Goal: Task Accomplishment & Management: Manage account settings

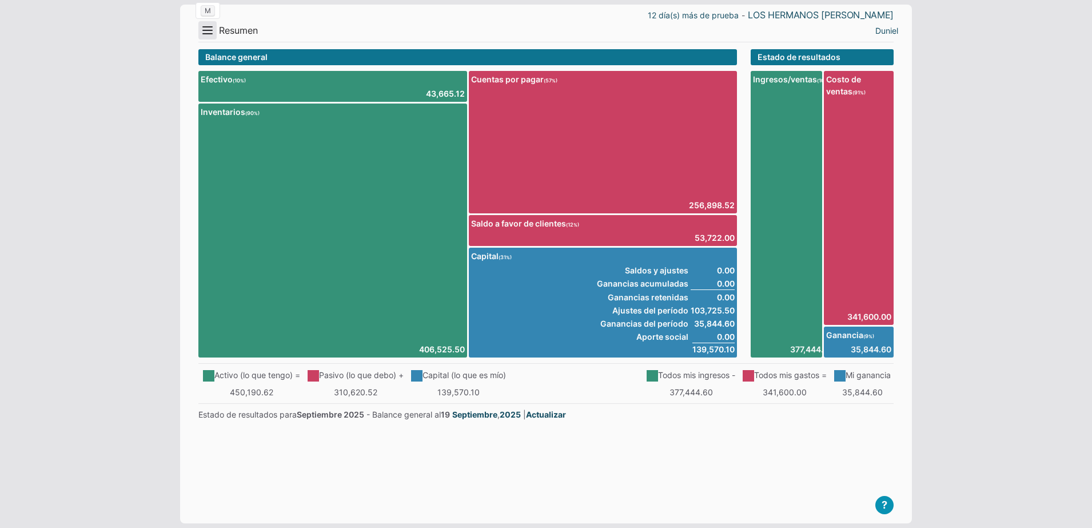
click at [210, 27] on button "Menu" at bounding box center [207, 30] width 18 height 18
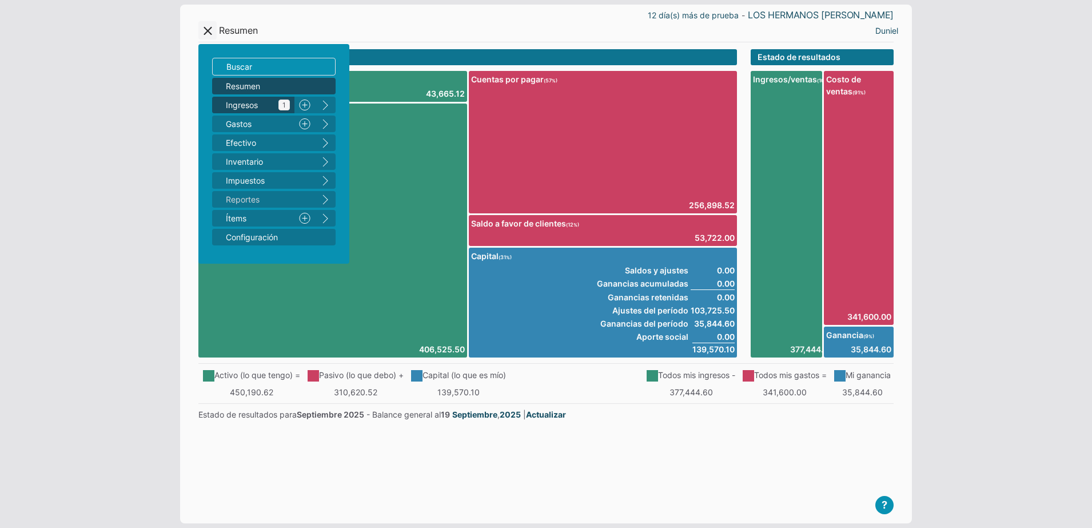
click at [255, 109] on span "Ingresos 1" at bounding box center [258, 105] width 64 height 12
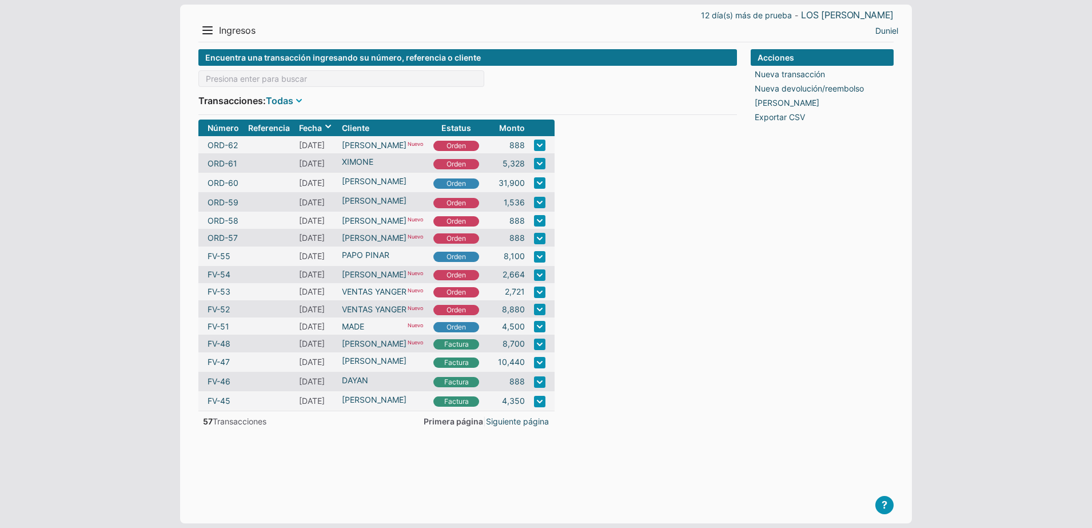
click at [292, 106] on link "Todas" at bounding box center [279, 101] width 27 height 14
click at [293, 136] on li "Hoy" at bounding box center [301, 139] width 49 height 17
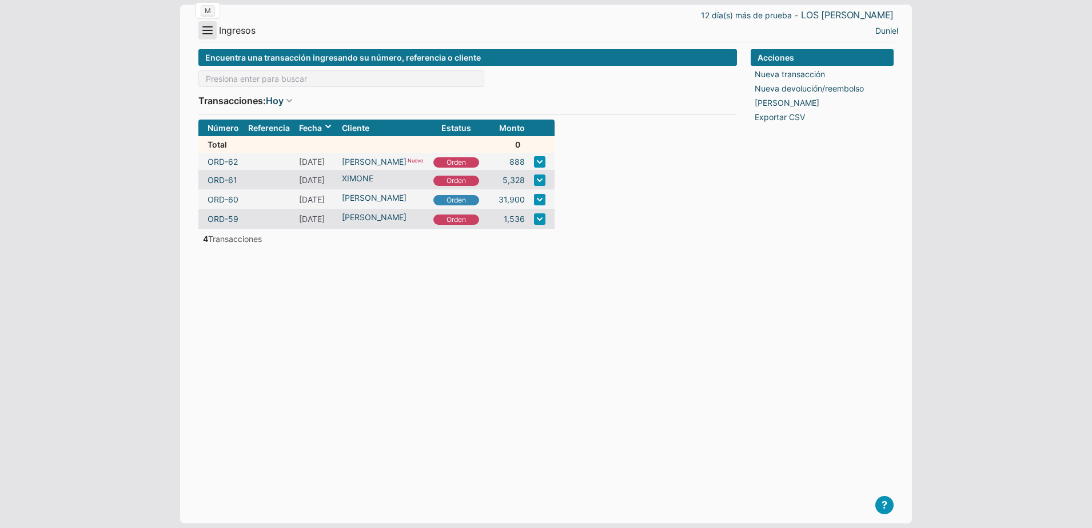
click at [205, 35] on button "Menu" at bounding box center [207, 30] width 18 height 18
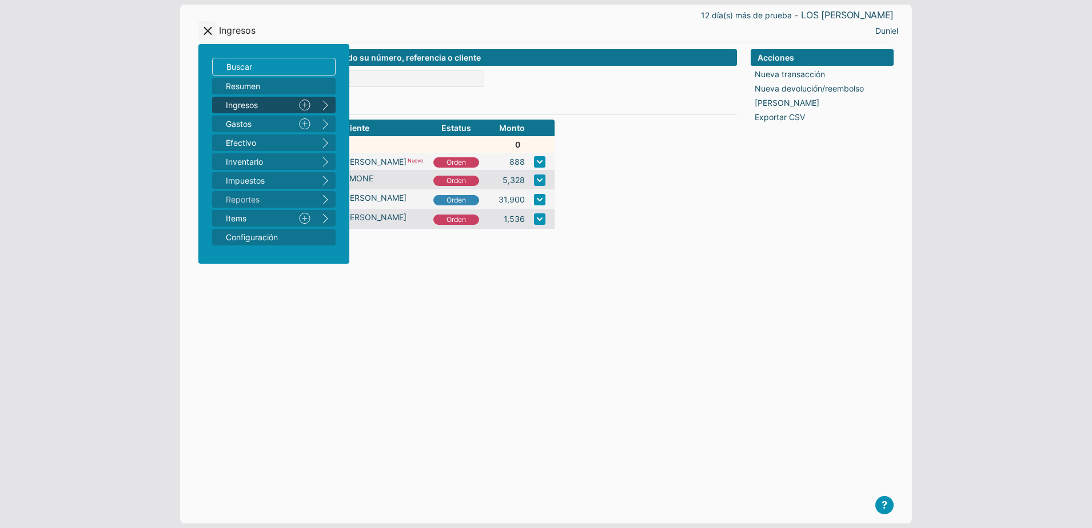
click at [301, 105] on link "Nuevo" at bounding box center [305, 105] width 21 height 17
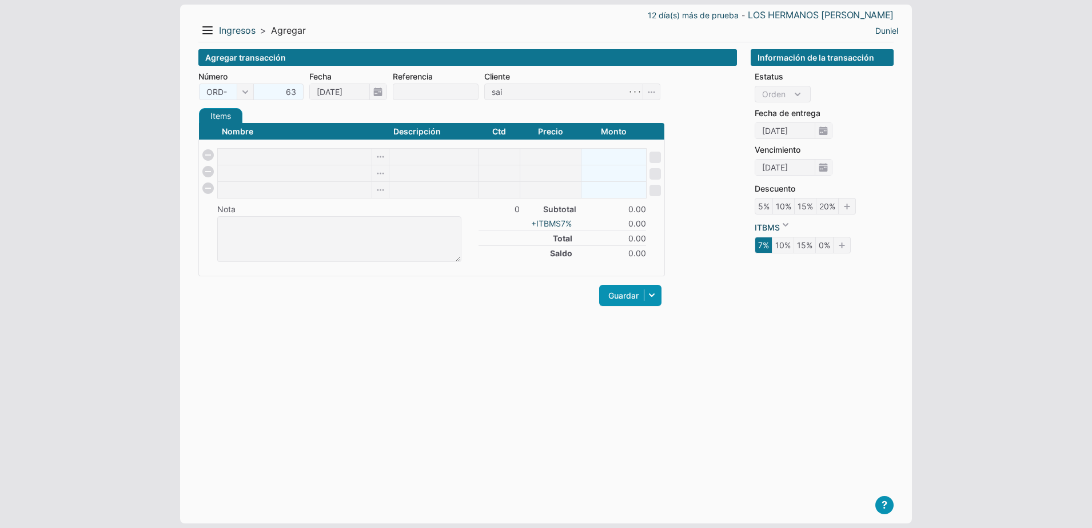
type input "[PERSON_NAME]"
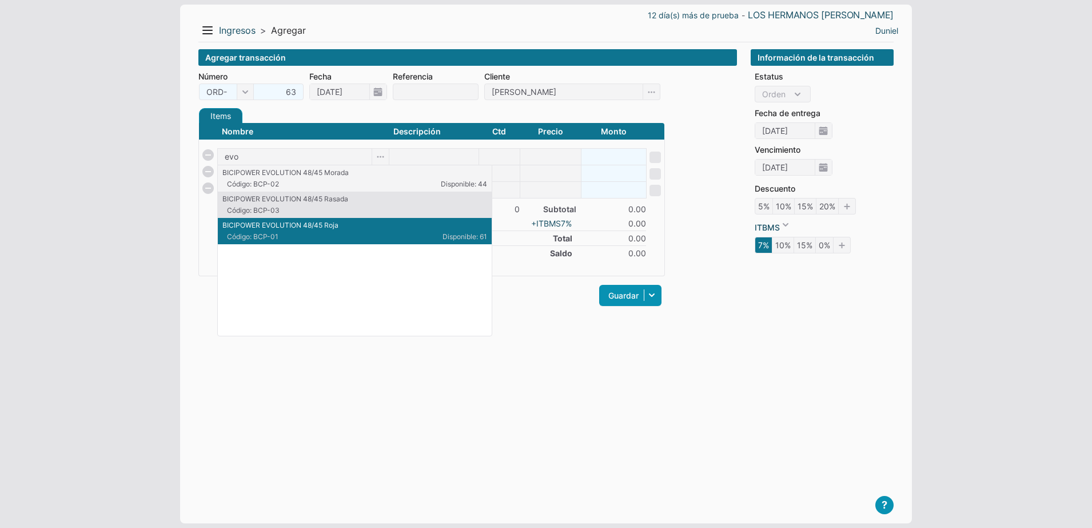
click at [325, 240] on span "Código: BCP-01" at bounding box center [291, 237] width 128 height 10
type input "BICIPOWER EVOLUTION 48/45 Roja"
type input "1"
type input "1150"
type input "1150.00"
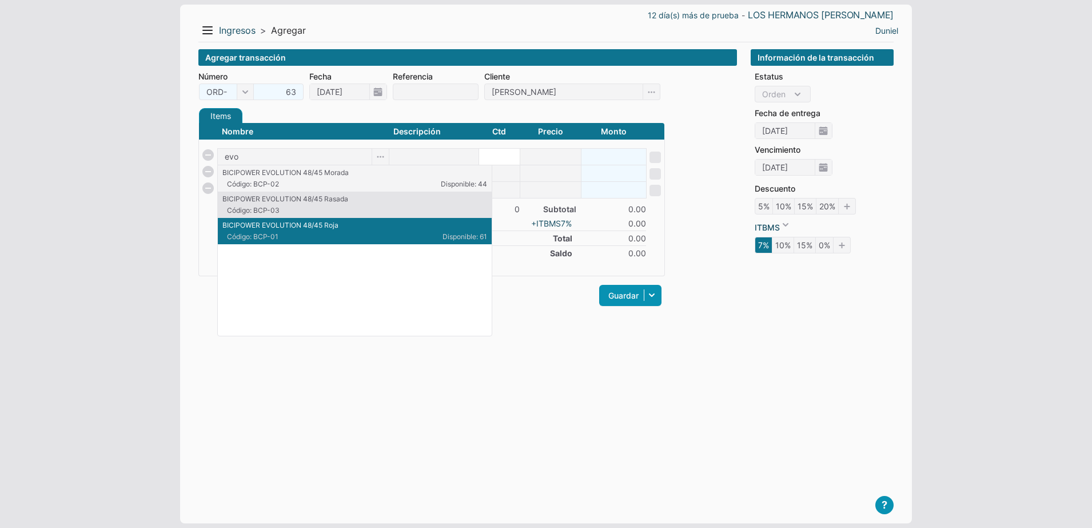
checkbox input "false"
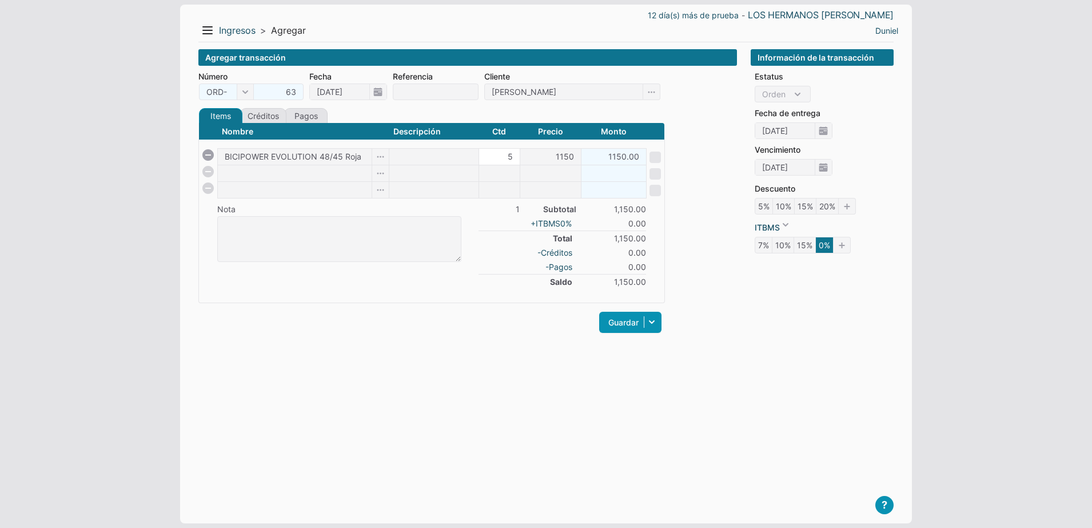
type input "5"
type input "5750.00"
click at [283, 172] on input at bounding box center [295, 173] width 154 height 16
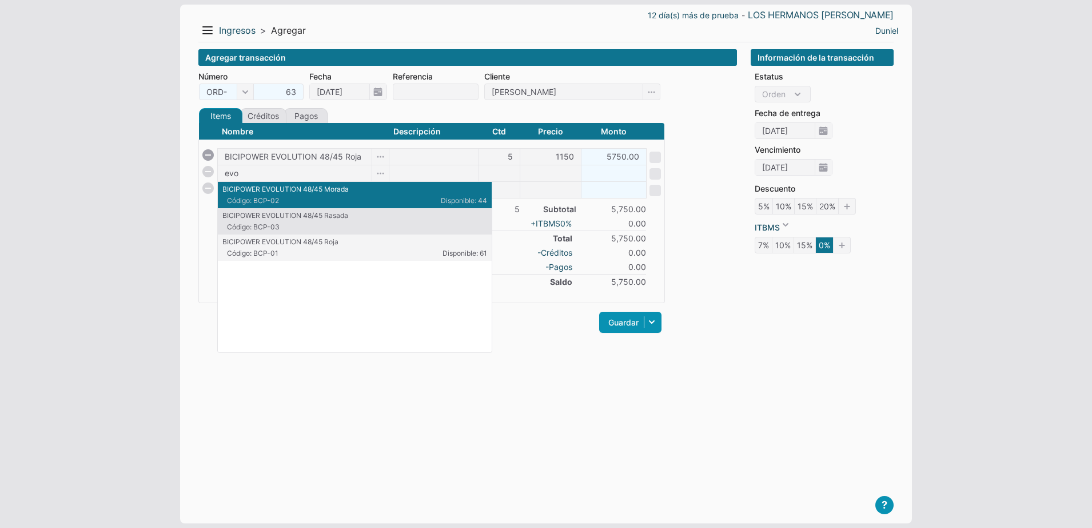
click at [706, 52] on div "Agregar transacción" at bounding box center [467, 57] width 539 height 17
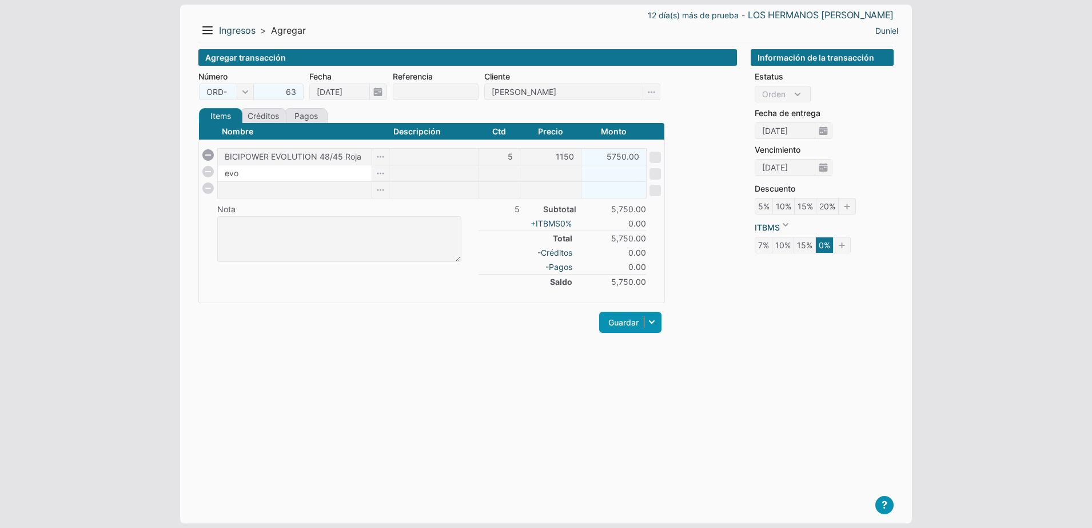
click at [269, 175] on input "evo" at bounding box center [295, 173] width 154 height 16
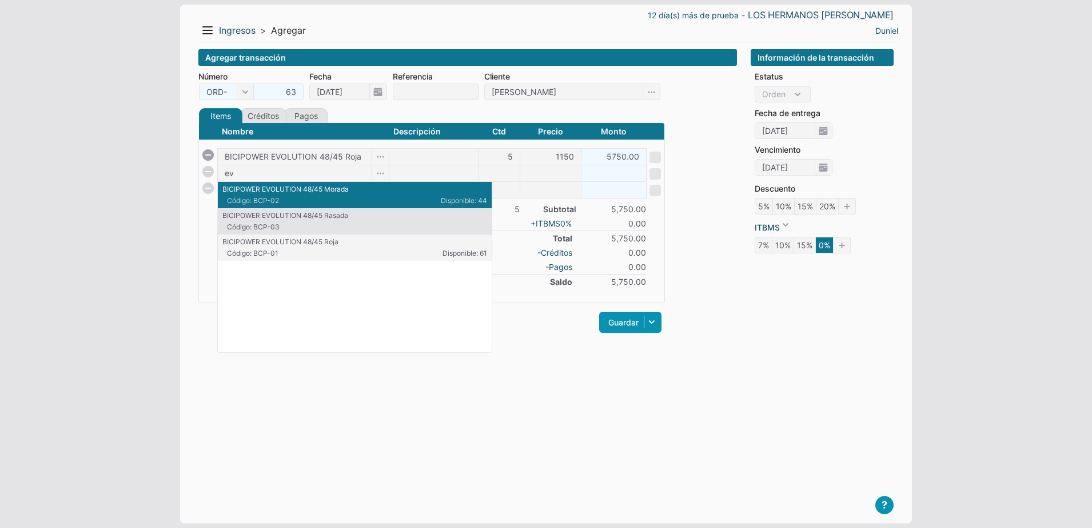
click at [382, 192] on p "BICIPOWER EVOLUTION 48/45 Morada" at bounding box center [355, 189] width 265 height 10
type input "BICIPOWER EVOLUTION 48/45 Morada"
type input "1"
type input "1150"
type input "1150.00"
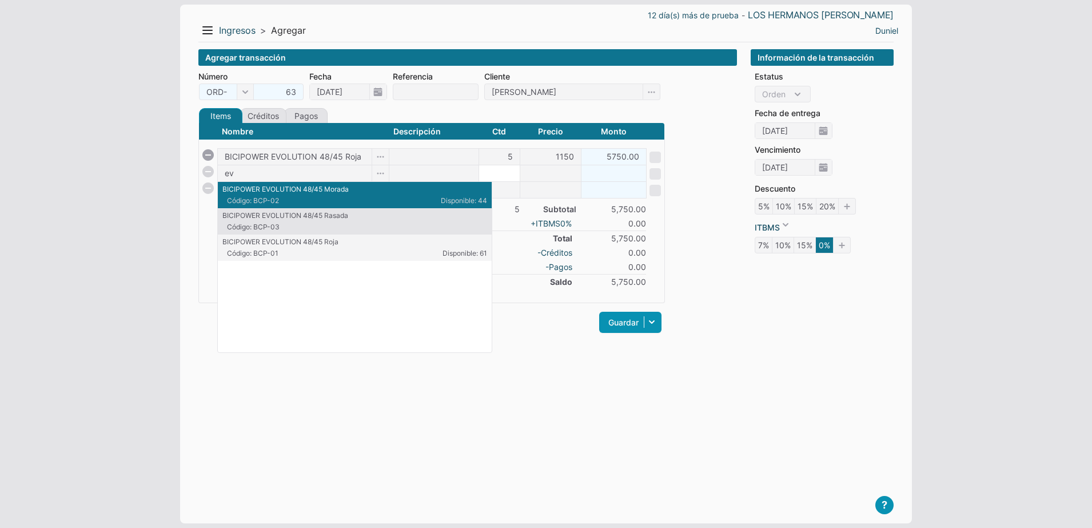
checkbox input "false"
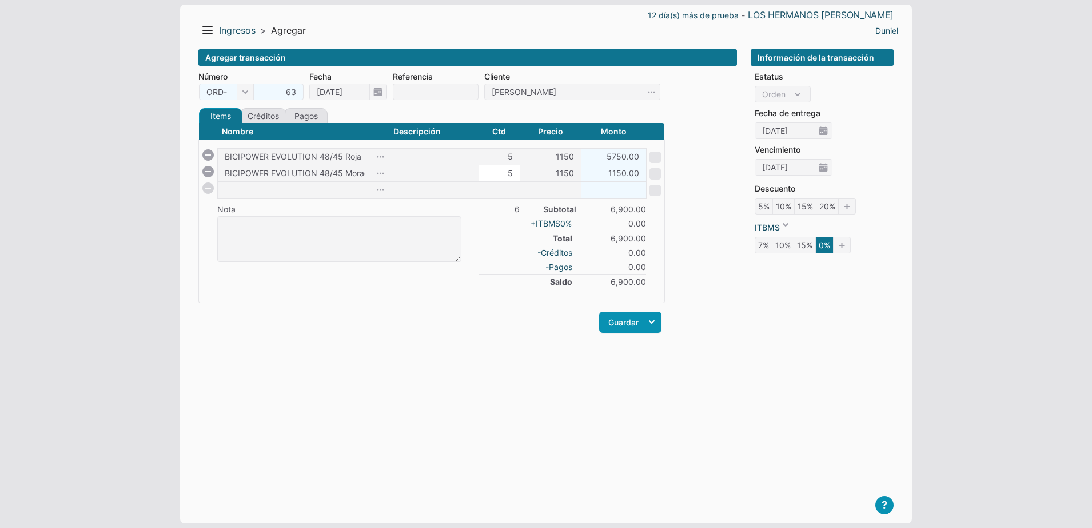
type input "5"
type input "5750.00"
click at [539, 161] on input "1150" at bounding box center [551, 157] width 61 height 16
click at [534, 192] on li "1100" at bounding box center [551, 193] width 55 height 17
type input "1100"
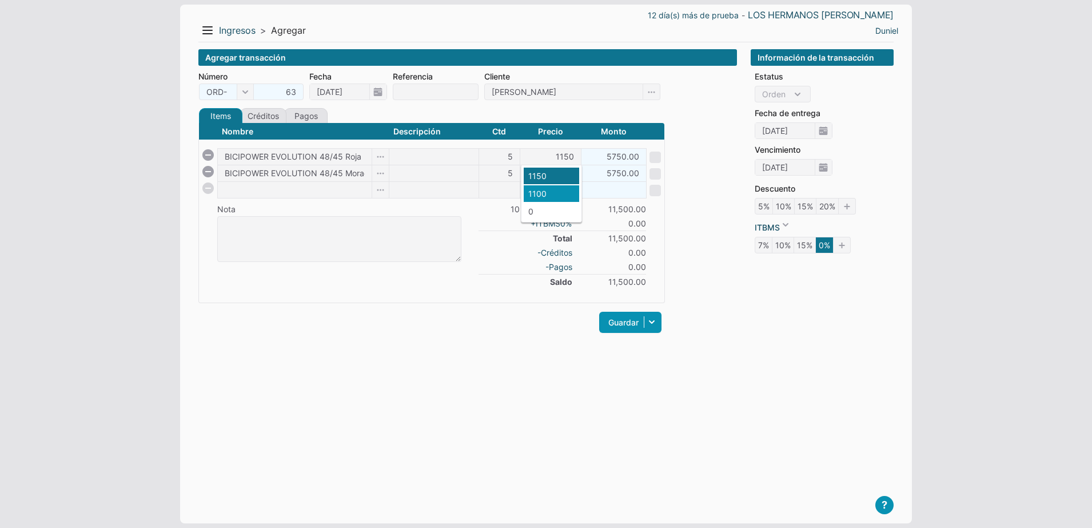
type input "5500.00"
click at [559, 177] on input "1150" at bounding box center [551, 173] width 61 height 16
click at [550, 206] on li "1100" at bounding box center [551, 210] width 55 height 17
type input "1100"
type input "5500.00"
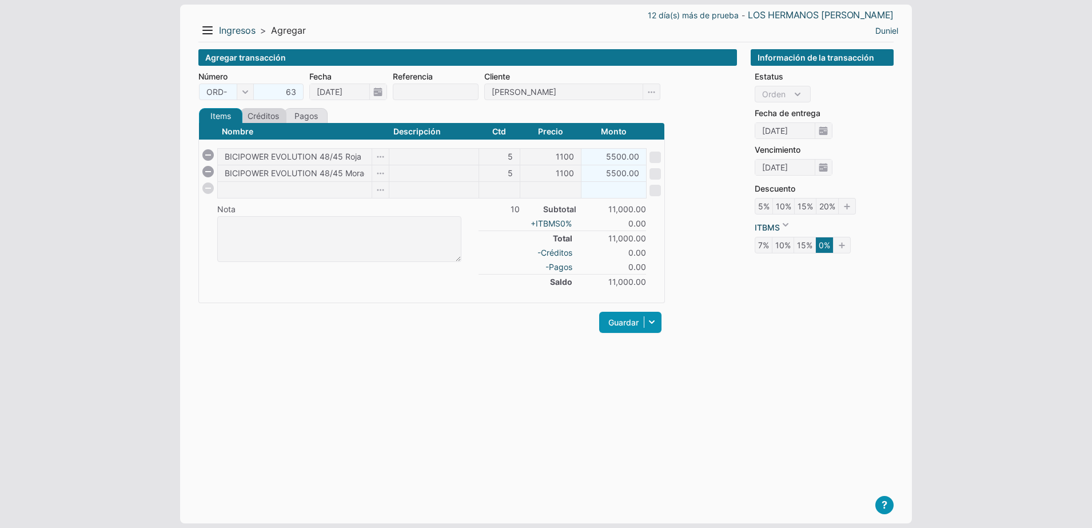
click at [266, 114] on link "Créditos" at bounding box center [263, 115] width 46 height 15
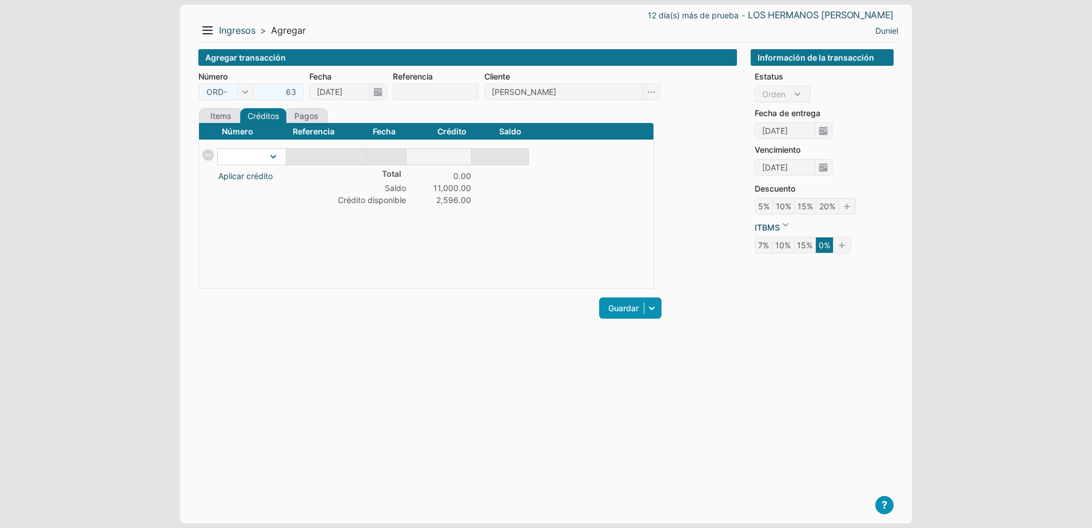
click at [272, 161] on select "IA-3" at bounding box center [252, 157] width 68 height 16
select select "63"
click at [218, 149] on select "IA-3" at bounding box center [252, 157] width 68 height 16
type input "2596"
click at [482, 249] on div "Número Referencia Fecha Crédito Saldo Aplicar crédito Total 2,596.00 Saldo 8,40…" at bounding box center [426, 205] width 456 height 166
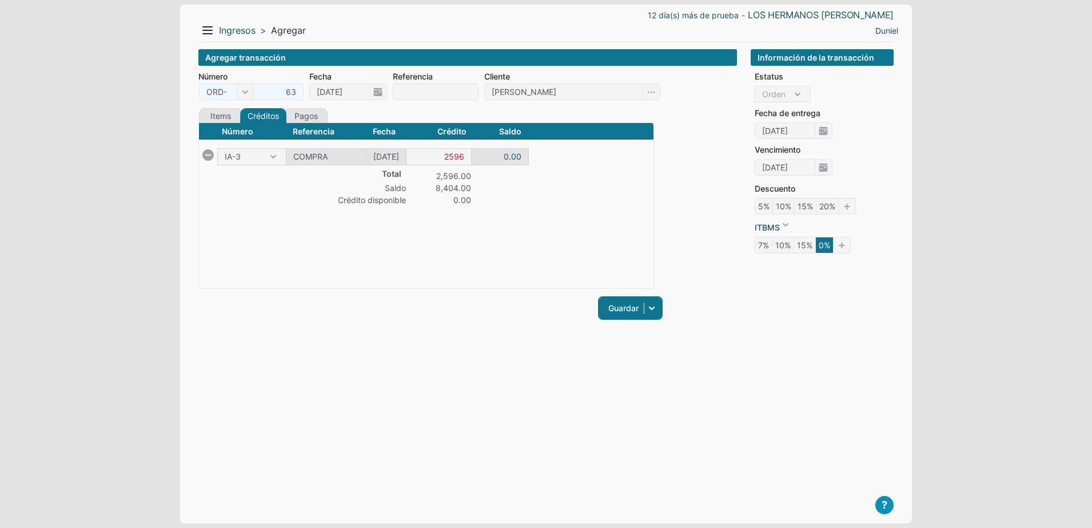
click at [629, 309] on link "Guardar" at bounding box center [630, 307] width 62 height 21
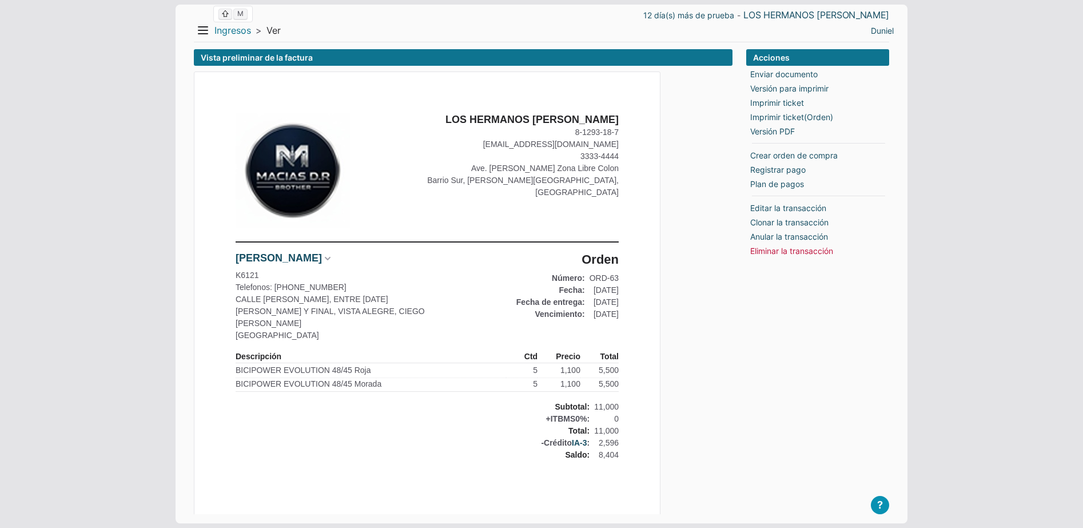
click at [233, 31] on link "Ingresos" at bounding box center [232, 31] width 37 height 12
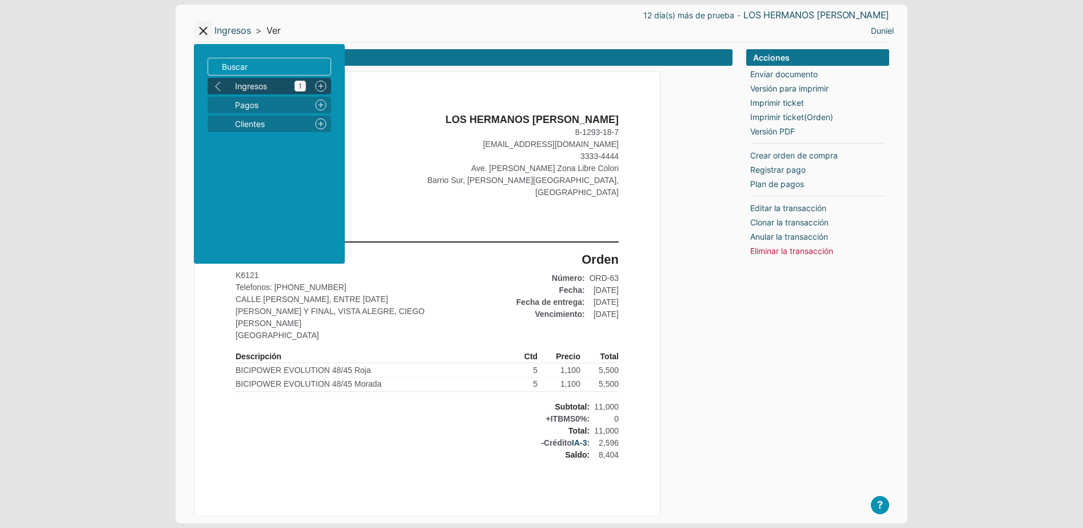
click at [266, 82] on span "Ingresos 1" at bounding box center [270, 86] width 71 height 12
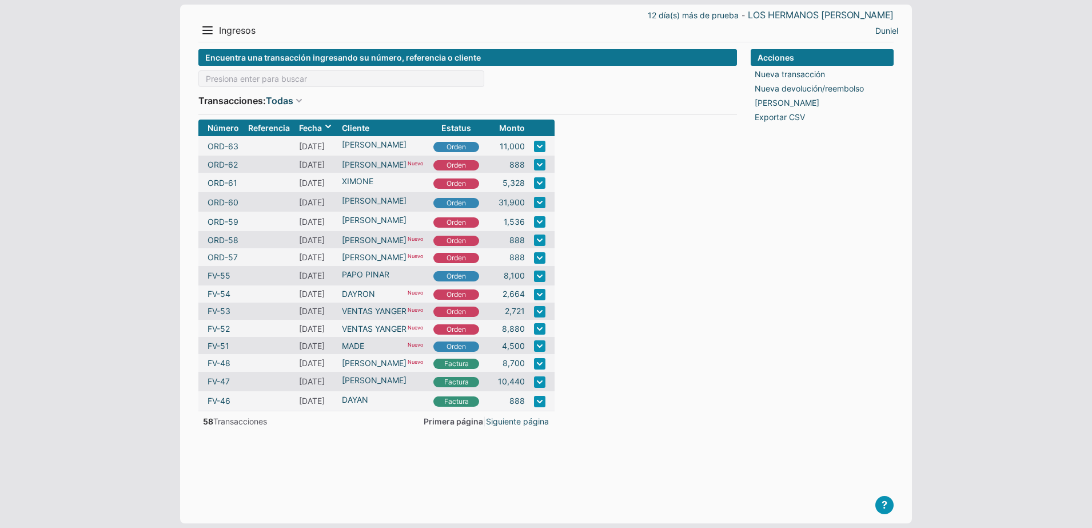
click at [764, 275] on div "Acciones Nueva transacción Nueva devolución/reembolso Imprimir bache Exportar C…" at bounding box center [822, 277] width 143 height 456
click at [203, 27] on button "Menu" at bounding box center [207, 30] width 18 height 18
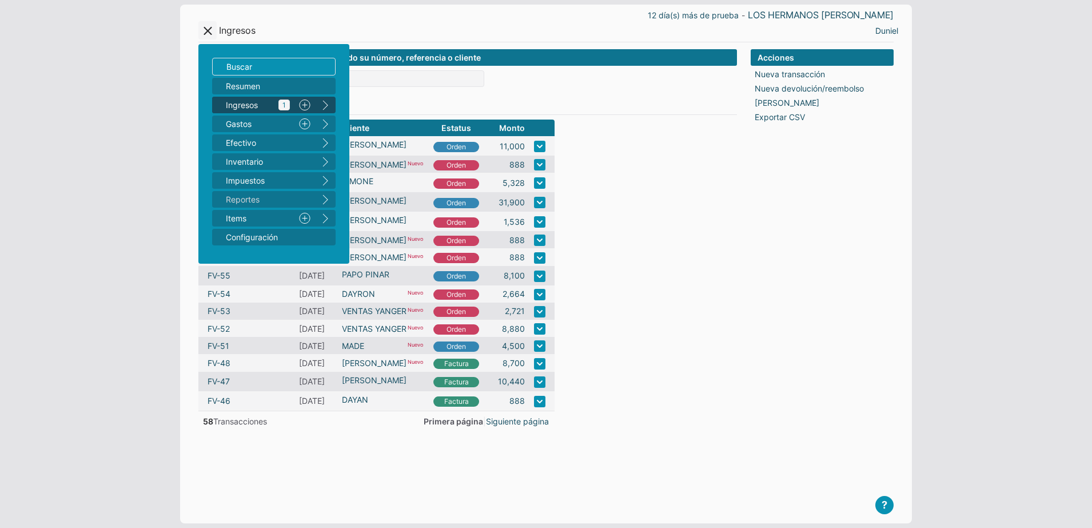
click at [287, 109] on icon "1" at bounding box center [284, 105] width 11 height 11
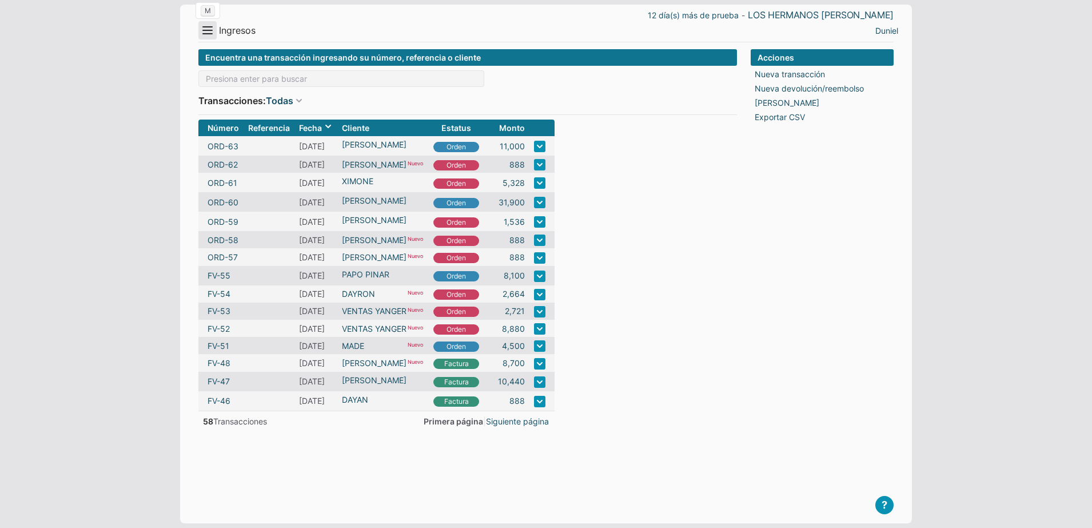
click at [208, 38] on button "Menu" at bounding box center [207, 30] width 18 height 18
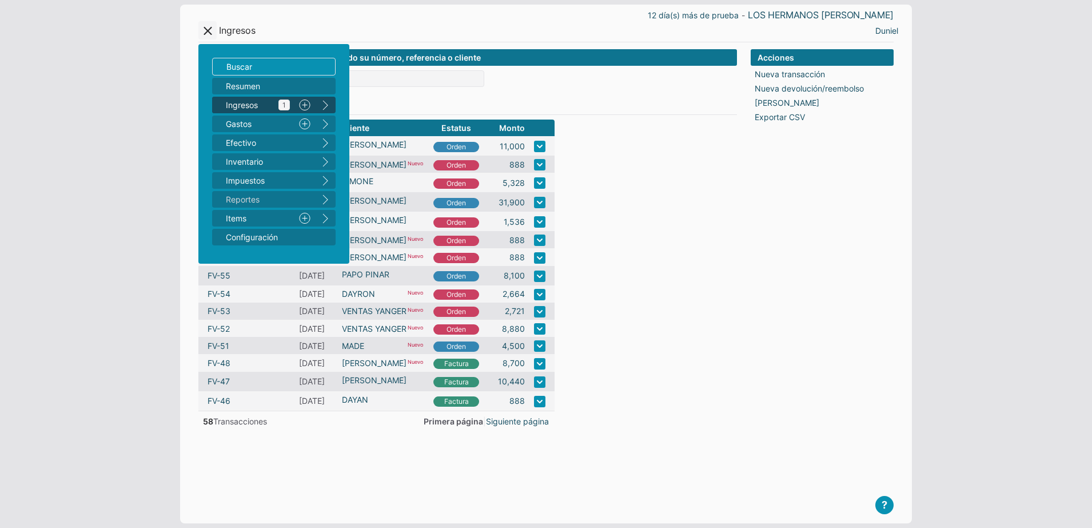
click at [254, 107] on span "Ingresos 1" at bounding box center [258, 105] width 64 height 12
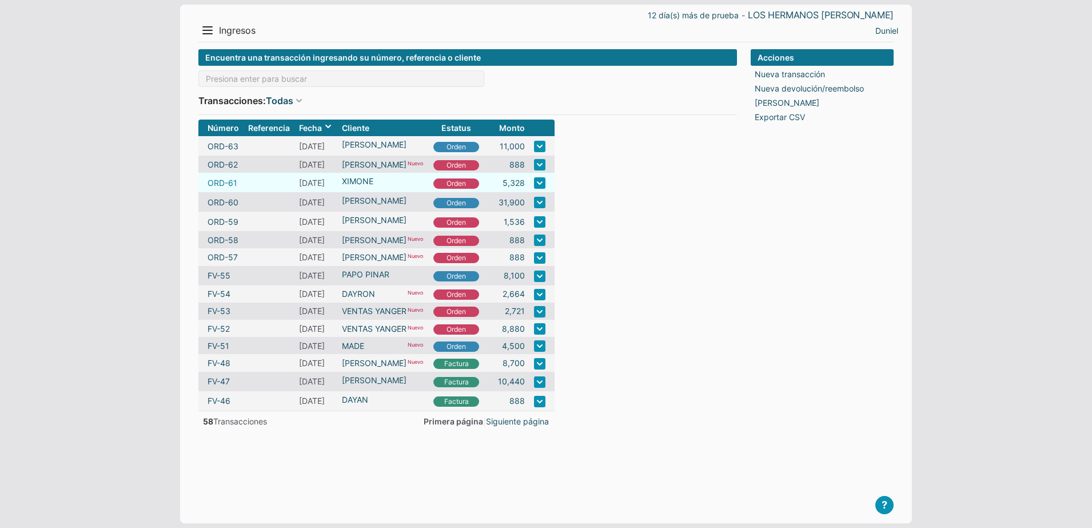
click at [235, 187] on link "ORD-61" at bounding box center [223, 183] width 30 height 12
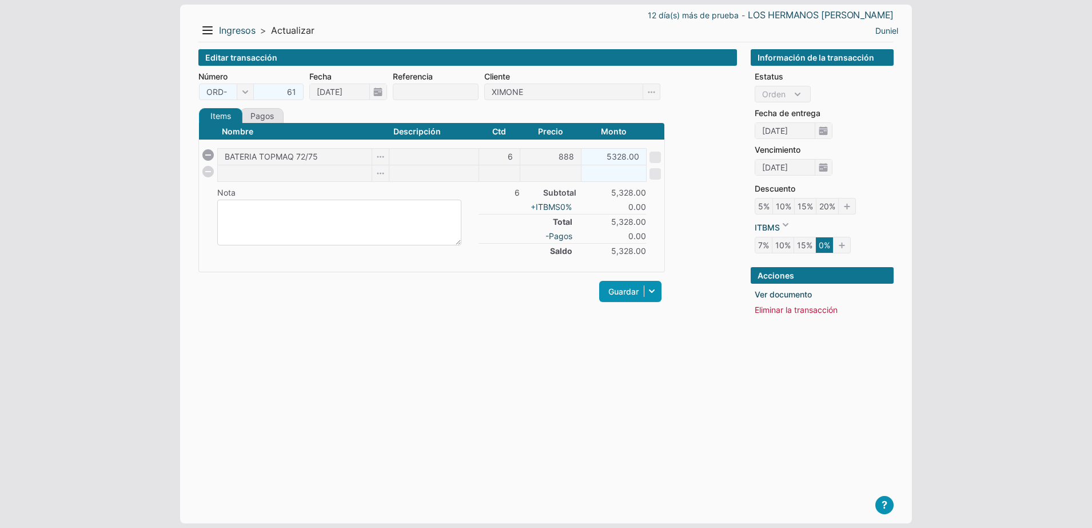
click at [307, 232] on textarea at bounding box center [339, 223] width 244 height 46
type textarea "pg-yasm"
click at [329, 273] on div "Items Créditos Pagos Nombre Descripción Ctd Precio Monto BATERIA TOPMAQ 72/75 6…" at bounding box center [431, 212] width 467 height 208
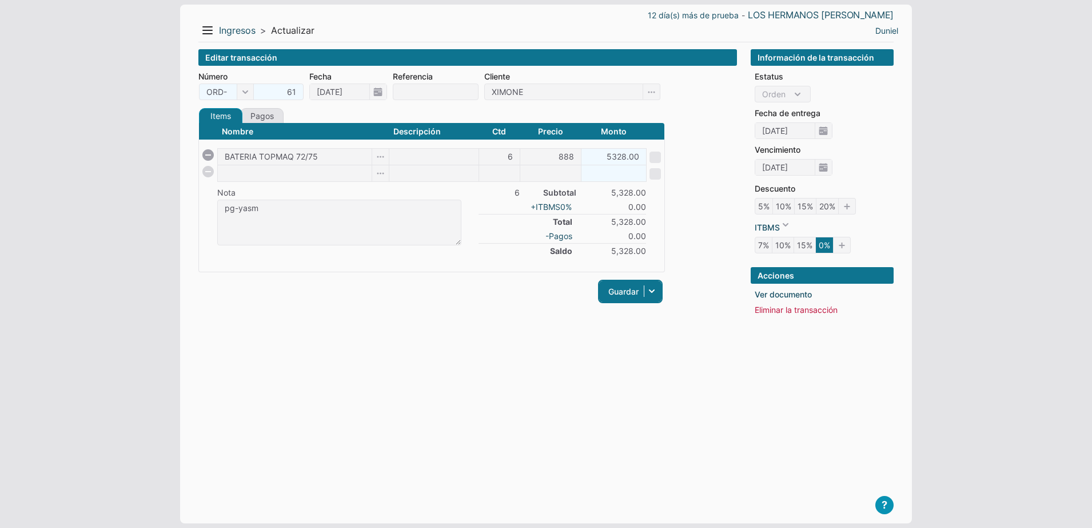
click at [624, 297] on link "Guardar" at bounding box center [630, 291] width 62 height 21
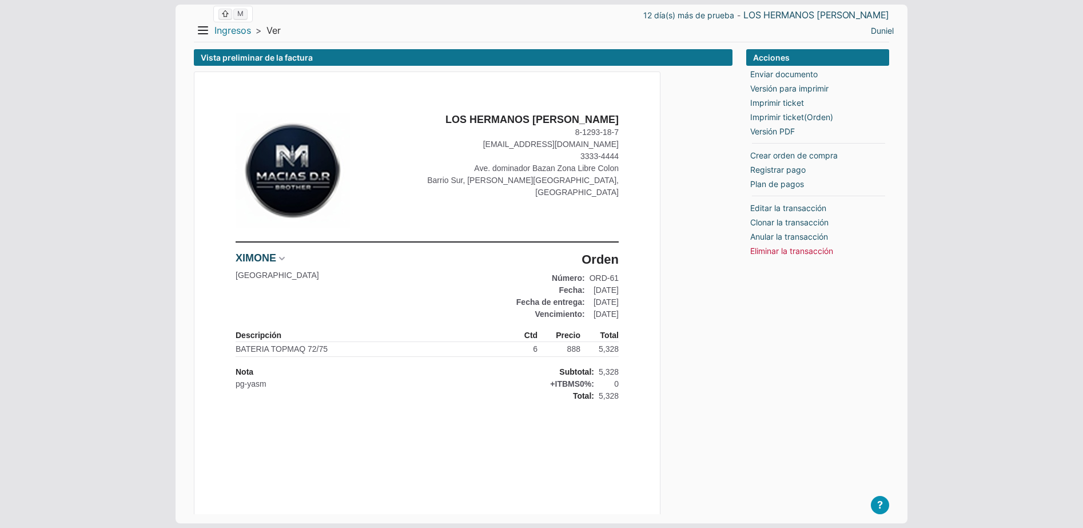
click at [226, 31] on link "Ingresos" at bounding box center [232, 31] width 37 height 12
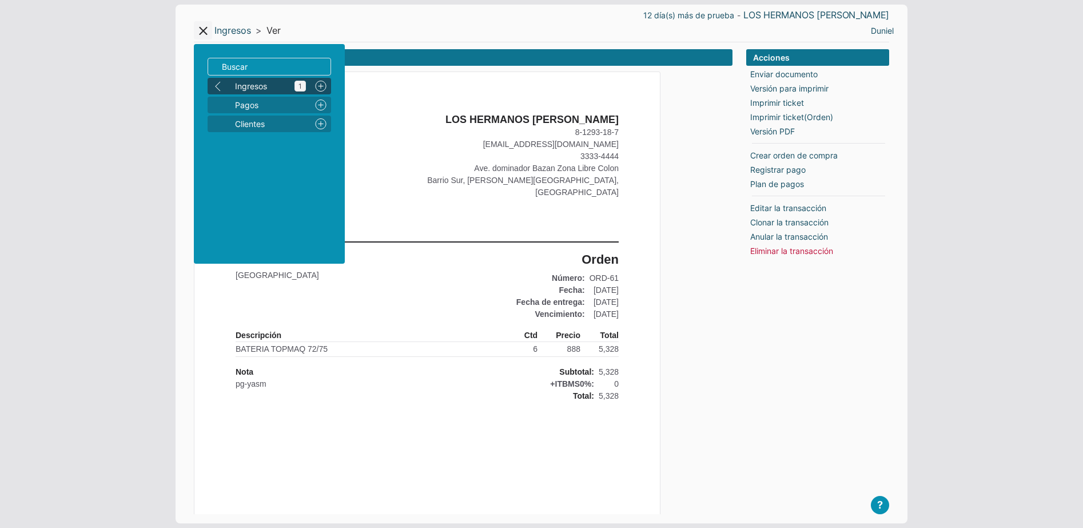
click at [251, 86] on span "Ingresos 1" at bounding box center [270, 86] width 71 height 12
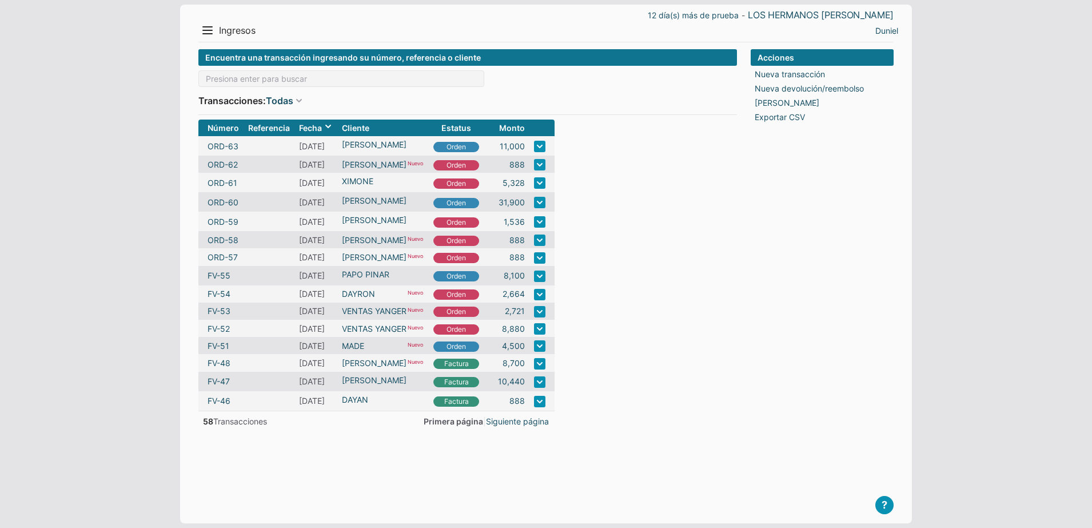
click at [774, 313] on div "Acciones Nueva transacción Nueva devolución/reembolso Imprimir bache Exportar C…" at bounding box center [822, 277] width 143 height 456
click at [221, 328] on link "FV-52" at bounding box center [219, 329] width 22 height 12
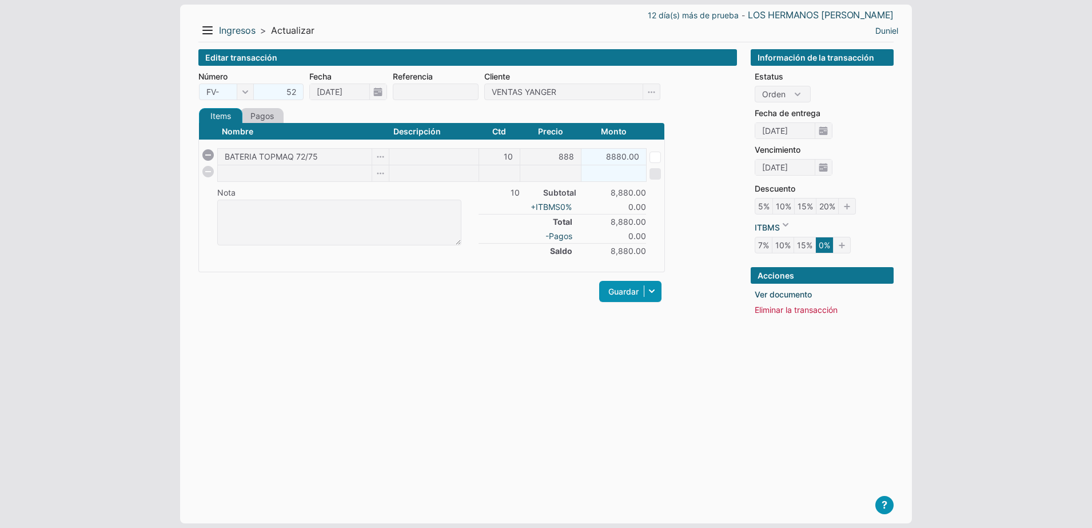
click at [264, 110] on link "Pagos" at bounding box center [261, 115] width 43 height 15
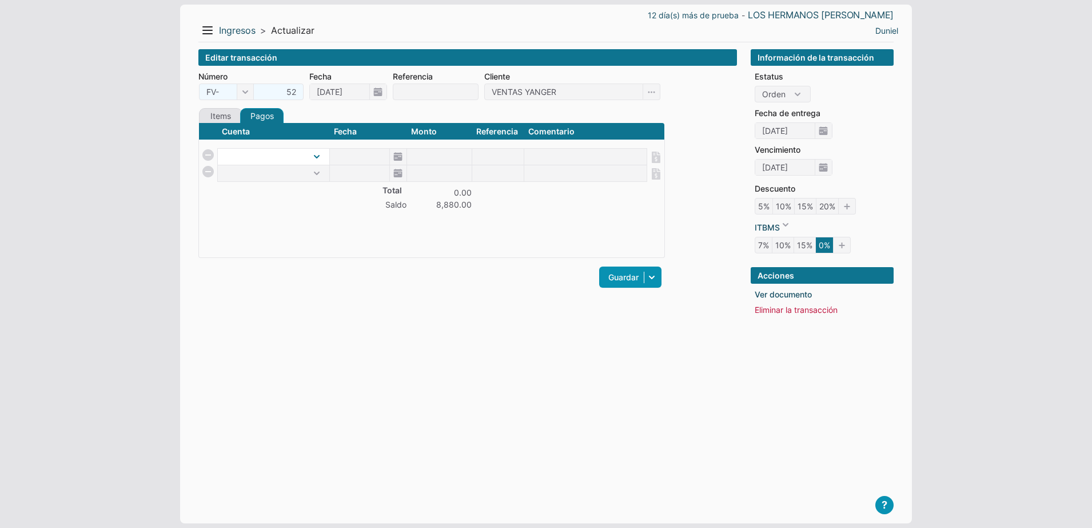
click at [314, 151] on select at bounding box center [274, 157] width 112 height 16
select select "1"
click at [218, 149] on select "CAJA MENOR" at bounding box center [274, 157] width 112 height 16
type input "[DATE]"
type input "8880"
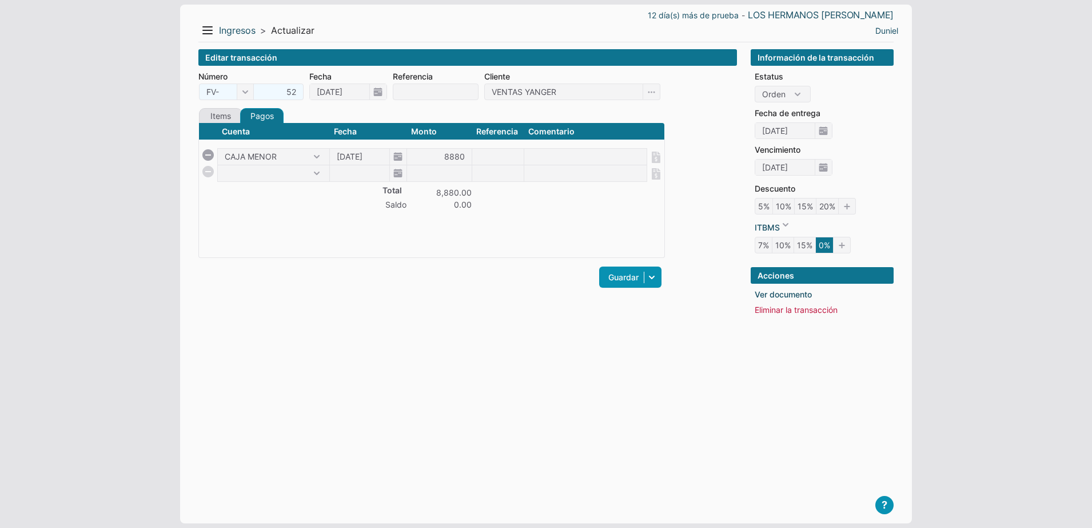
click at [489, 291] on div "Items Créditos Pagos Nombre Descripción Ctd Precio Monto BATERIA TOPMAQ 72/75 1…" at bounding box center [431, 205] width 467 height 194
click at [621, 280] on link "Guardar" at bounding box center [630, 277] width 62 height 21
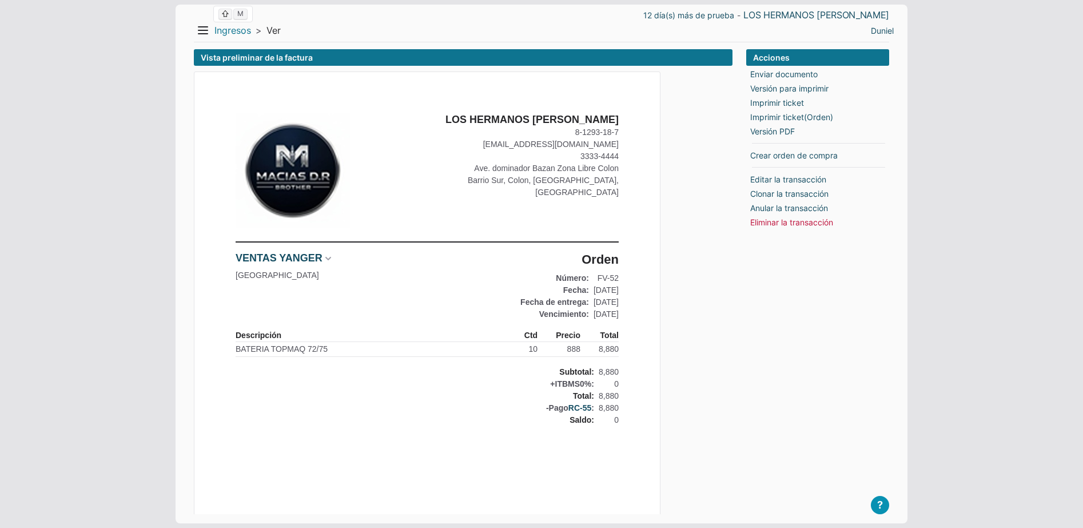
click at [240, 25] on link "Ingresos" at bounding box center [232, 31] width 37 height 12
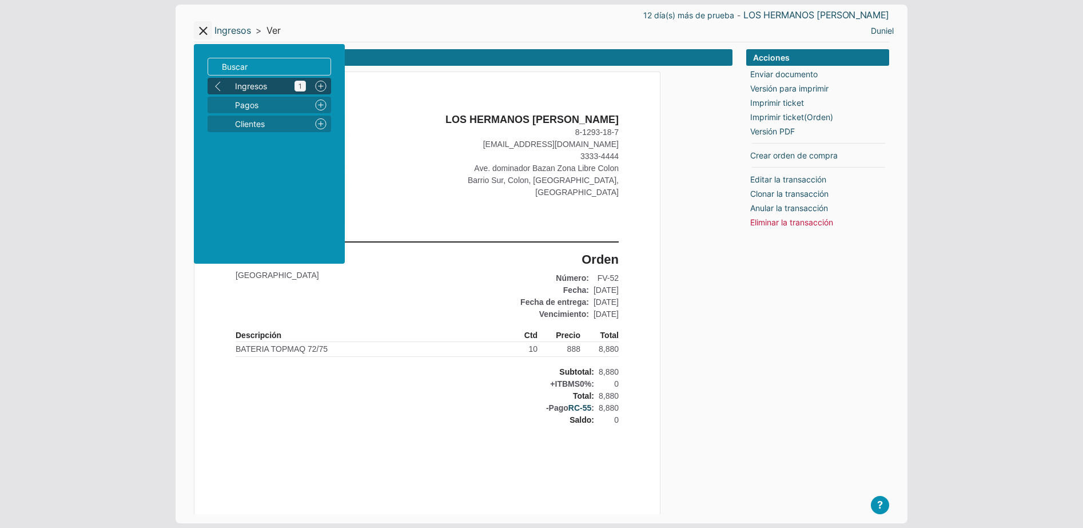
click at [247, 84] on span "Ingresos 1" at bounding box center [270, 86] width 71 height 12
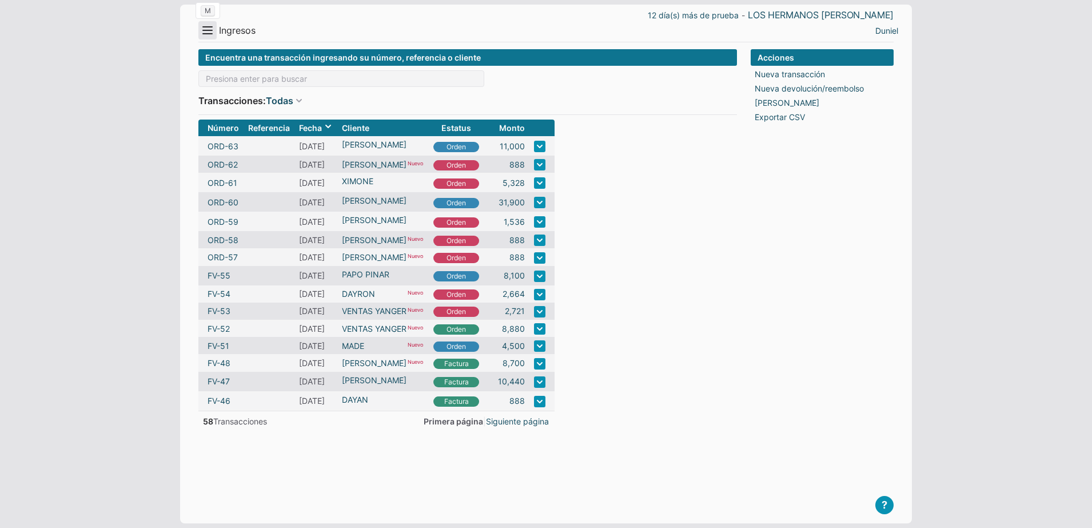
click at [210, 29] on button "Menu" at bounding box center [207, 30] width 18 height 18
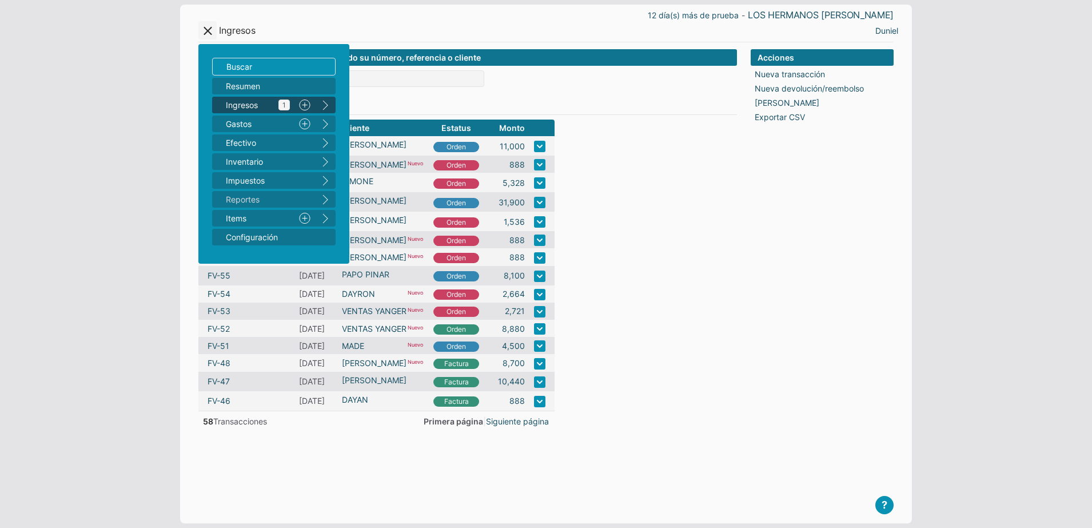
click at [256, 105] on span "Ingresos 1" at bounding box center [258, 105] width 64 height 12
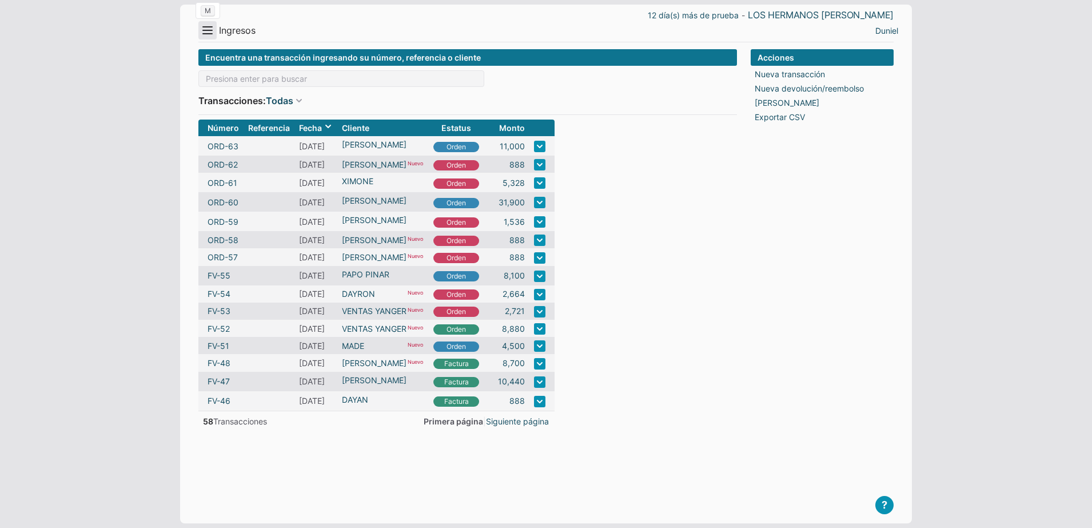
click at [201, 36] on button "Menu" at bounding box center [207, 30] width 18 height 18
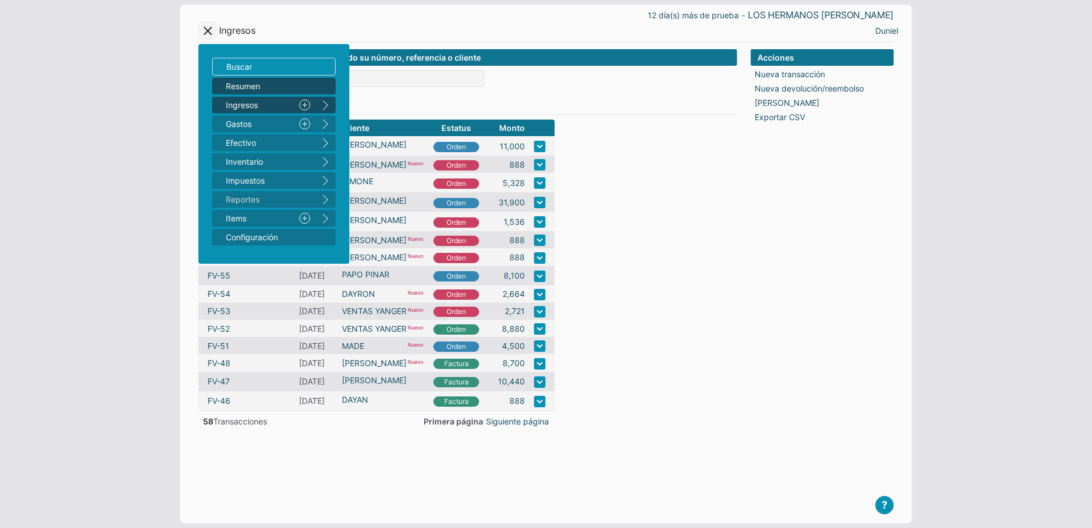
click at [259, 90] on span "Resumen" at bounding box center [268, 86] width 85 height 12
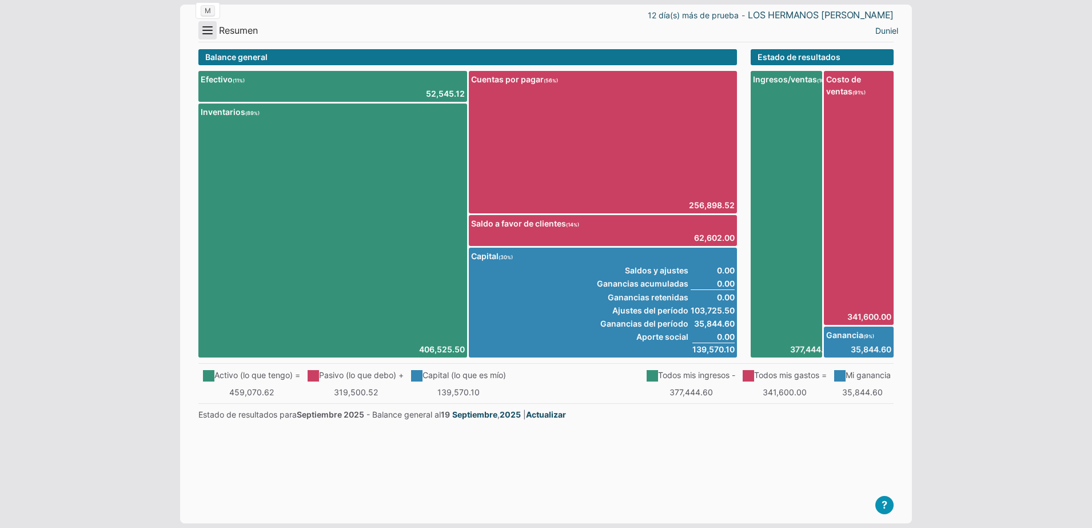
click at [206, 31] on button "Menu" at bounding box center [207, 30] width 18 height 18
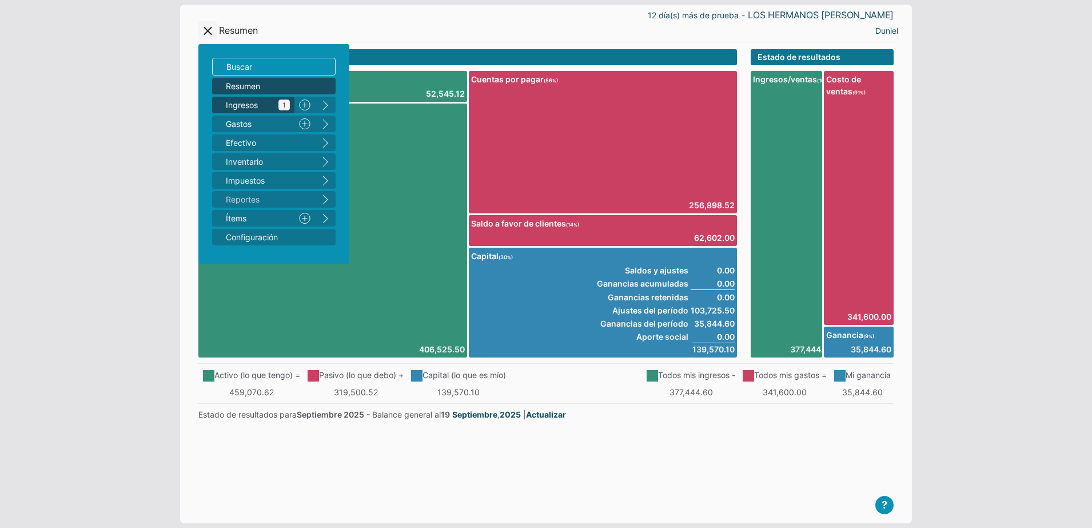
click at [252, 109] on span "Ingresos 1" at bounding box center [258, 105] width 64 height 12
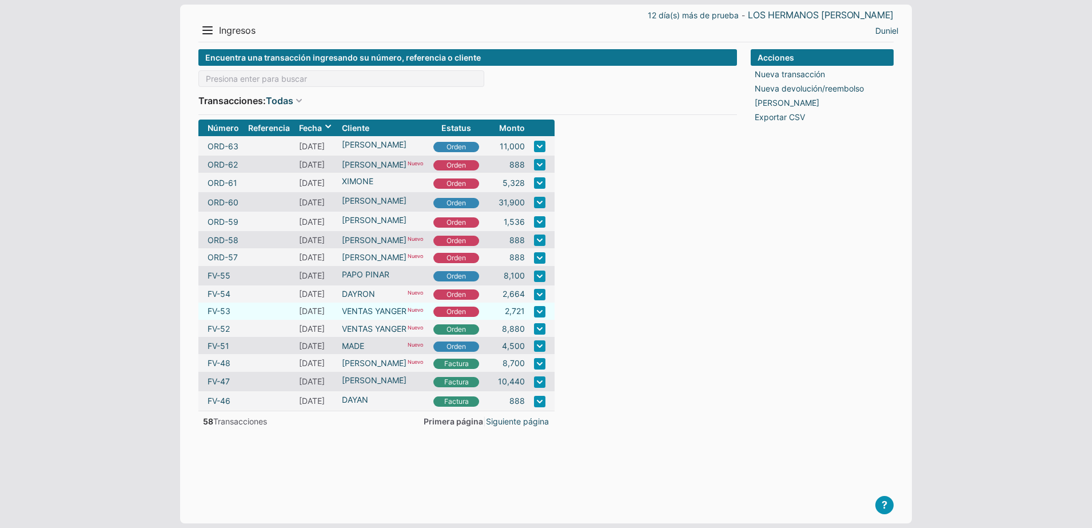
click at [232, 312] on td "FV-53" at bounding box center [220, 311] width 45 height 17
click at [228, 312] on link "FV-53" at bounding box center [219, 311] width 23 height 12
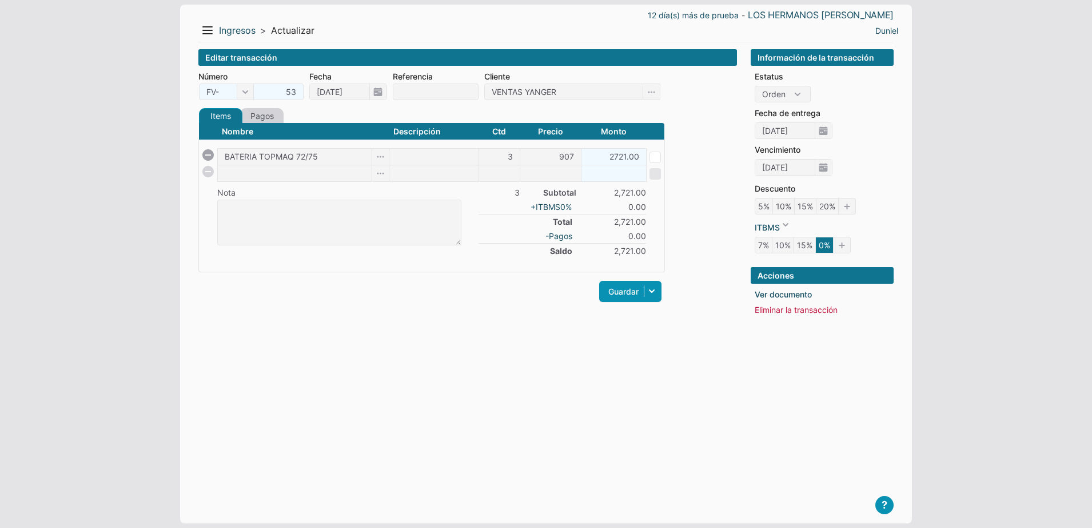
click at [257, 113] on link "Pagos" at bounding box center [261, 115] width 43 height 15
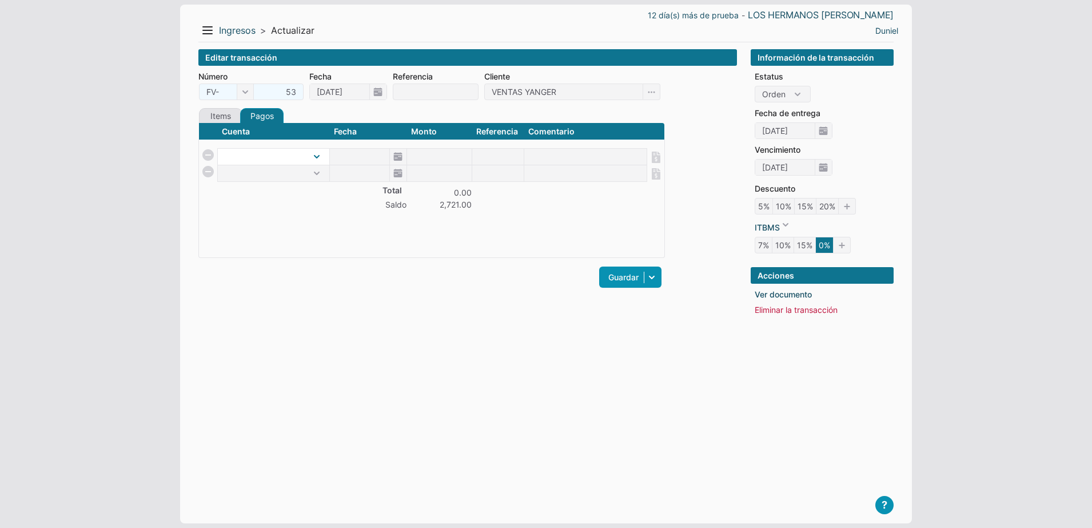
click at [293, 149] on select "CAJA MENOR" at bounding box center [274, 157] width 112 height 16
select select "1"
click at [218, 149] on select "CAJA MENOR" at bounding box center [274, 157] width 112 height 16
type input "[DATE]"
type input "2721"
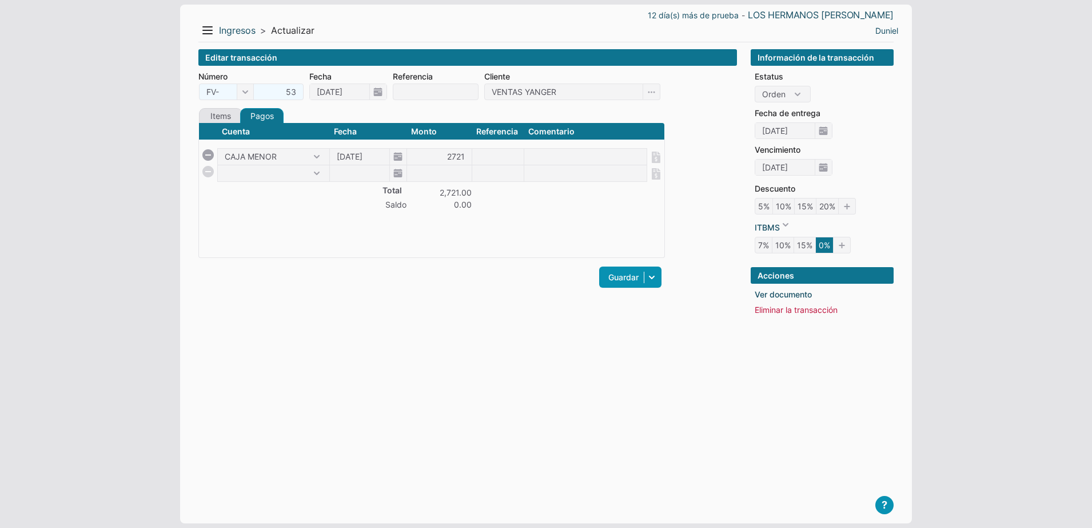
click at [488, 258] on div "Items Créditos Pagos Nombre Descripción Ctd Precio Monto BATERIA TOPMAQ 72/75 3…" at bounding box center [431, 205] width 467 height 194
click at [602, 283] on link "Guardar" at bounding box center [630, 277] width 62 height 21
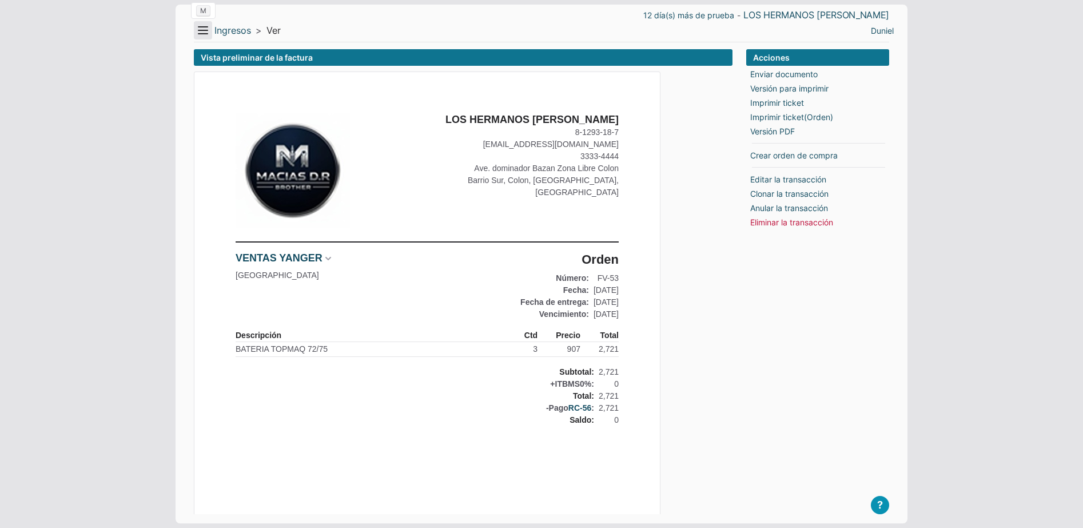
click at [204, 30] on button "Menu" at bounding box center [203, 30] width 18 height 18
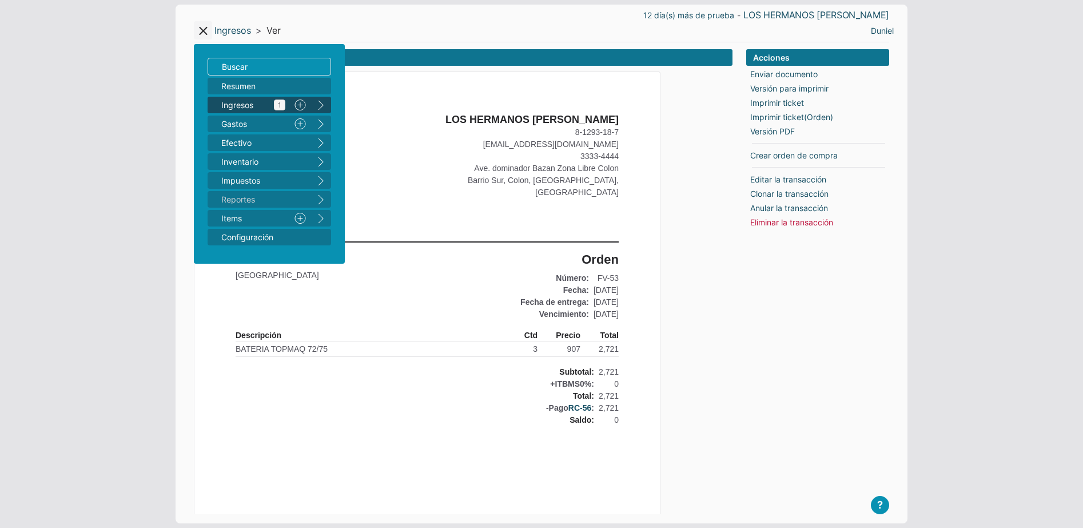
click at [244, 100] on span "Ingresos 1" at bounding box center [253, 105] width 64 height 12
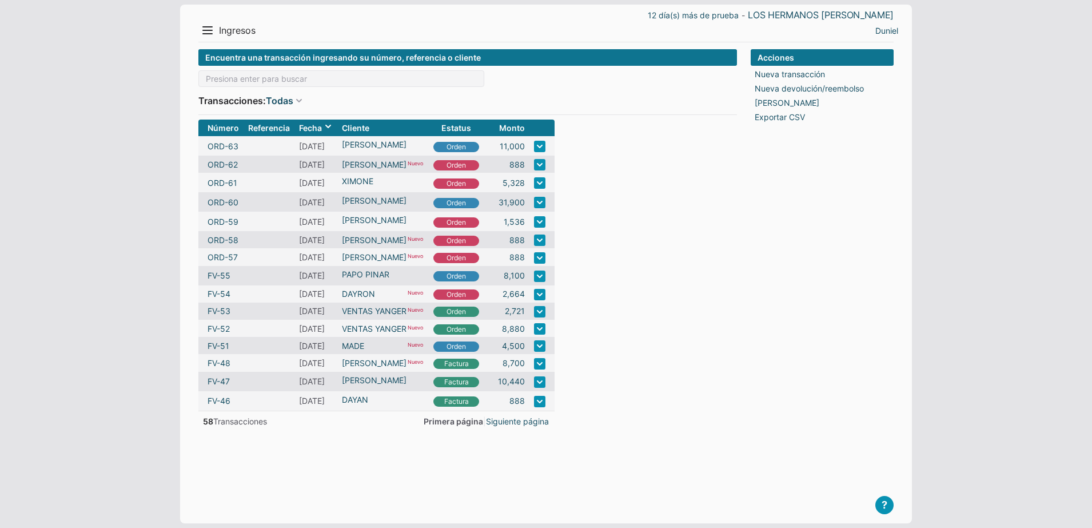
click at [206, 43] on div "12 día(s) más de prueba - LOS HERMANOS [PERSON_NAME] Menu Resumen Ingresos 1 Nu…" at bounding box center [546, 264] width 732 height 519
click at [206, 39] on header "12 día(s) más de prueba - LOS HERMANOS [PERSON_NAME] Menu Resumen Ingresos 1 Nu…" at bounding box center [546, 24] width 696 height 38
click at [210, 34] on button "Menu" at bounding box center [207, 30] width 18 height 18
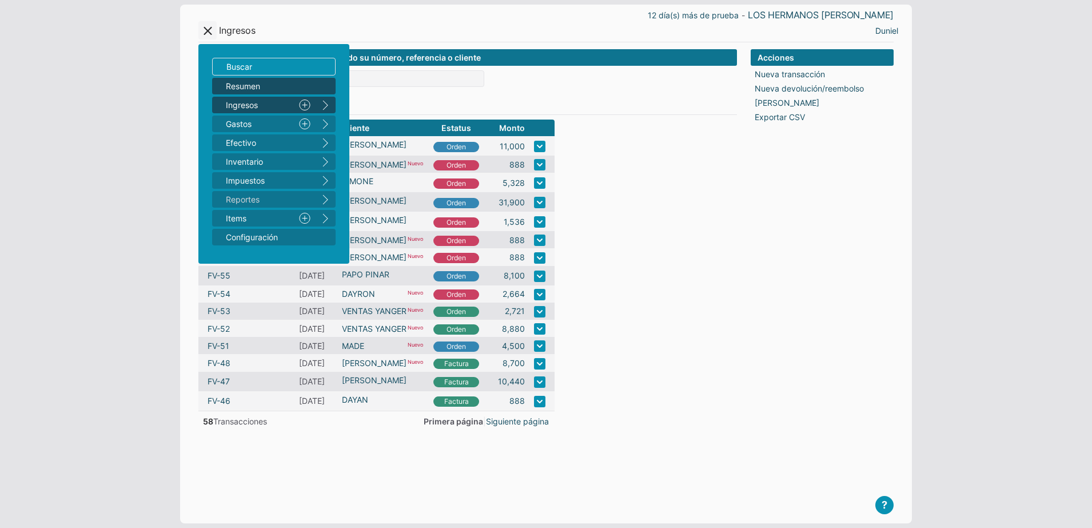
click at [249, 86] on span "Resumen" at bounding box center [268, 86] width 85 height 12
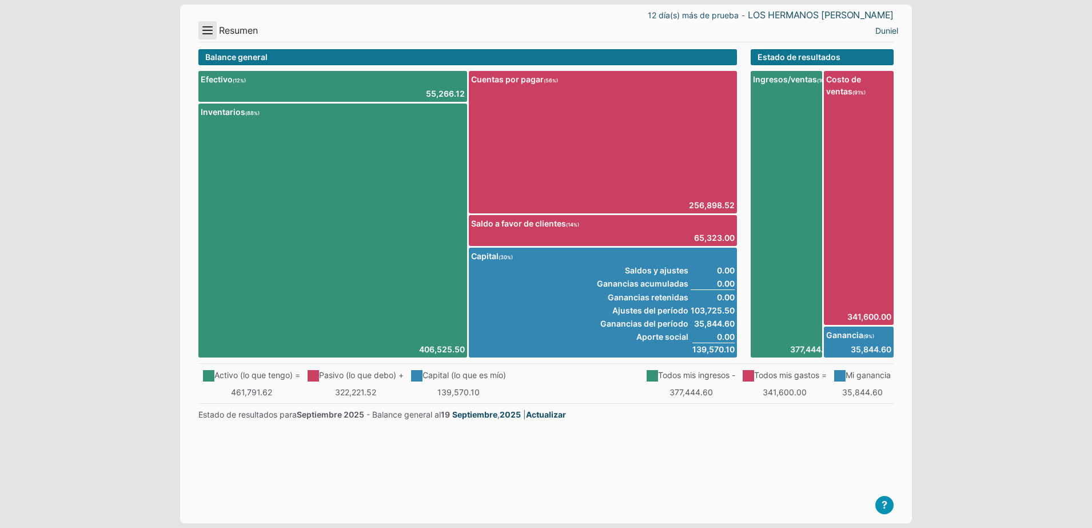
click at [209, 29] on button "Menu" at bounding box center [207, 30] width 18 height 18
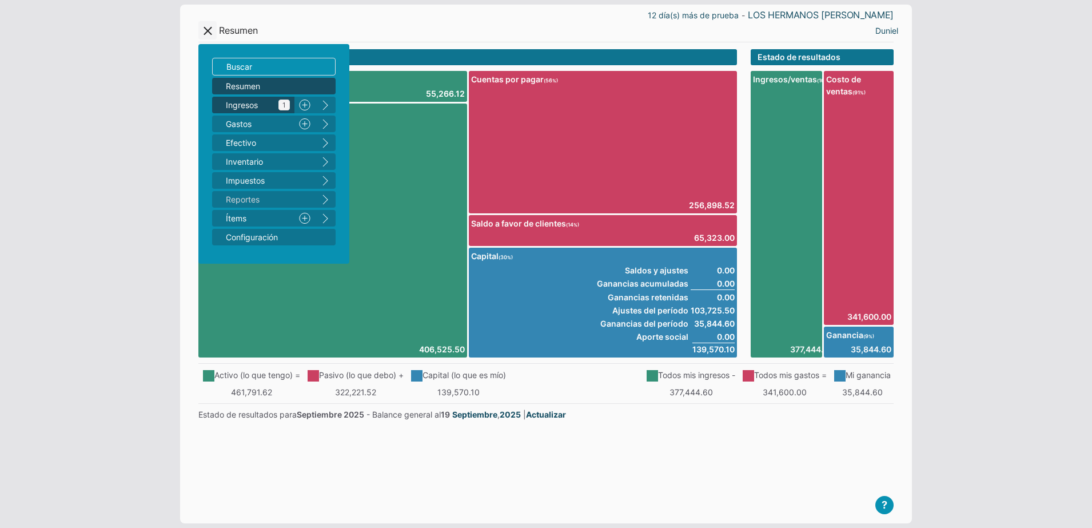
click at [255, 106] on span "Ingresos 1" at bounding box center [258, 105] width 64 height 12
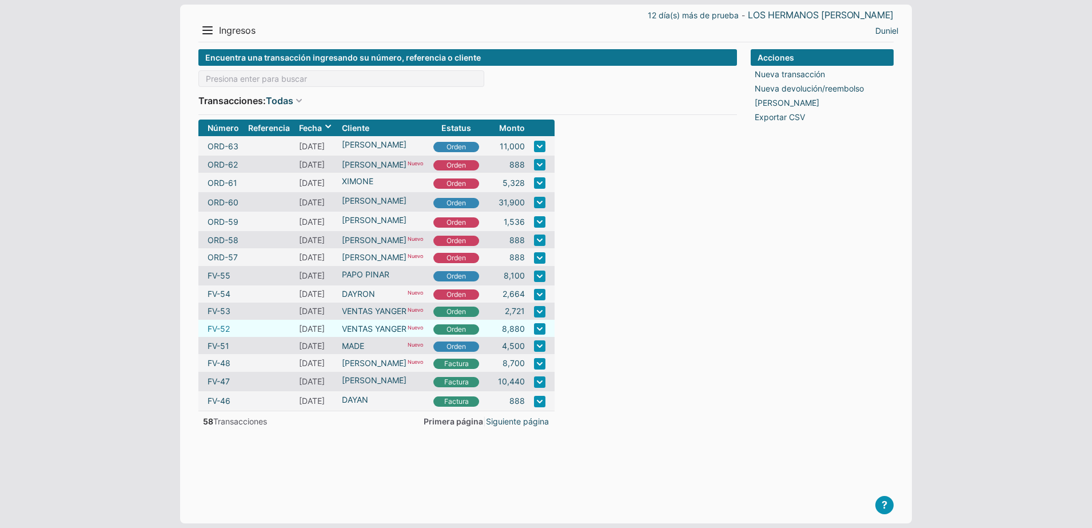
click at [230, 325] on link "FV-52" at bounding box center [219, 329] width 22 height 12
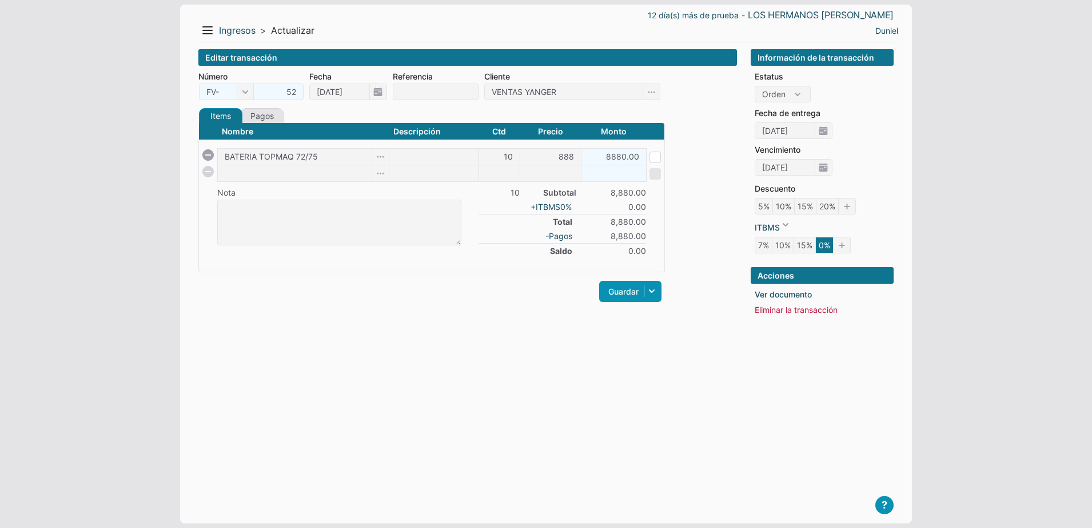
click at [652, 154] on span at bounding box center [655, 157] width 11 height 11
type input "[DATE]"
checkbox input "true"
select select "C"
type input "19/09/2025"
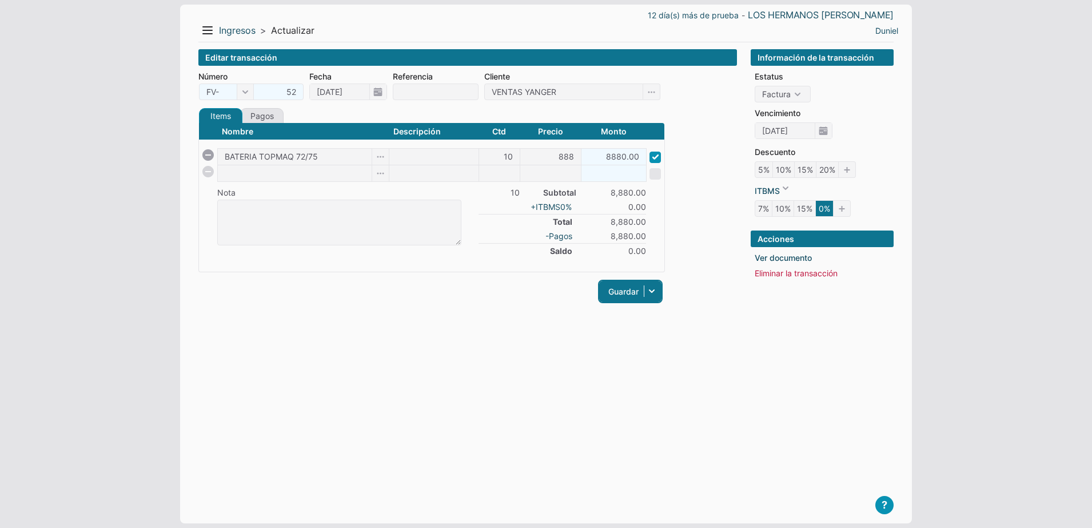
click at [608, 290] on link "Guardar" at bounding box center [630, 291] width 62 height 21
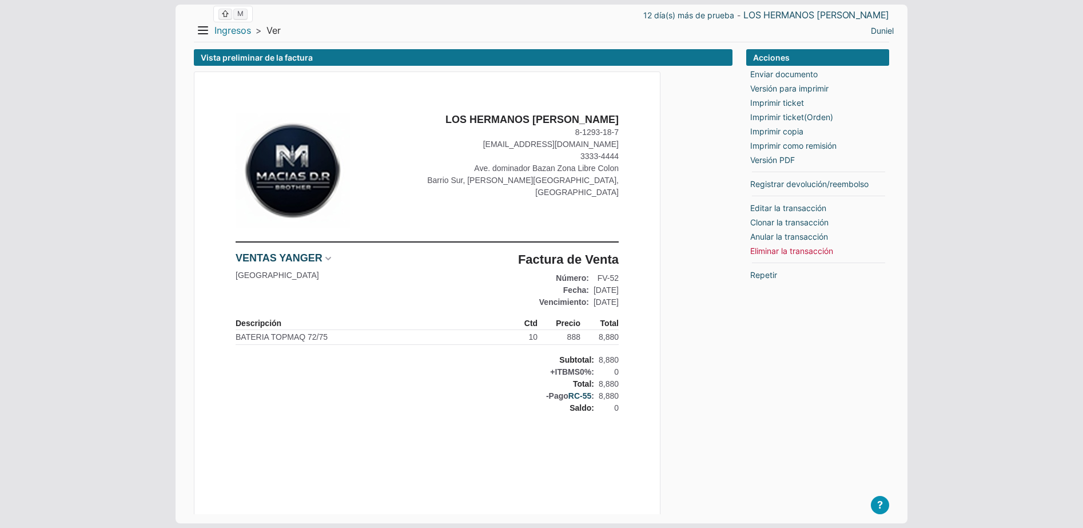
click at [220, 32] on link "Ingresos" at bounding box center [232, 31] width 37 height 12
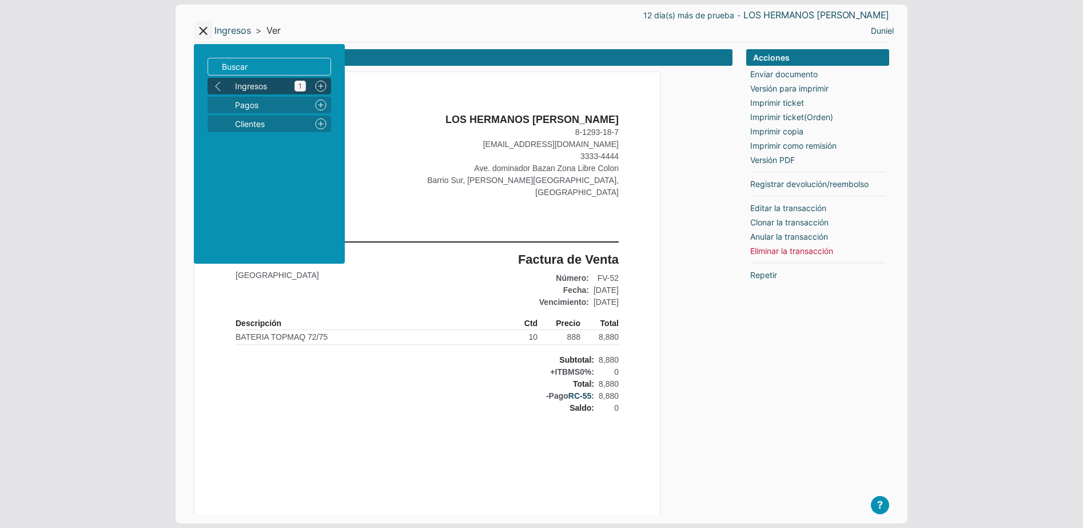
click at [249, 85] on span "Ingresos 1" at bounding box center [270, 86] width 71 height 12
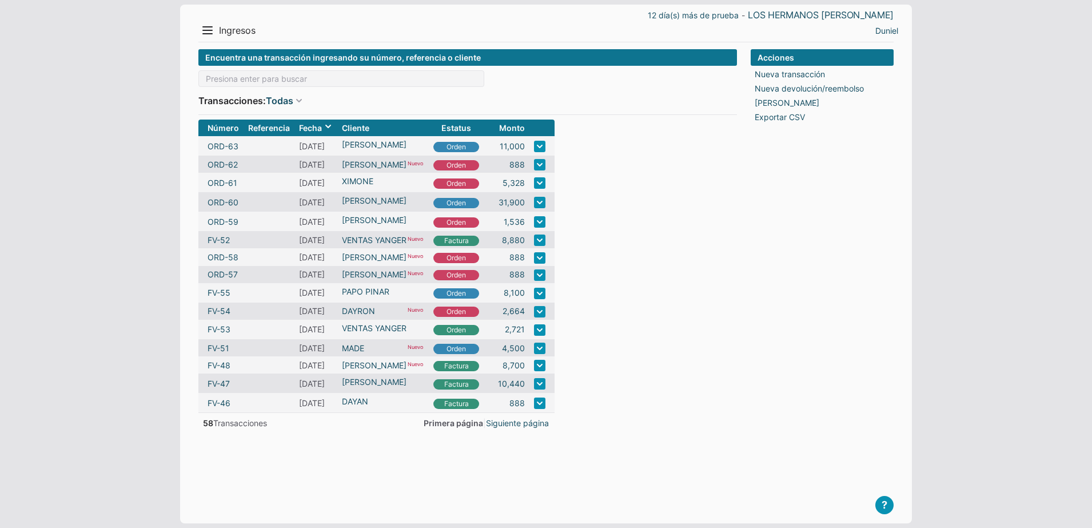
click at [229, 33] on span "Ingresos" at bounding box center [237, 31] width 37 height 12
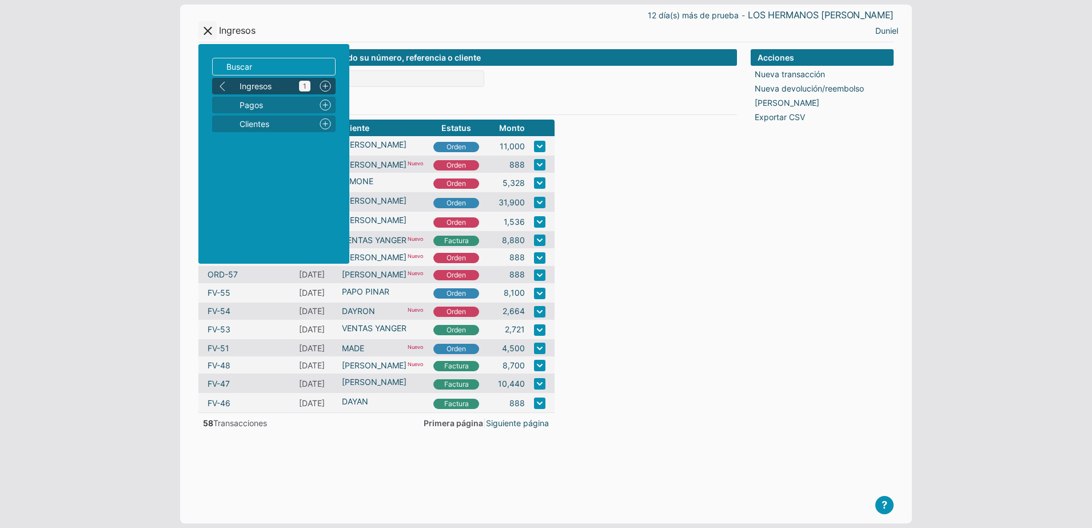
click at [263, 87] on span "Ingresos 1" at bounding box center [275, 86] width 71 height 12
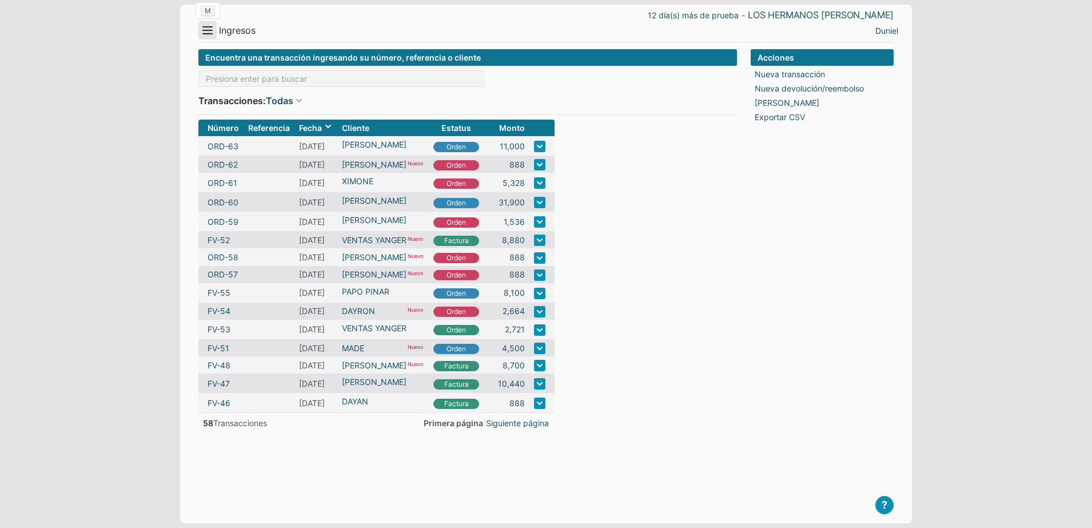
click at [211, 30] on button "Menu" at bounding box center [207, 30] width 18 height 18
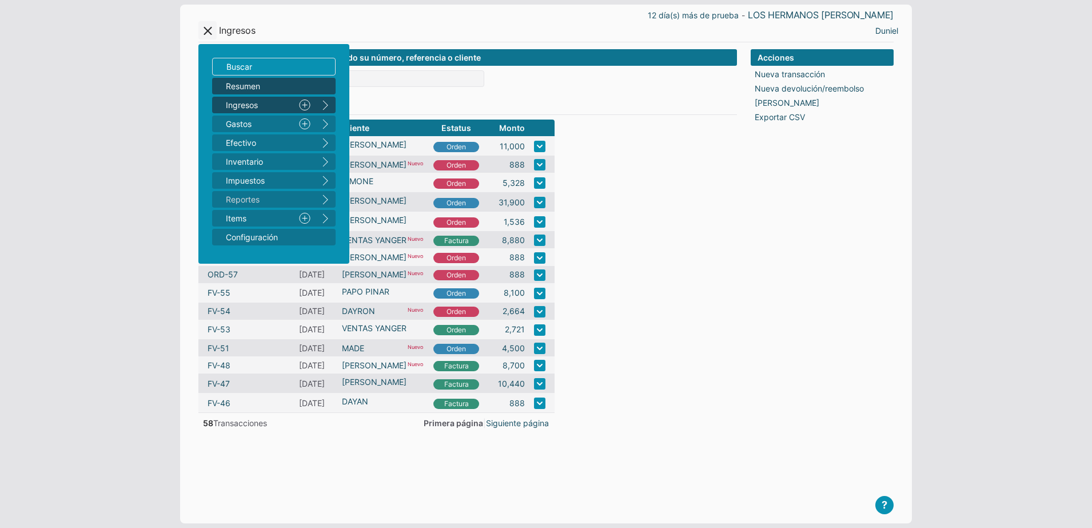
click at [248, 84] on span "Resumen" at bounding box center [268, 86] width 85 height 12
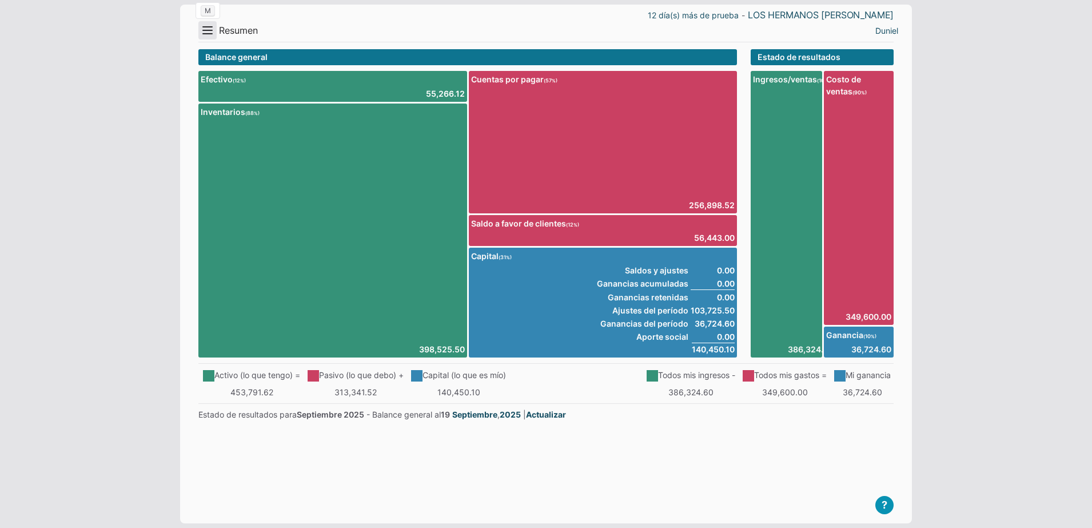
click at [209, 35] on button "Menu" at bounding box center [207, 30] width 18 height 18
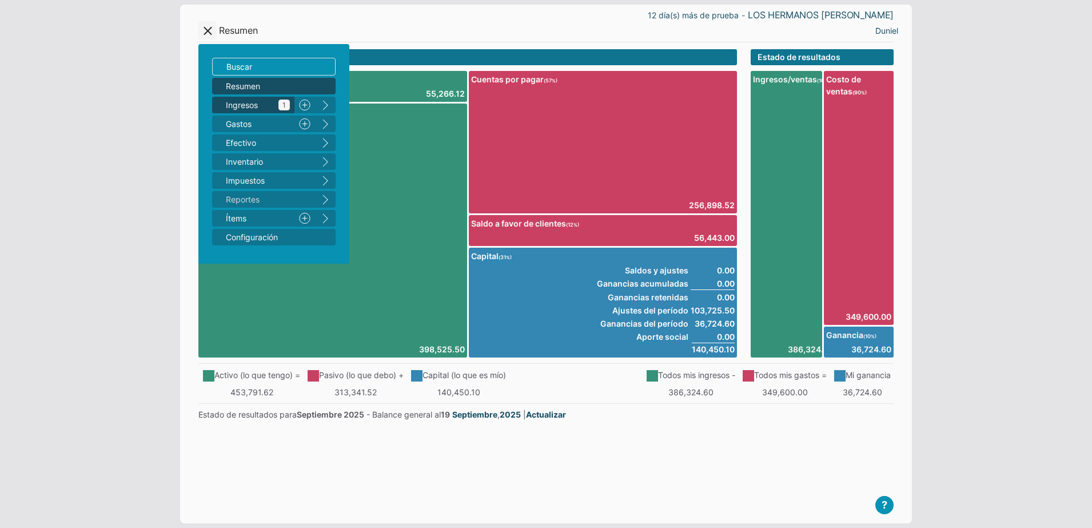
click at [253, 101] on span "Ingresos 1" at bounding box center [258, 105] width 64 height 12
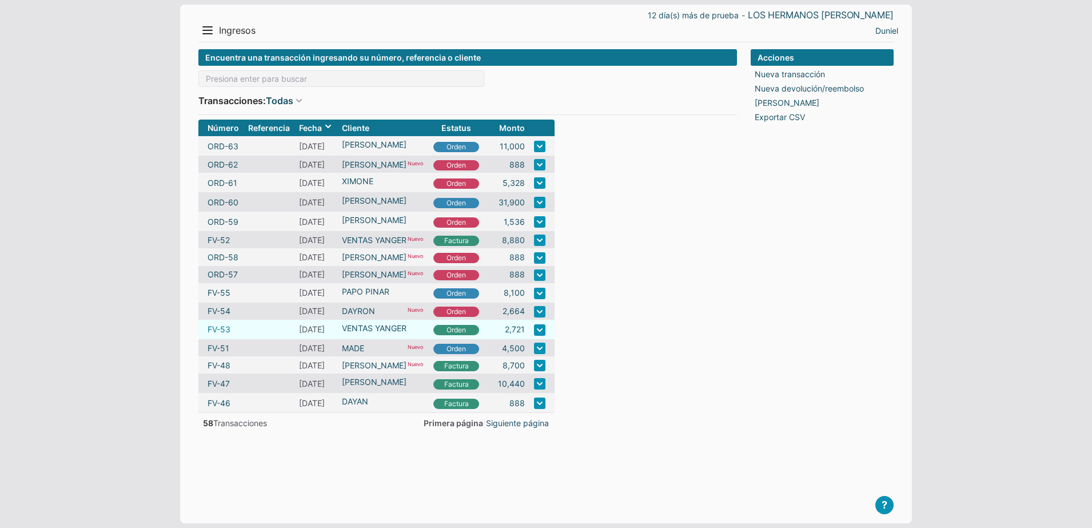
click at [216, 331] on link "FV-53" at bounding box center [219, 329] width 23 height 12
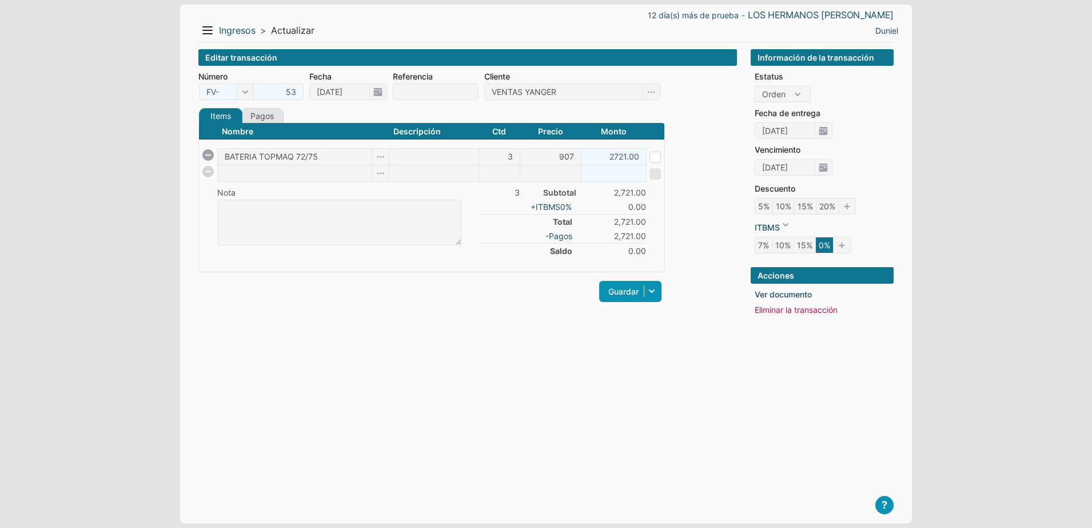
click at [651, 154] on span at bounding box center [655, 157] width 11 height 11
type input "[DATE]"
checkbox input "true"
select select "C"
type input "[DATE]"
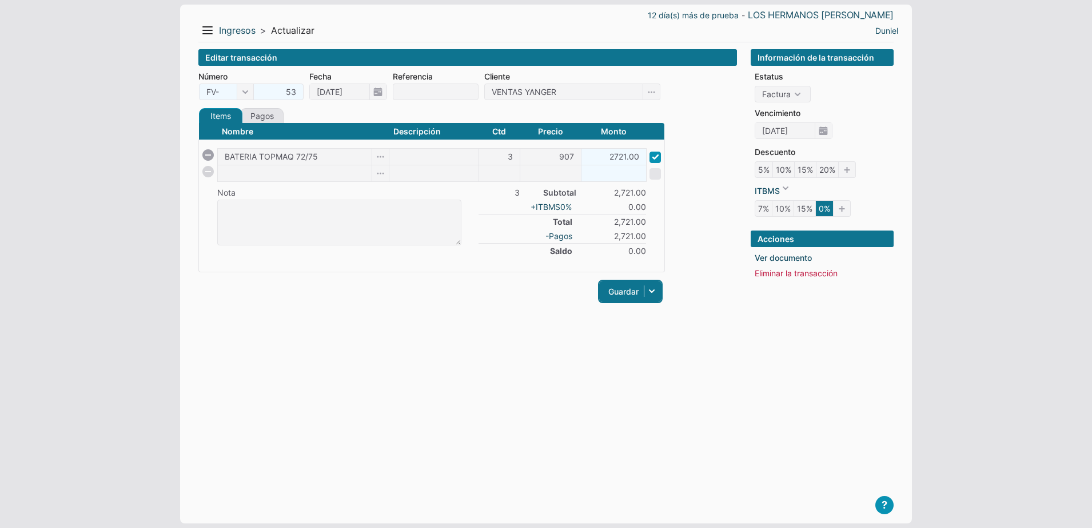
click at [628, 292] on link "Guardar" at bounding box center [630, 291] width 62 height 21
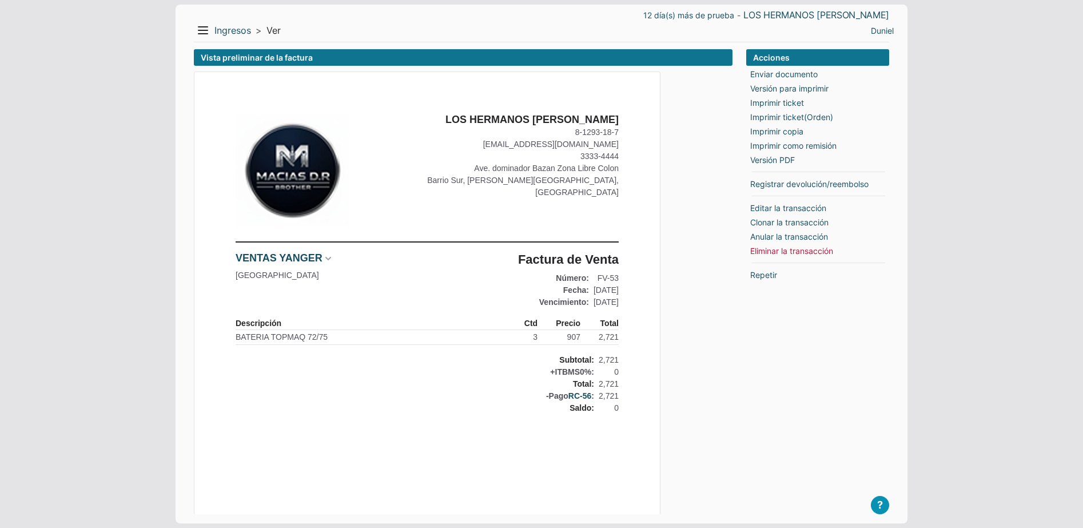
click at [229, 36] on div "Menu Resumen Ingresos 1 Nuevo right Gastos 2 Nuevo right Efectivo 3 right Inven…" at bounding box center [368, 30] width 348 height 18
click at [234, 33] on link "Ingresos" at bounding box center [232, 31] width 37 height 12
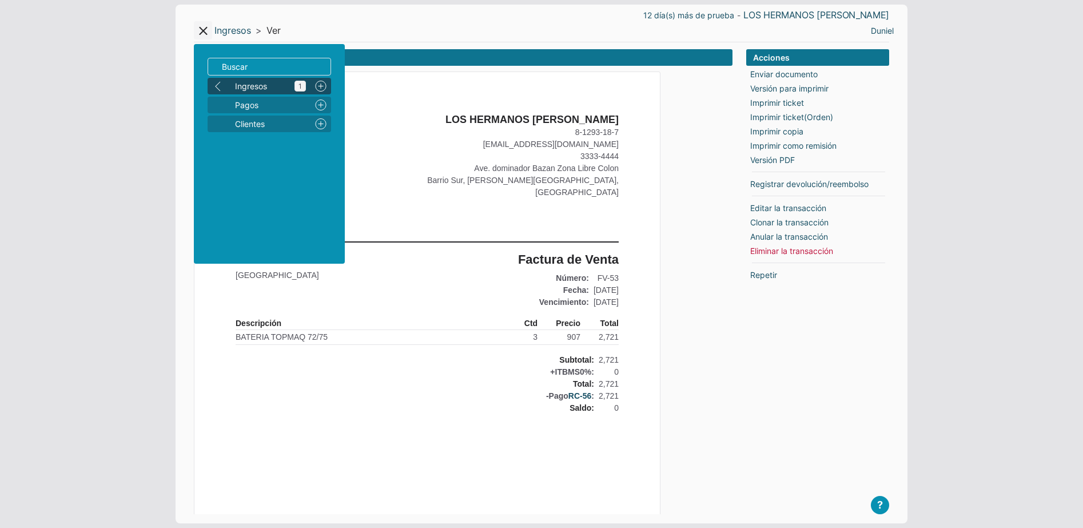
click at [252, 88] on span "Ingresos 1" at bounding box center [270, 86] width 71 height 12
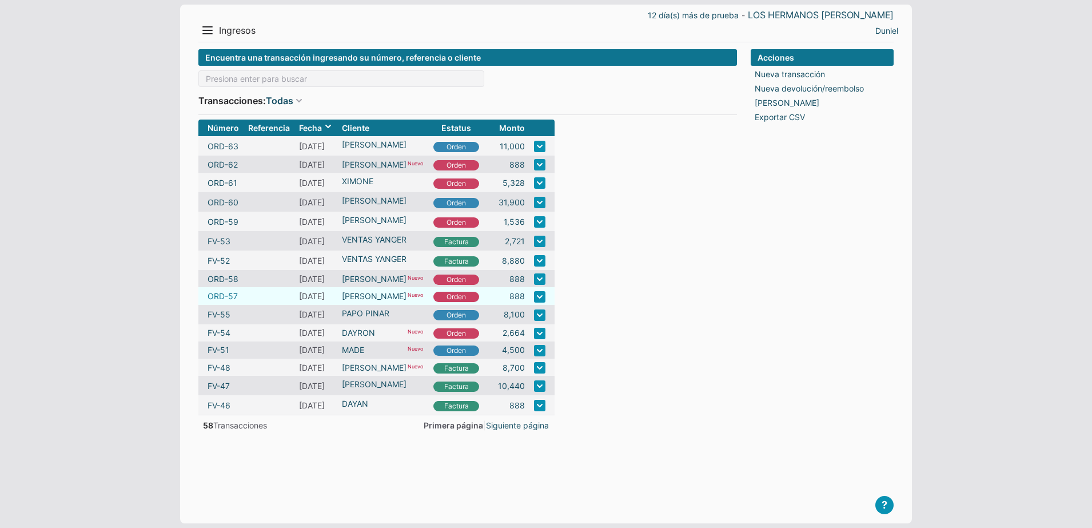
click at [221, 293] on link "ORD-57" at bounding box center [223, 296] width 30 height 12
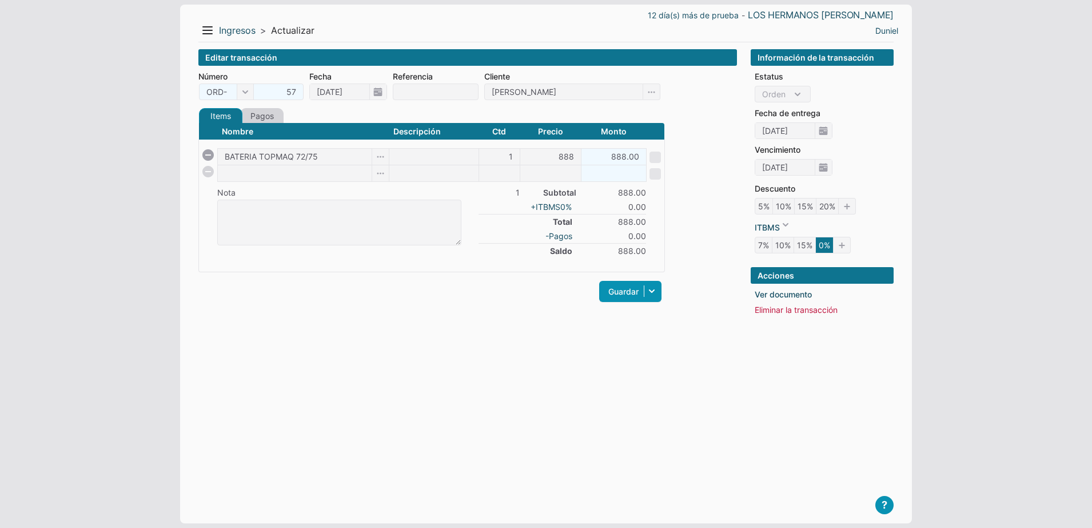
click at [264, 113] on link "Pagos" at bounding box center [261, 115] width 43 height 15
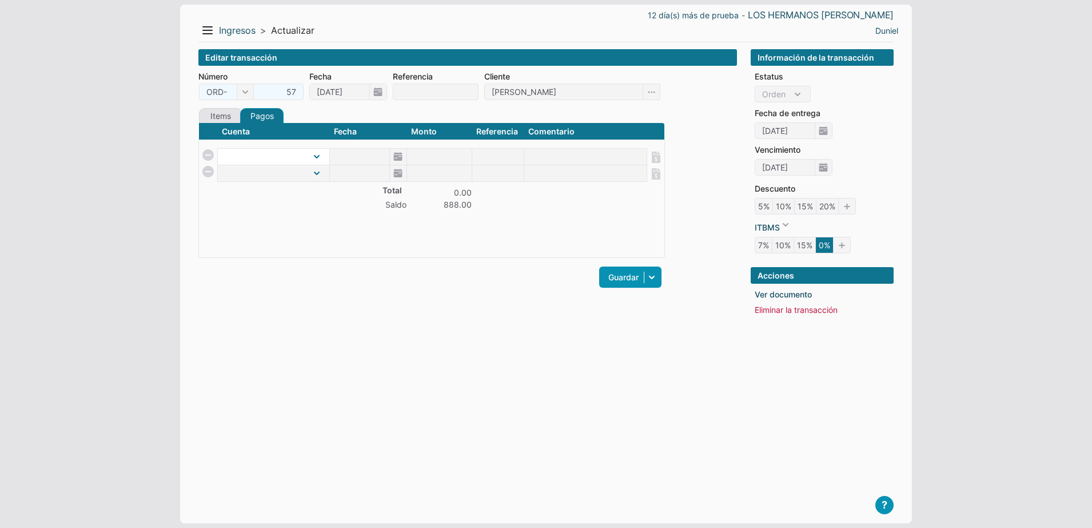
drag, startPoint x: 264, startPoint y: 153, endPoint x: 264, endPoint y: 165, distance: 12.6
select select "1"
click at [218, 149] on select "CAJA MENOR" at bounding box center [274, 157] width 112 height 16
type input "19/09/2025"
type input "888"
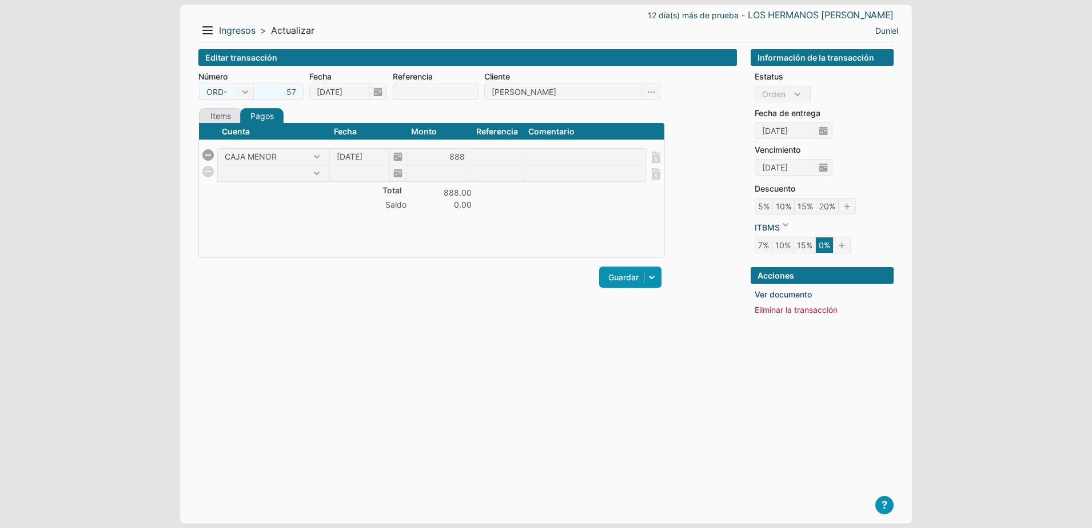
click at [461, 295] on div "Items Créditos Pagos Nombre Descripción Ctd Precio Monto BATERIA TOPMAQ 72/75 1…" at bounding box center [431, 205] width 467 height 194
click at [223, 107] on form "Número ORD- 57 ORD- FCT- Fecha 18/09/2025 Referencia Cliente RONALD TITO Items …" at bounding box center [467, 186] width 539 height 232
click at [221, 116] on link "Items" at bounding box center [220, 115] width 43 height 15
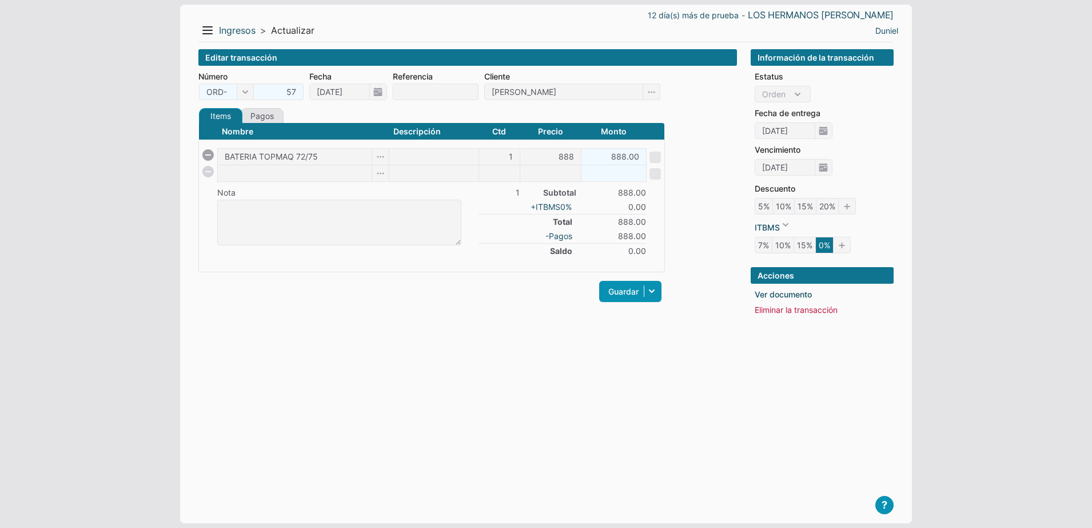
click at [655, 160] on span at bounding box center [655, 157] width 11 height 11
click at [620, 291] on link "Guardar" at bounding box center [630, 291] width 62 height 21
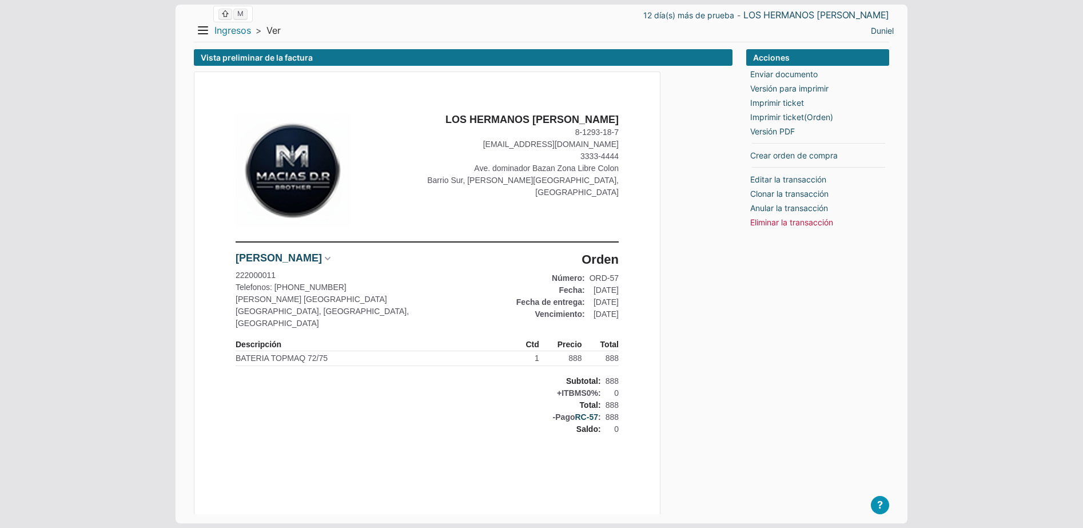
click at [229, 27] on link "Ingresos" at bounding box center [232, 31] width 37 height 12
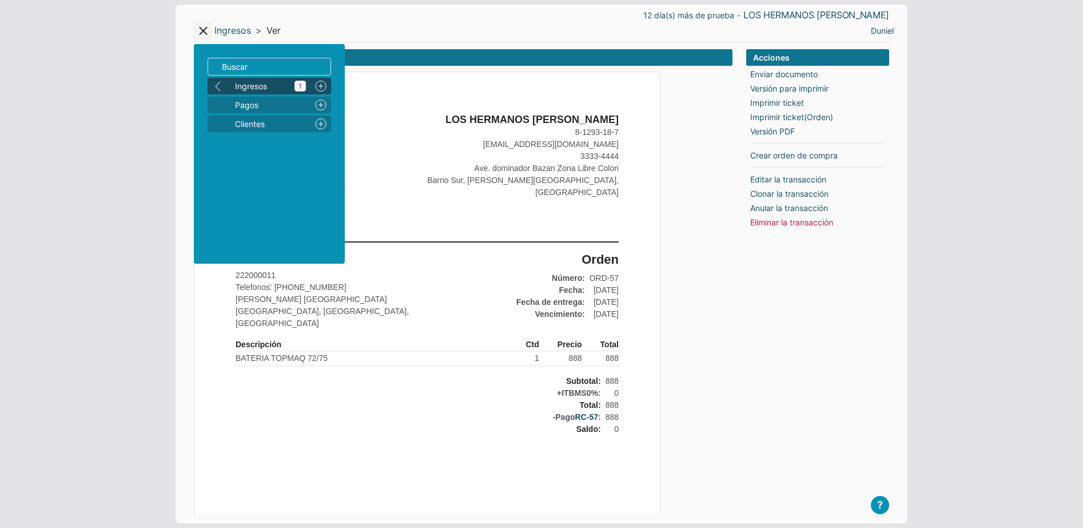
click at [255, 84] on span "Ingresos 1" at bounding box center [270, 86] width 71 height 12
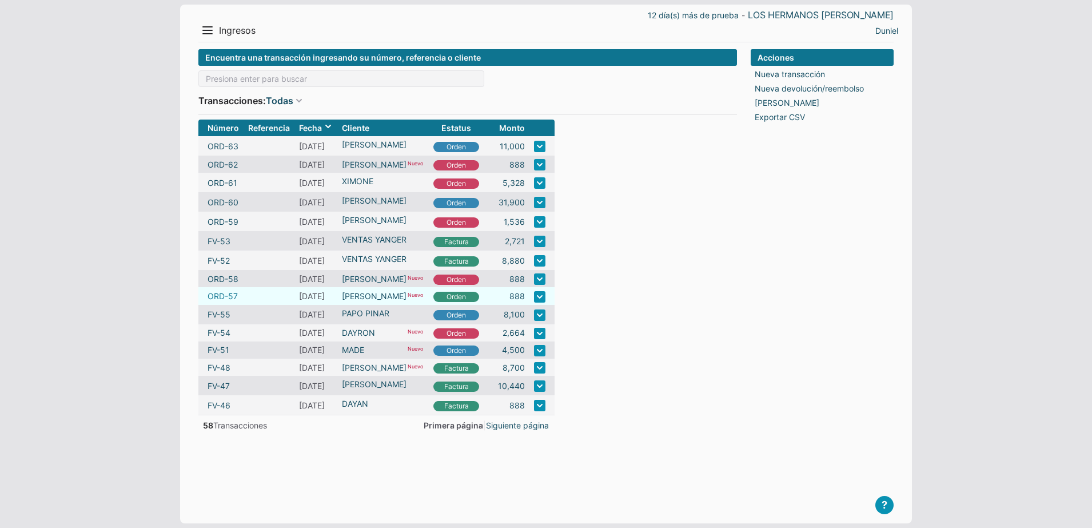
click at [232, 293] on link "ORD-57" at bounding box center [223, 296] width 30 height 12
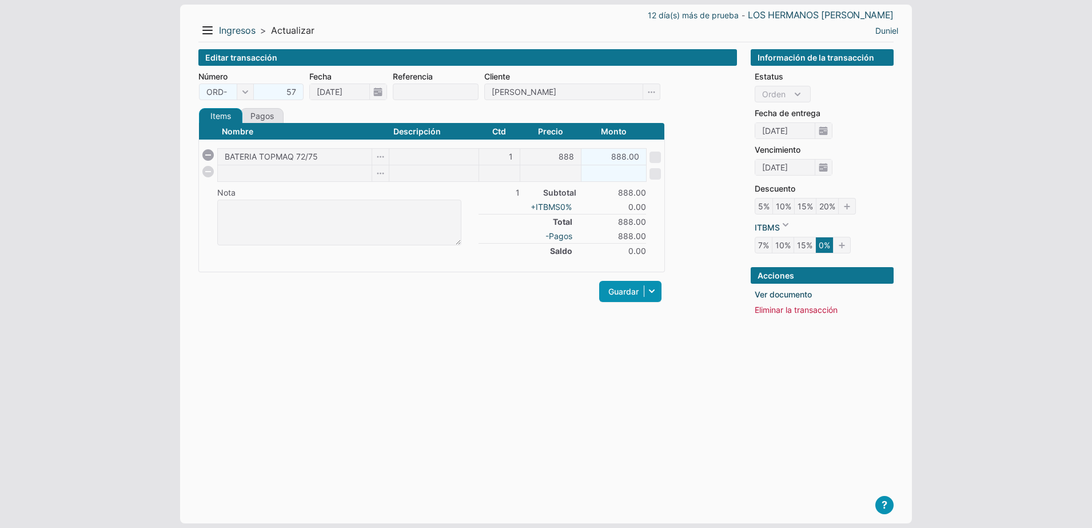
click at [652, 149] on td at bounding box center [655, 156] width 18 height 17
click at [657, 153] on span at bounding box center [655, 157] width 11 height 11
click at [781, 94] on li "Orden Factura" at bounding box center [824, 94] width 139 height 17
click at [795, 97] on li "Orden Factura" at bounding box center [824, 94] width 139 height 17
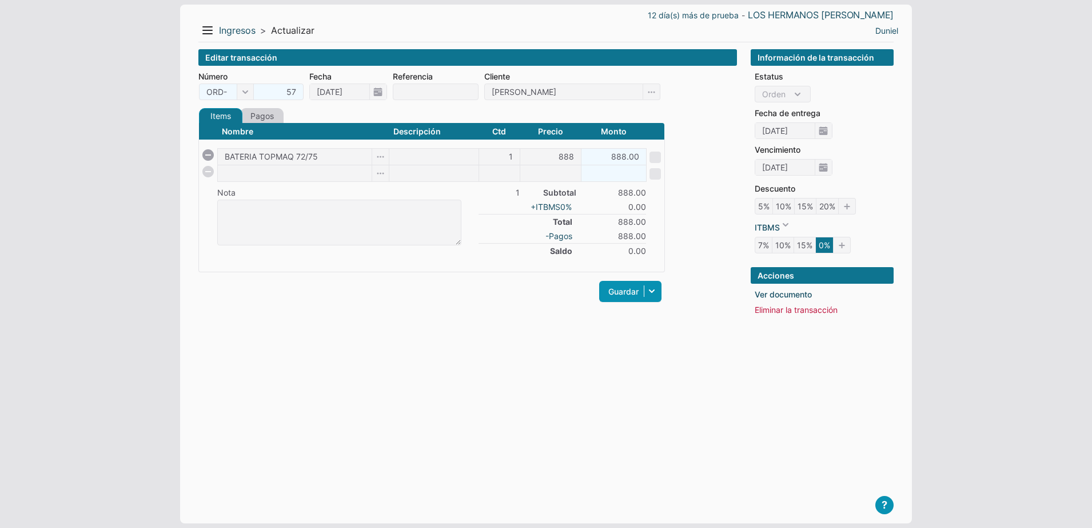
click at [264, 121] on link "Pagos" at bounding box center [261, 115] width 43 height 15
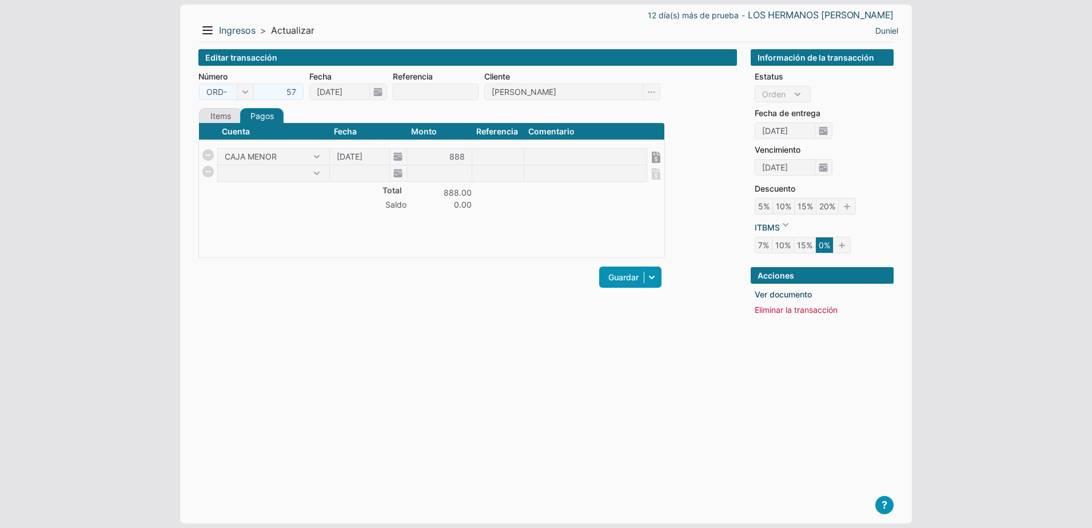
click at [421, 252] on div "Cuenta Fecha Monto Referencia Comentario Total 888.00 Saldo 0.00 CAJA MENOR 19/…" at bounding box center [431, 190] width 467 height 136
click at [217, 119] on link "Items" at bounding box center [220, 115] width 43 height 15
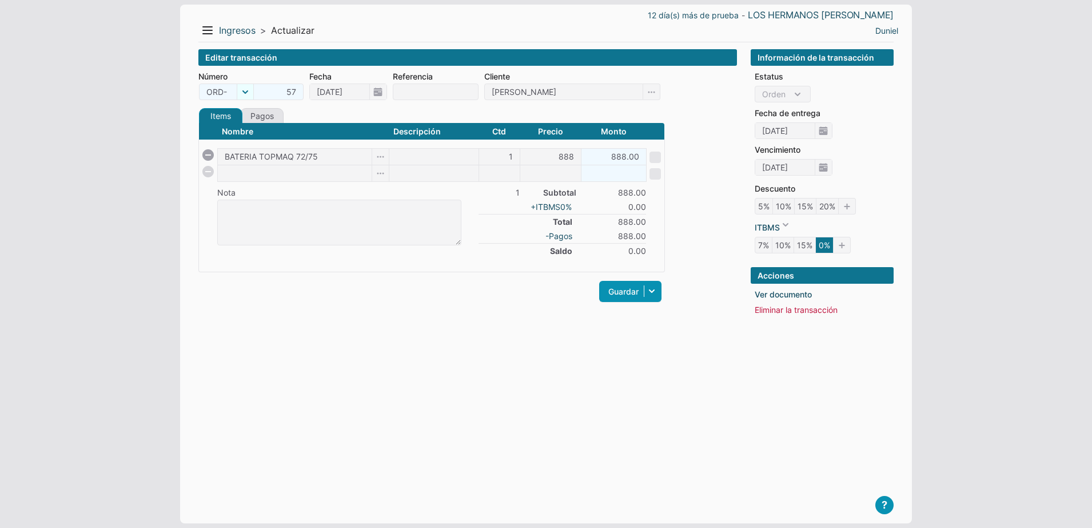
click at [228, 90] on span "ORD-" at bounding box center [226, 92] width 55 height 17
click at [233, 126] on li "FCT-" at bounding box center [226, 128] width 49 height 17
type input "FCT-"
type input "19/09/2025"
checkbox input "true"
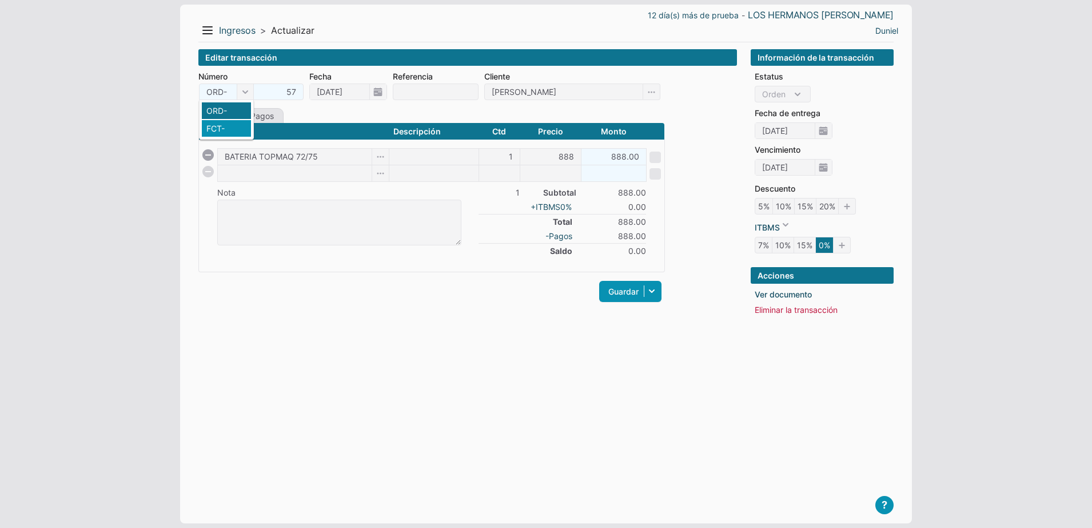
select select "C"
type input "19/09/2025"
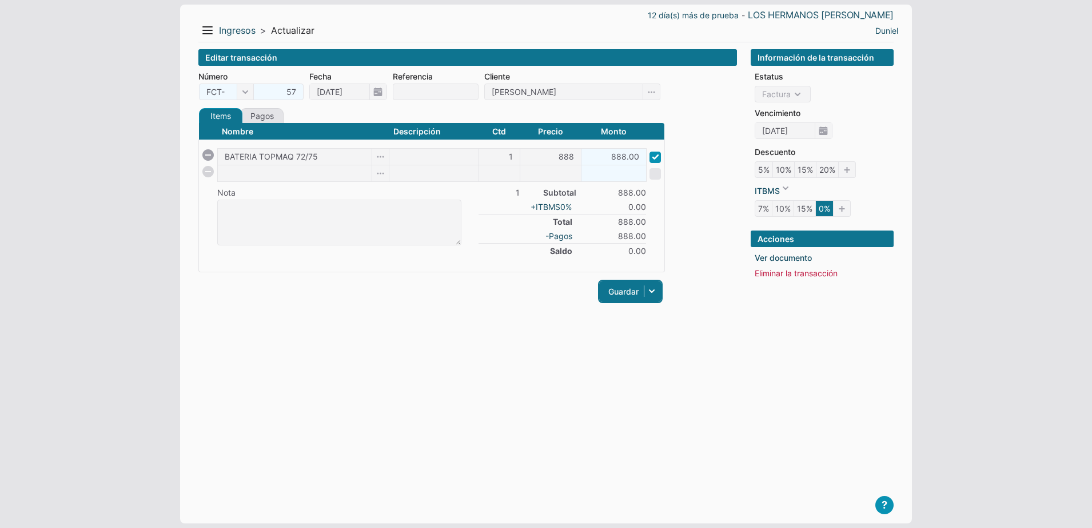
click at [626, 295] on link "Guardar" at bounding box center [630, 291] width 62 height 21
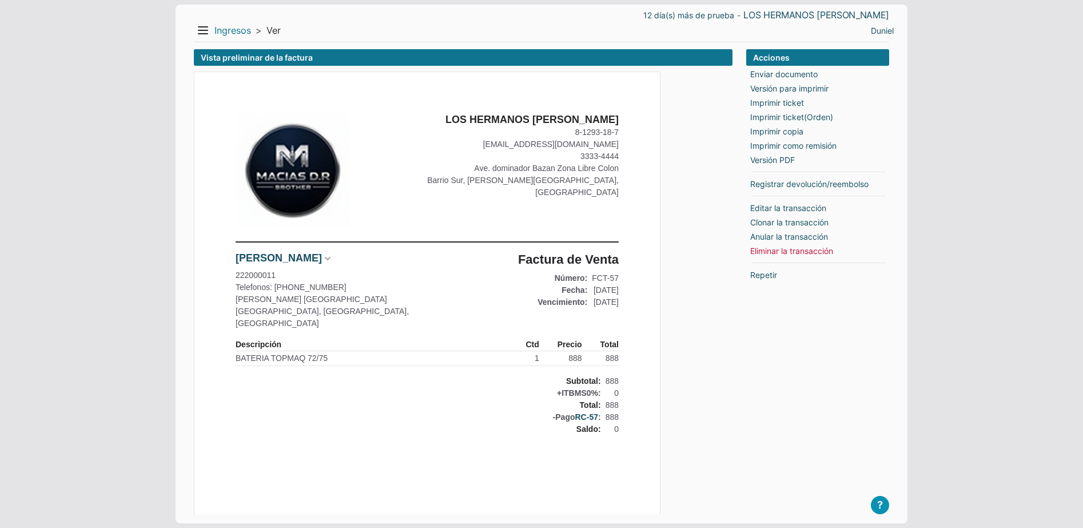
click at [232, 28] on link "Ingresos" at bounding box center [232, 31] width 37 height 12
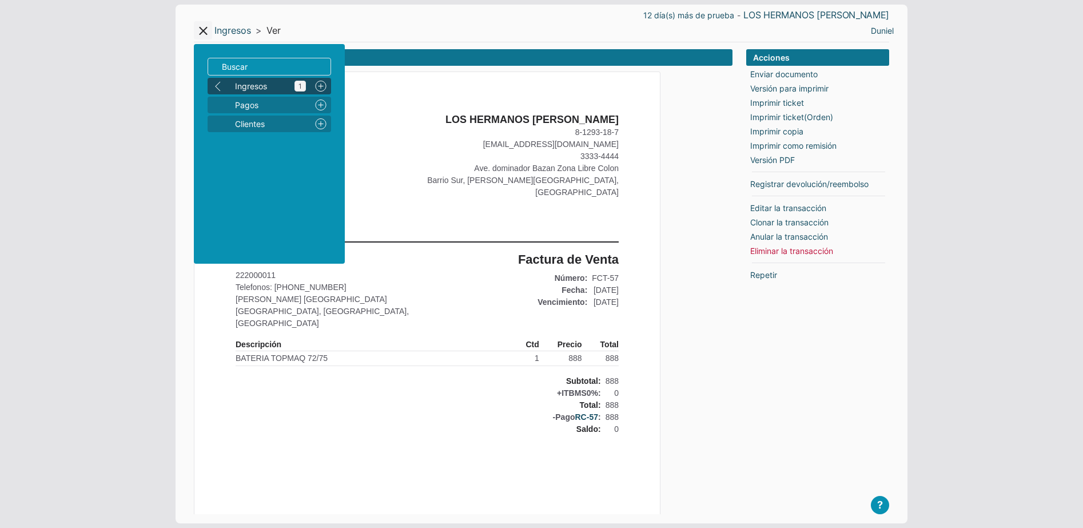
click at [255, 81] on span "Ingresos 1" at bounding box center [270, 86] width 71 height 12
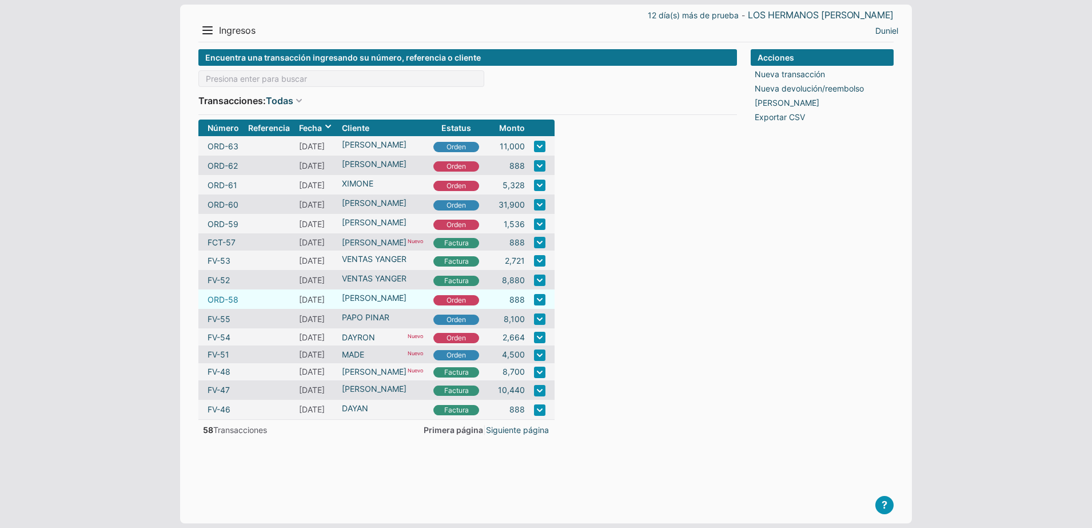
click at [224, 300] on link "ORD-58" at bounding box center [223, 299] width 31 height 12
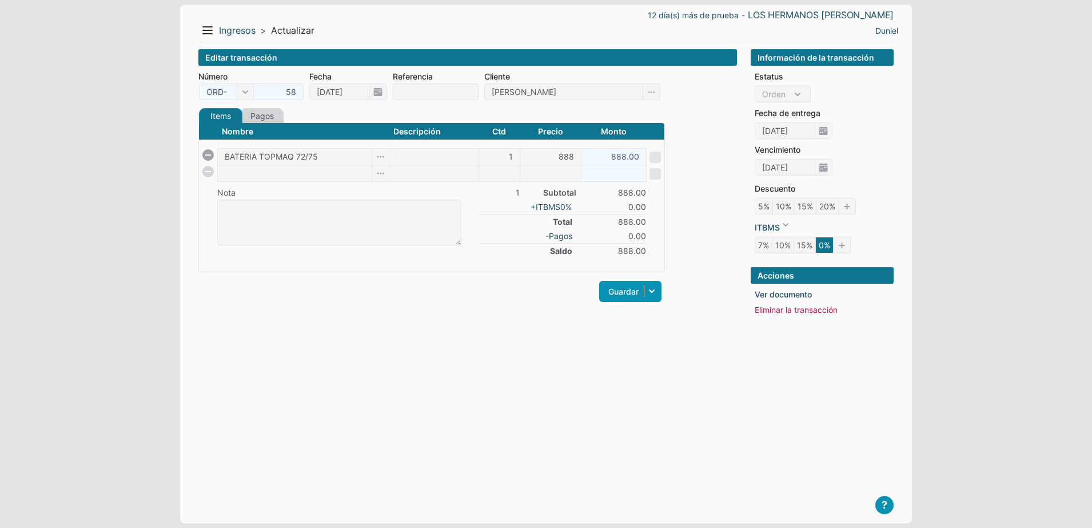
click at [264, 116] on link "Pagos" at bounding box center [261, 115] width 43 height 15
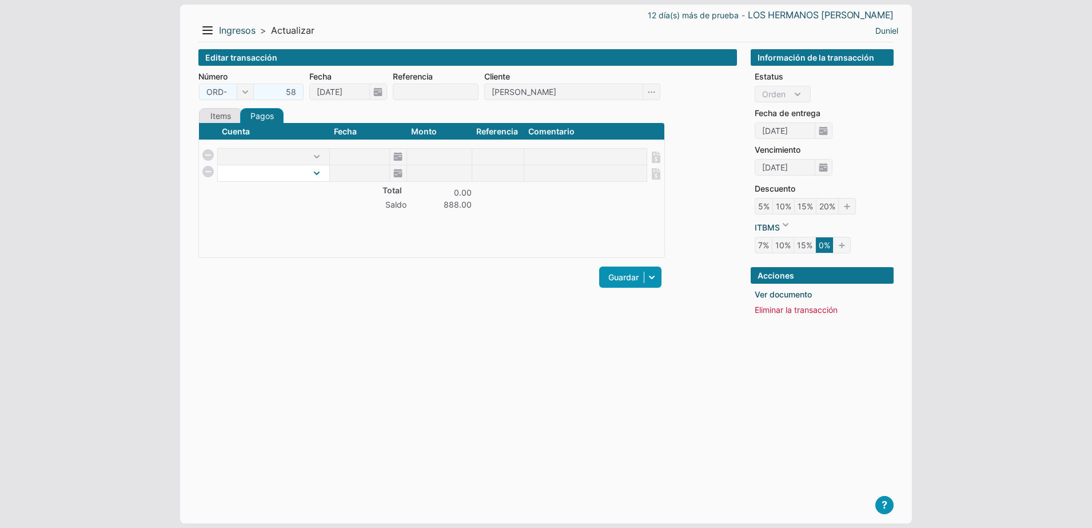
click at [277, 166] on select "CAJA MENOR" at bounding box center [274, 173] width 112 height 16
select select "1"
click at [218, 149] on select "CAJA MENOR" at bounding box center [274, 157] width 112 height 16
type input "[DATE]"
type input "888"
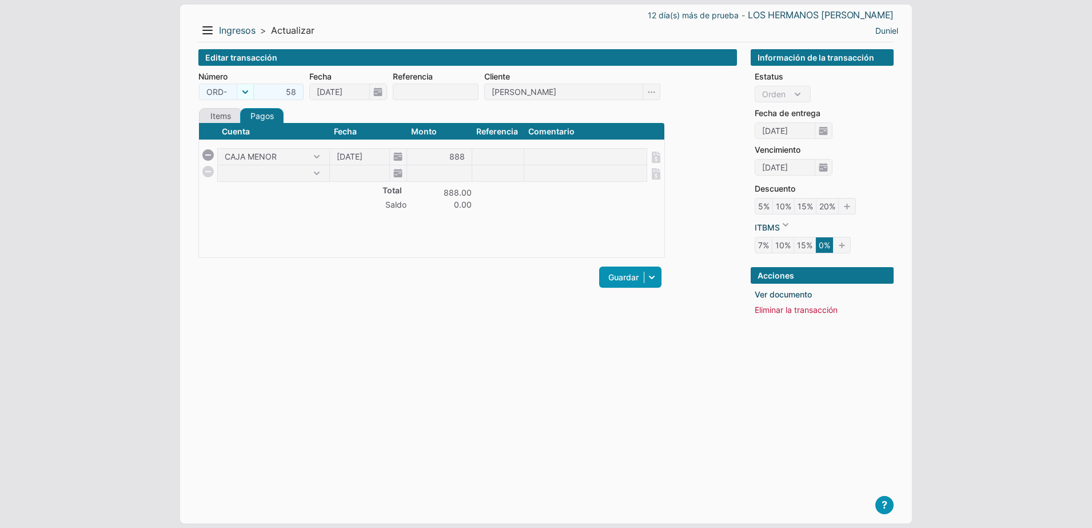
click at [237, 96] on span "ORD-" at bounding box center [226, 92] width 55 height 17
click at [243, 130] on li "FCT-" at bounding box center [226, 128] width 49 height 17
type input "FCT-"
type input "19/09/2025"
select select "C"
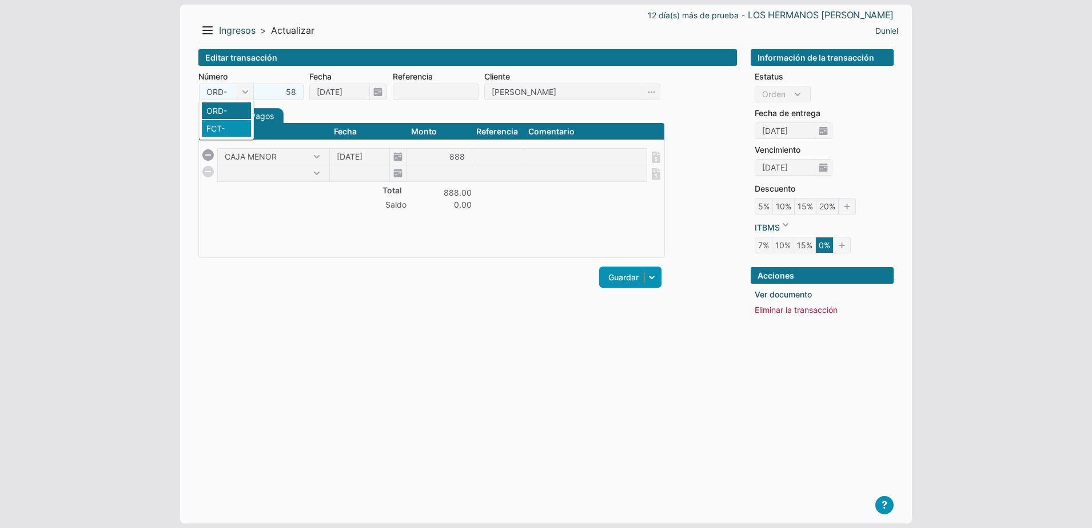
type input "19/09/2025"
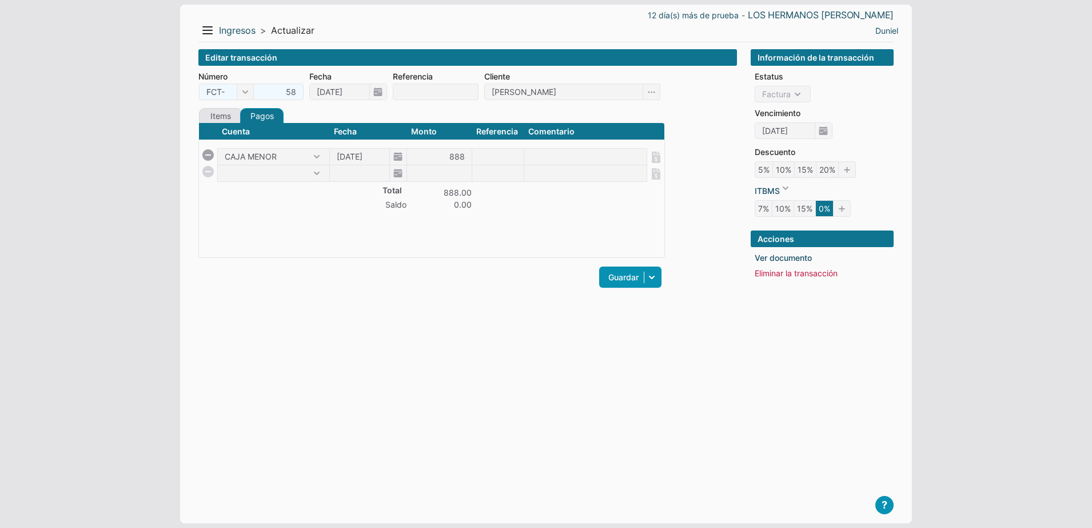
click at [395, 272] on div "Guardar Guardar y ver documento Guardar y agregar nueva Guardar y continuar edi…" at bounding box center [431, 277] width 467 height 27
click at [610, 283] on link "Guardar" at bounding box center [630, 277] width 62 height 21
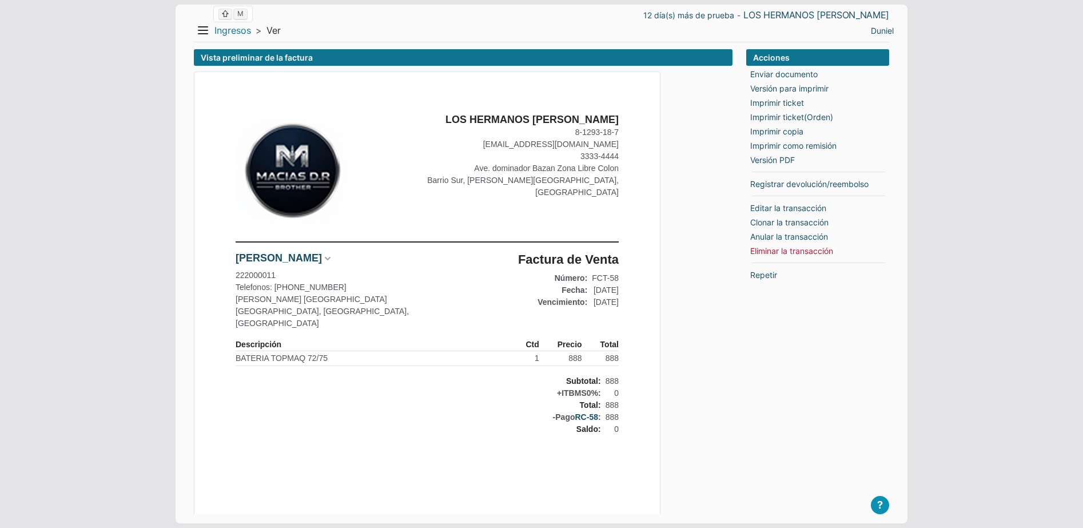
click at [236, 25] on link "Ingresos" at bounding box center [232, 31] width 37 height 12
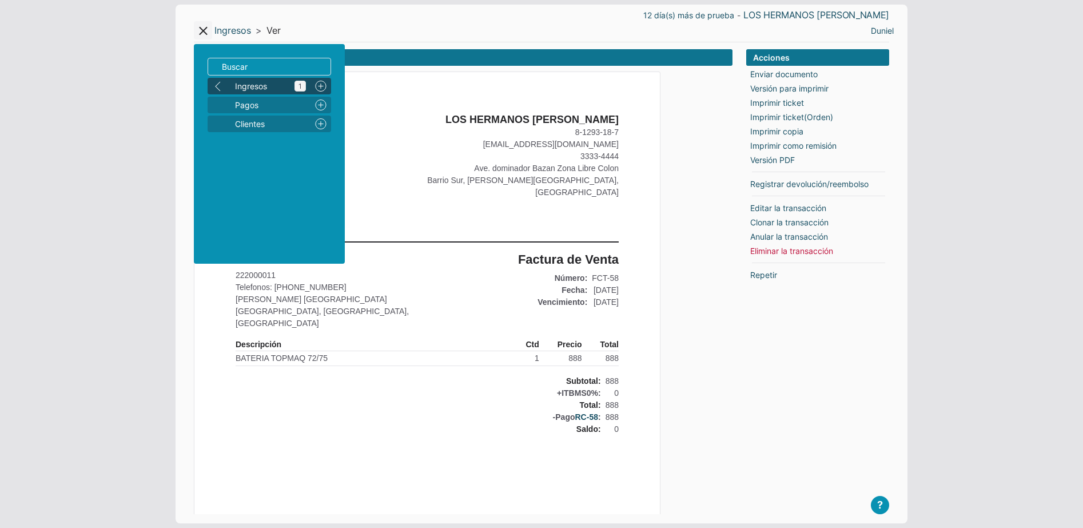
click at [249, 85] on span "Ingresos 1" at bounding box center [270, 86] width 71 height 12
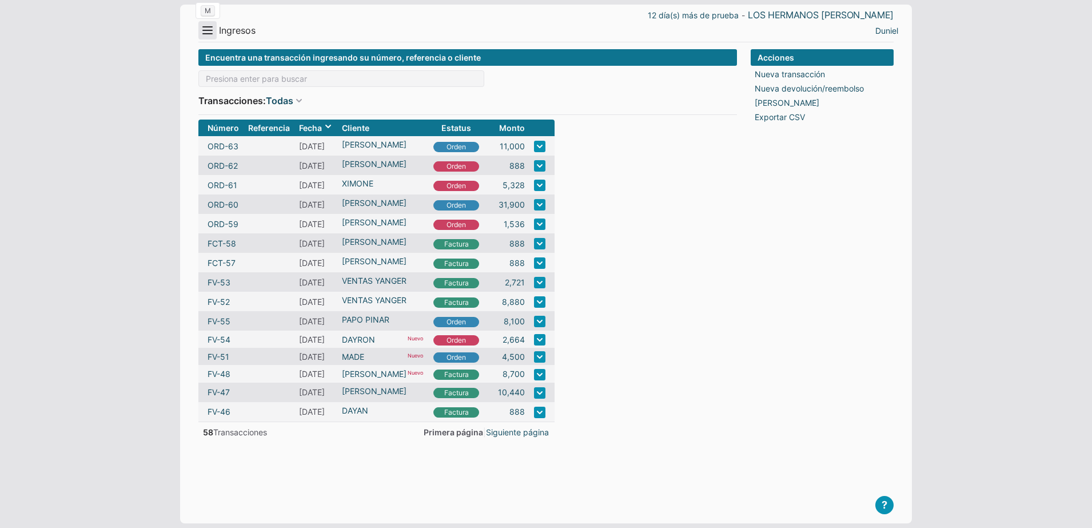
click at [205, 33] on button "Menu" at bounding box center [207, 30] width 18 height 18
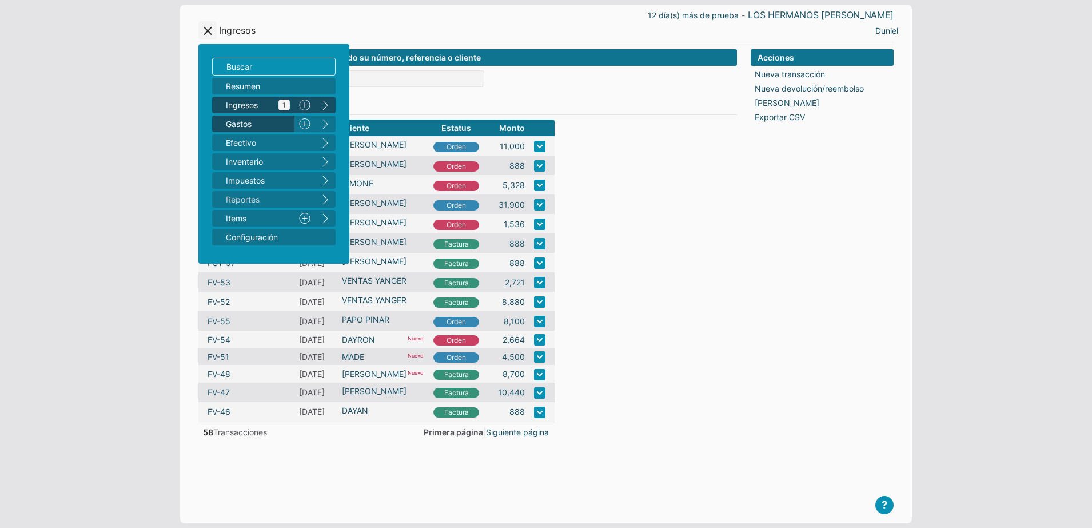
click at [239, 120] on span "Gastos 2" at bounding box center [258, 124] width 64 height 12
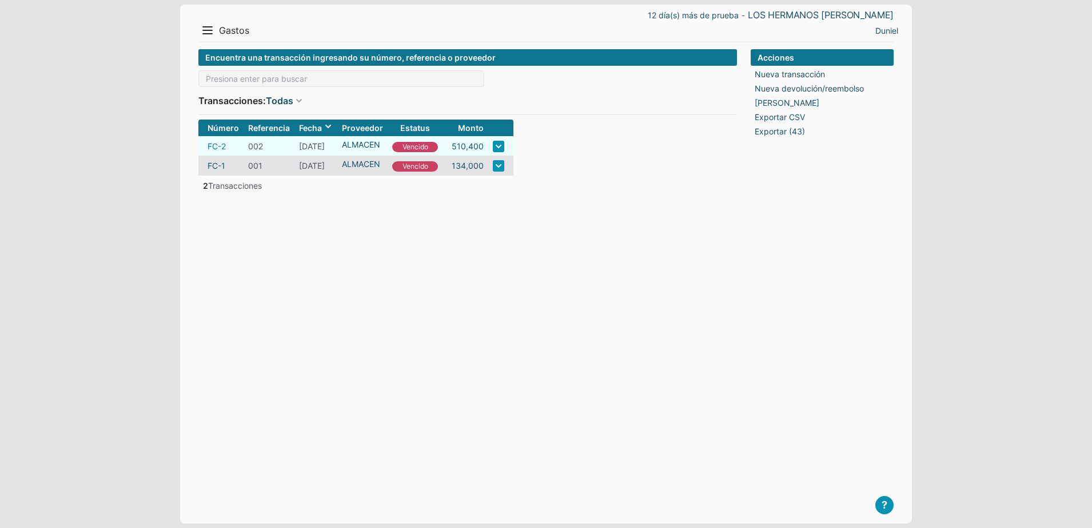
click at [213, 148] on link "FC-2" at bounding box center [217, 146] width 18 height 12
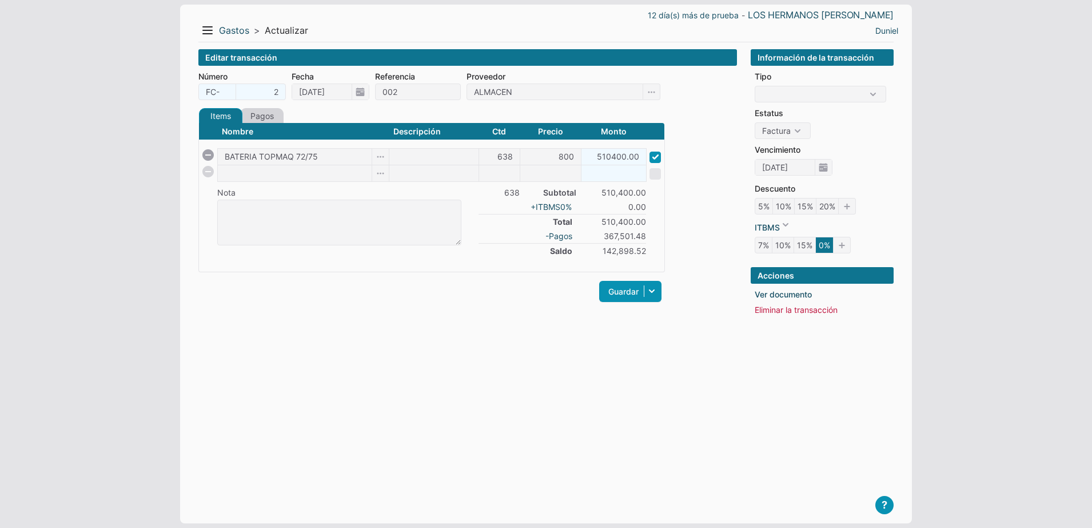
click at [269, 117] on link "Pagos" at bounding box center [261, 115] width 43 height 15
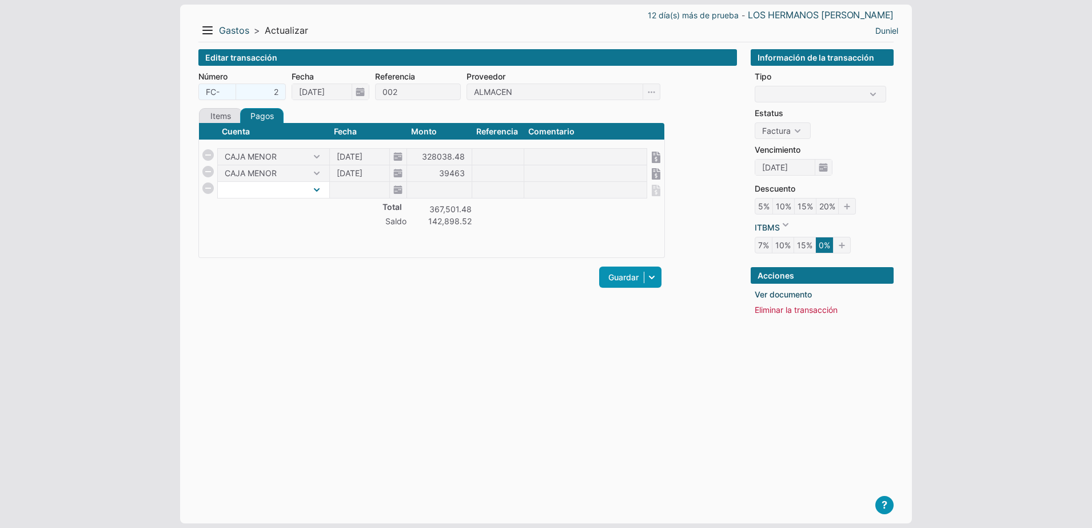
select select "1"
click at [218, 182] on select "CAJA MENOR" at bounding box center [274, 190] width 112 height 16
type input "[DATE]"
type input "20000"
click at [426, 399] on div "Editar transacción Número FC- 2 Fecha 17/09/2025 Referencia 002 Proveedor ALMAC…" at bounding box center [467, 277] width 539 height 456
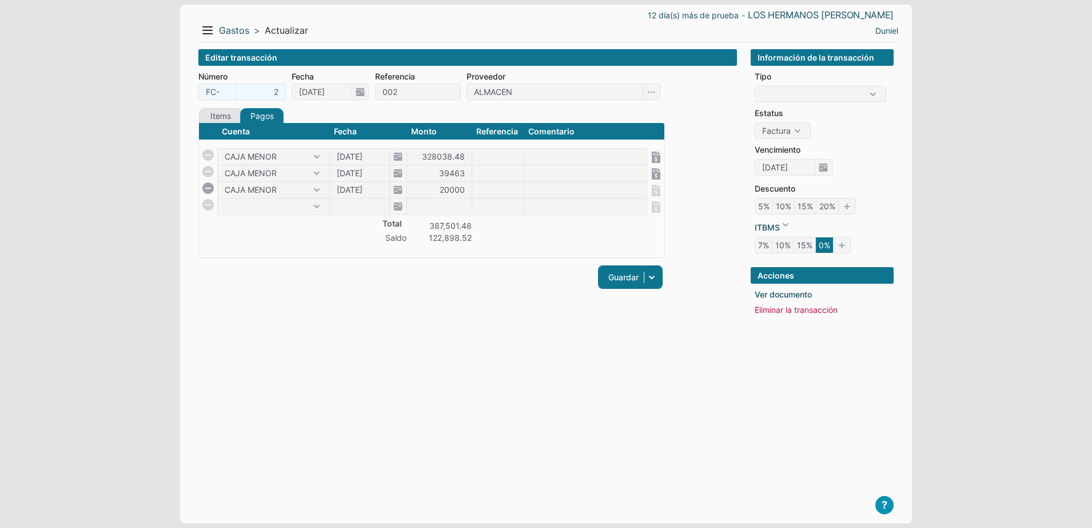
click at [618, 272] on link "Guardar" at bounding box center [630, 277] width 62 height 21
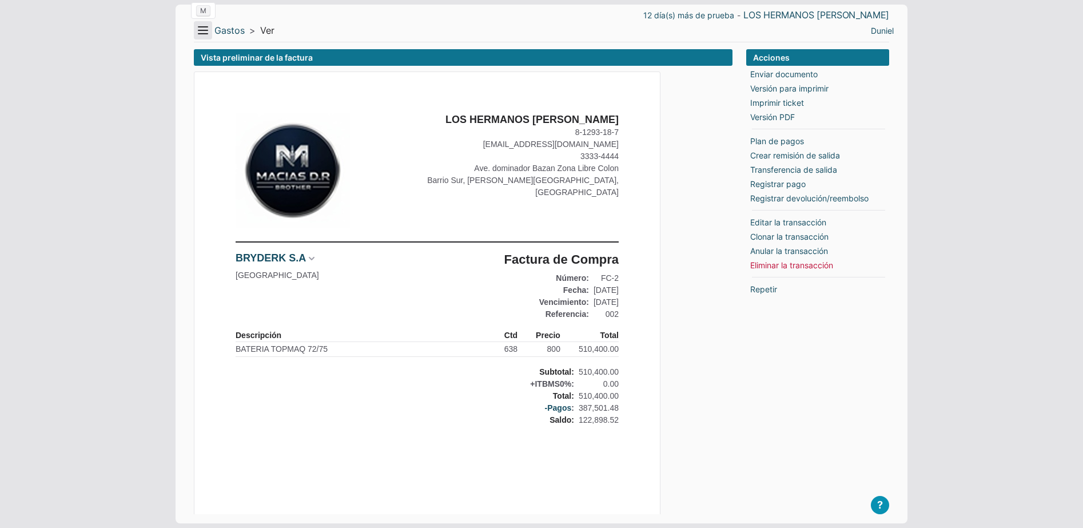
click at [208, 30] on button "Menu" at bounding box center [203, 30] width 18 height 18
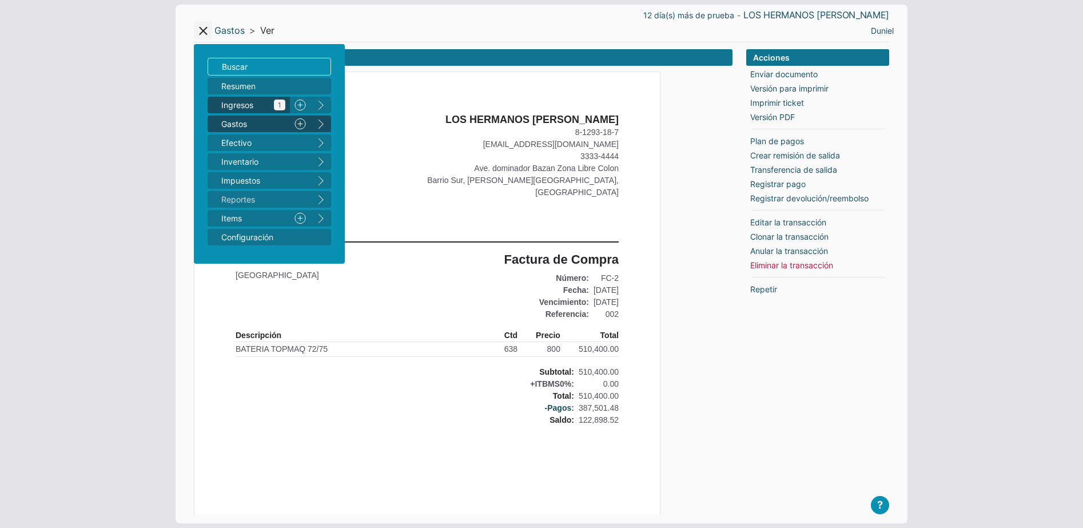
click at [247, 110] on span "Ingresos 1" at bounding box center [253, 105] width 64 height 12
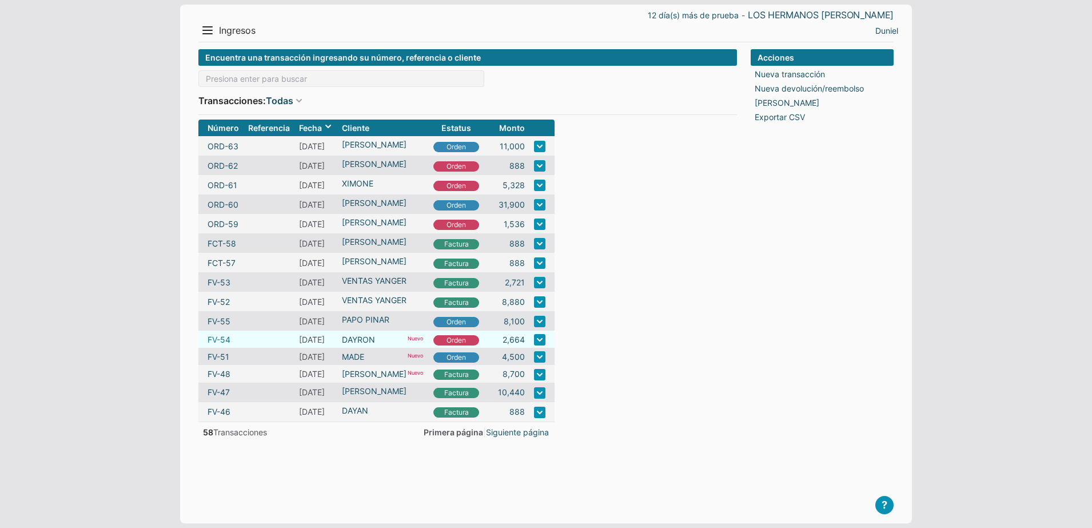
click at [216, 337] on link "FV-54" at bounding box center [219, 339] width 23 height 12
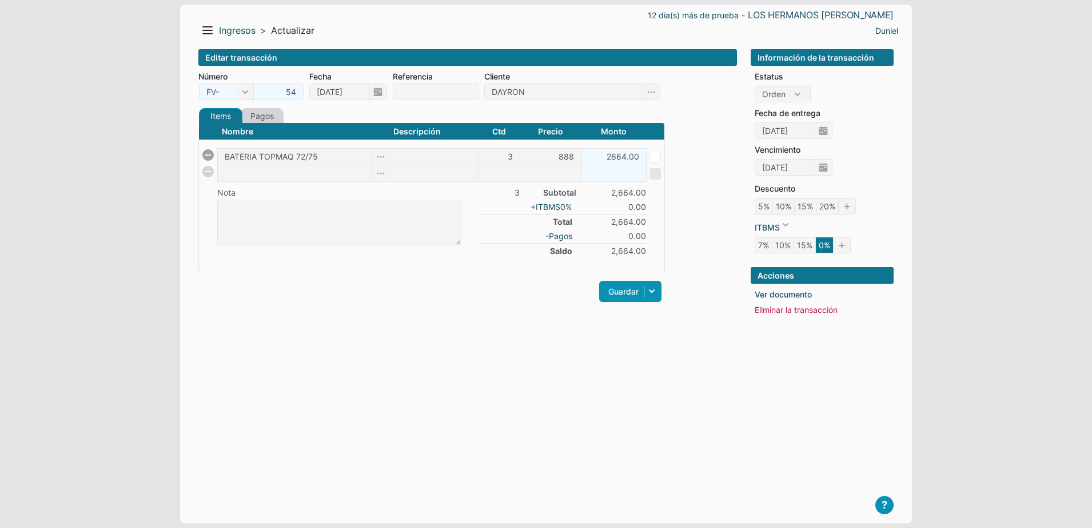
click at [271, 109] on link "Pagos" at bounding box center [261, 115] width 43 height 15
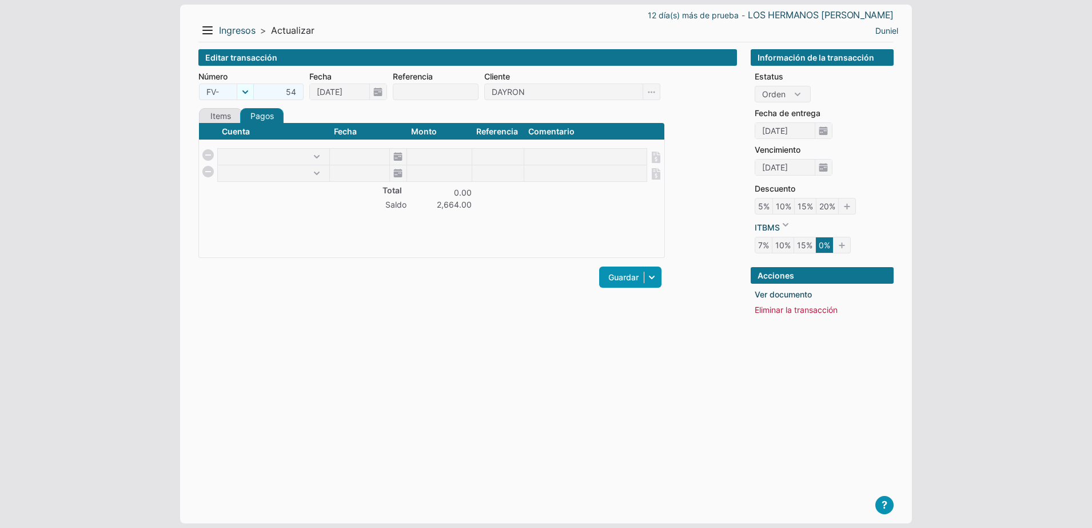
click at [239, 89] on span "FV-" at bounding box center [226, 92] width 55 height 17
click at [226, 125] on li "FCT-" at bounding box center [226, 128] width 49 height 17
type input "FCT-"
type input "59"
type input "[DATE]"
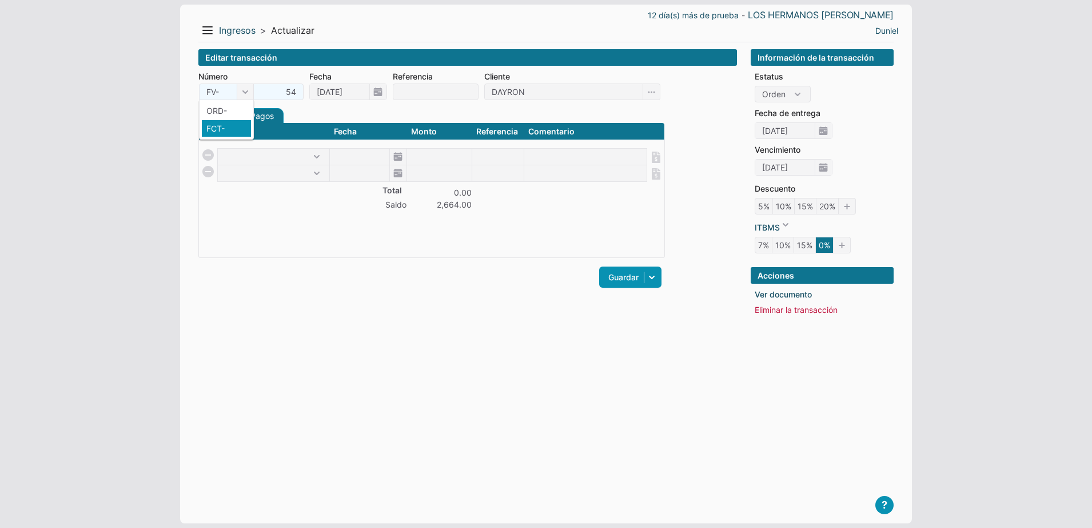
select select "C"
type input "[DATE]"
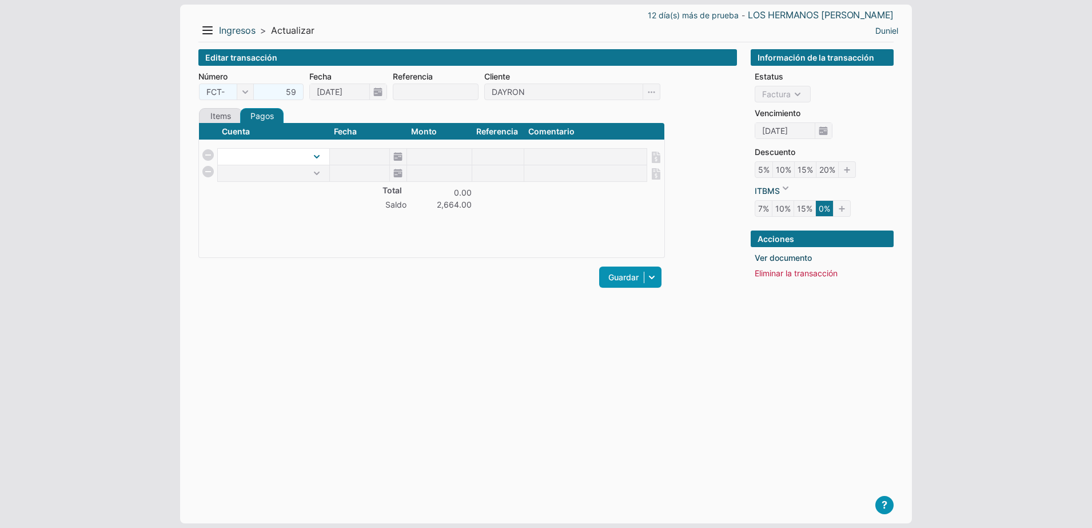
click at [312, 158] on select at bounding box center [274, 157] width 112 height 16
select select "1"
click at [218, 149] on select "CAJA MENOR" at bounding box center [274, 157] width 112 height 16
type input "[DATE]"
type input "2664"
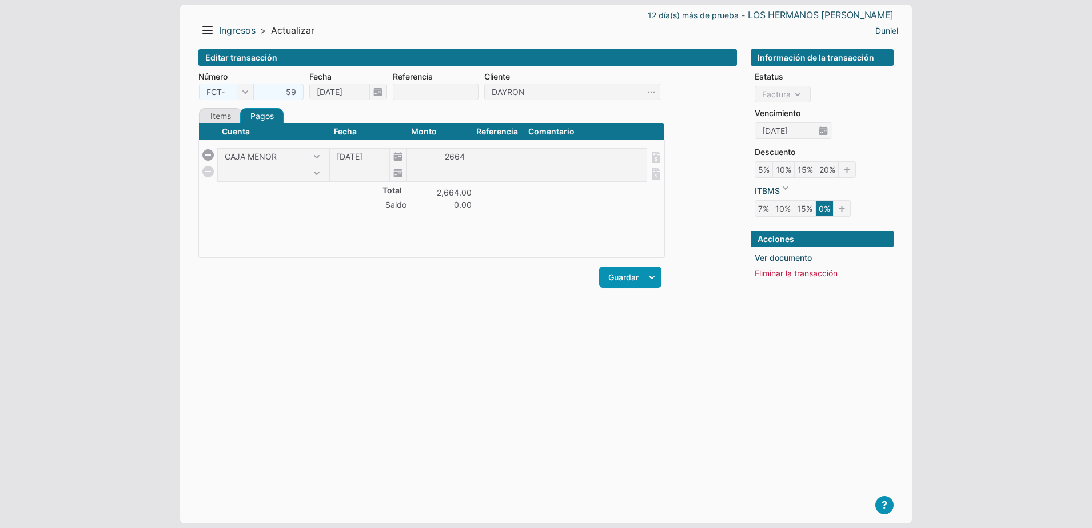
click at [396, 274] on div "Guardar Guardar y ver documento Guardar y agregar nueva Guardar y continuar edi…" at bounding box center [431, 277] width 467 height 27
click at [601, 276] on link "Guardar" at bounding box center [630, 277] width 62 height 21
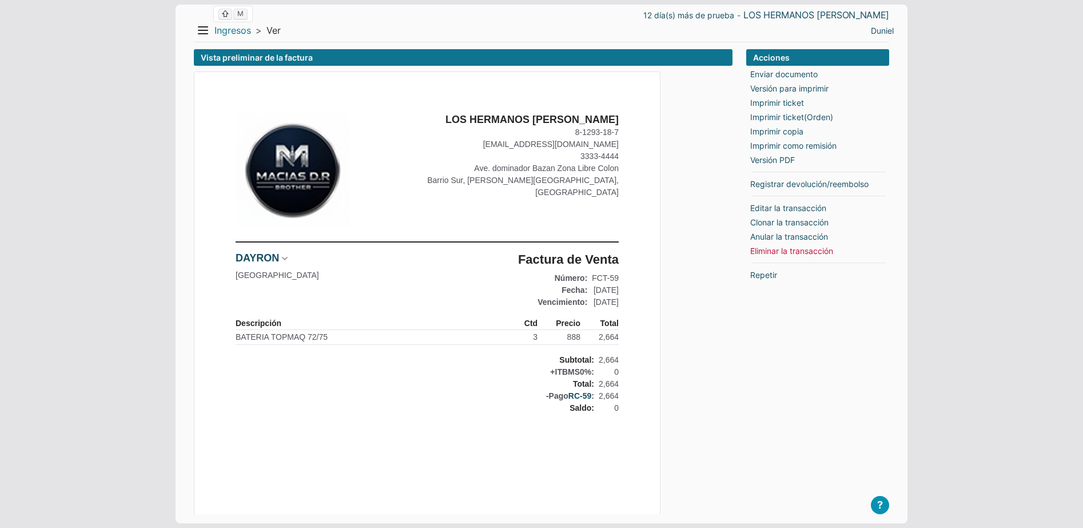
click at [231, 27] on link "Ingresos" at bounding box center [232, 31] width 37 height 12
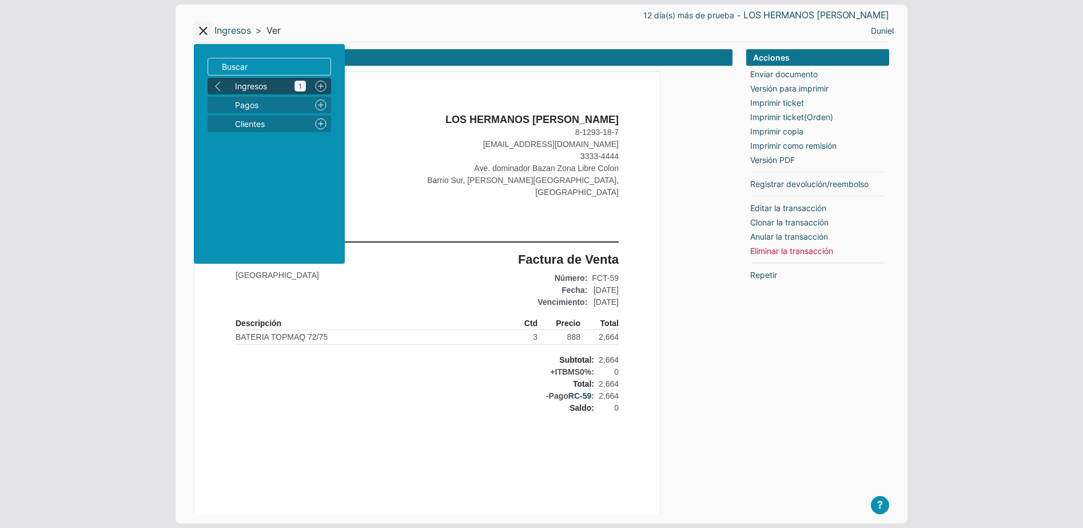
click at [255, 88] on span "Ingresos 1" at bounding box center [270, 86] width 71 height 12
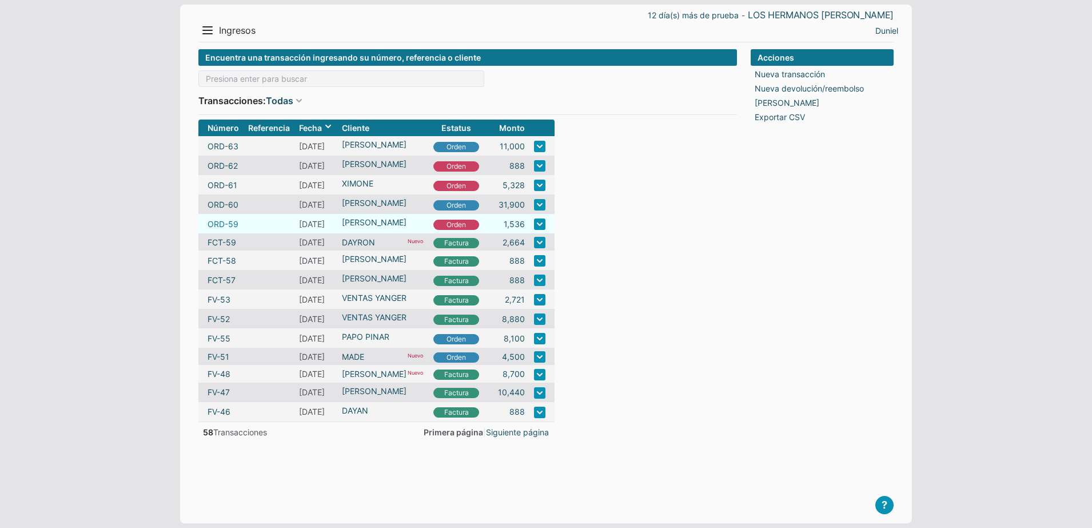
click at [221, 223] on link "ORD-59" at bounding box center [223, 224] width 31 height 12
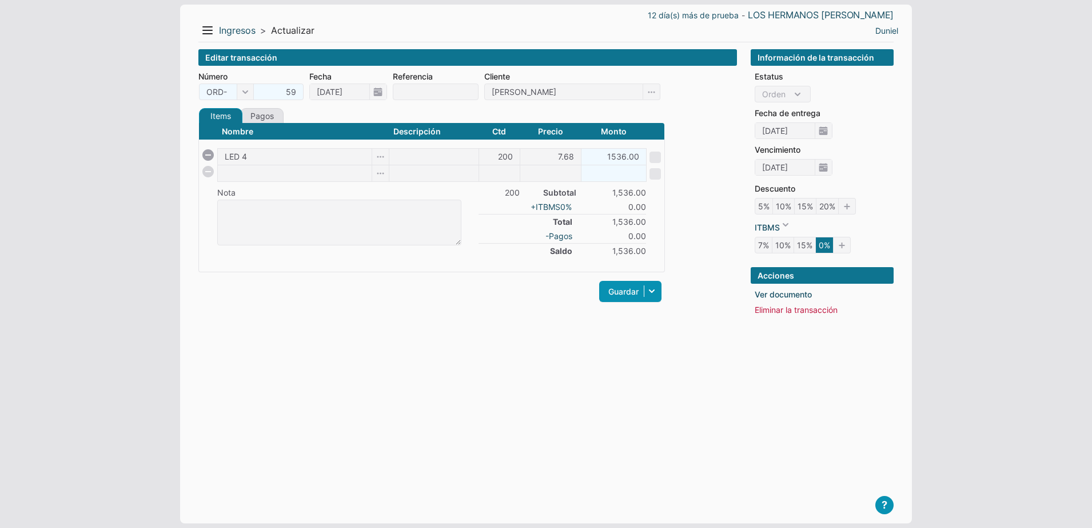
click at [271, 121] on link "Pagos" at bounding box center [261, 115] width 43 height 15
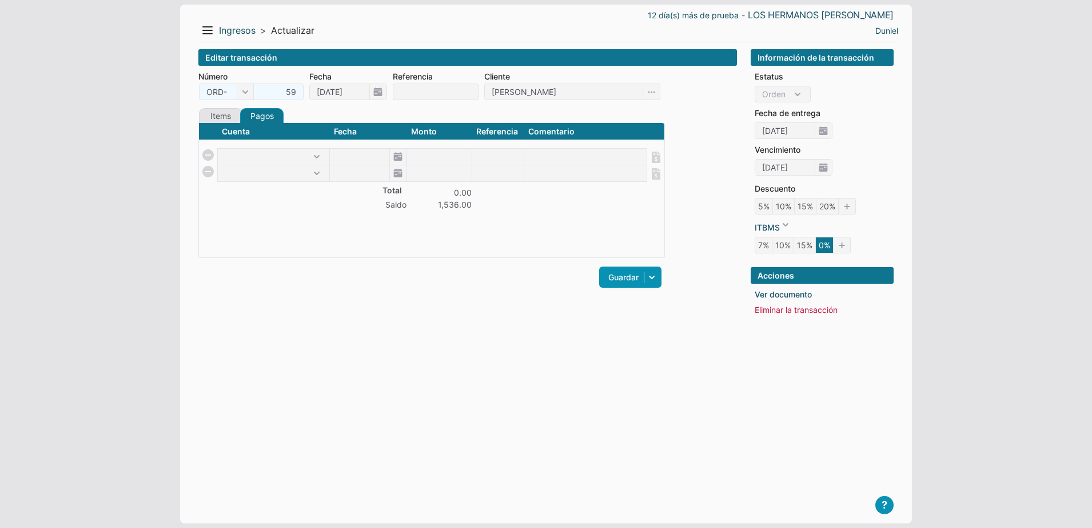
click at [291, 145] on td at bounding box center [432, 144] width 466 height 9
select select "1"
click at [218, 149] on select "CAJA MENOR" at bounding box center [274, 157] width 112 height 16
type input "[DATE]"
type input "1536"
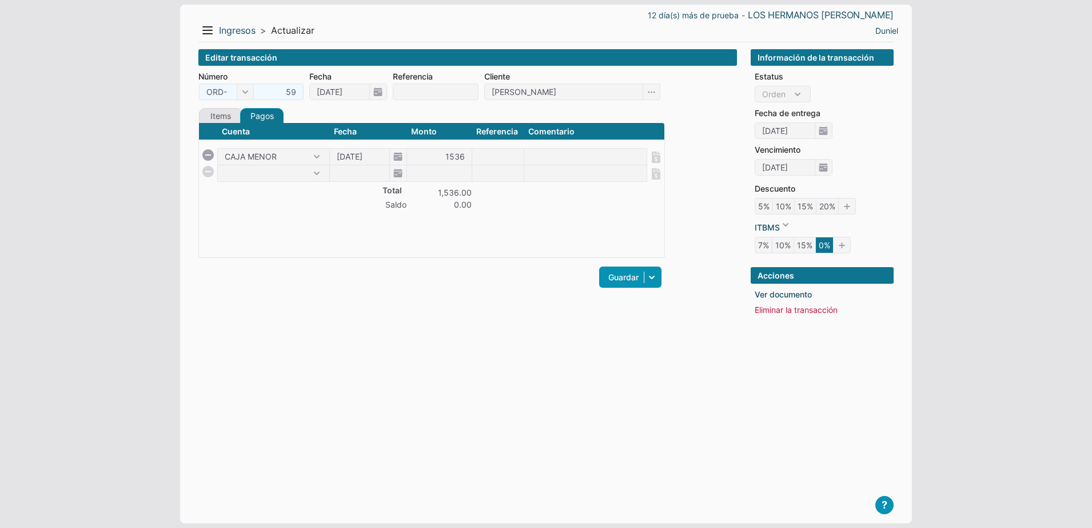
click at [382, 237] on div "Cuenta Fecha Monto Referencia Comentario Total 1,536.00 Saldo 0.00 CAJA MENOR 1…" at bounding box center [431, 190] width 467 height 136
click at [236, 88] on span "ORD-" at bounding box center [226, 92] width 55 height 17
click at [241, 91] on span "ORD-" at bounding box center [226, 92] width 55 height 17
click at [227, 134] on li "FCT-" at bounding box center [226, 128] width 49 height 17
type input "FCT-"
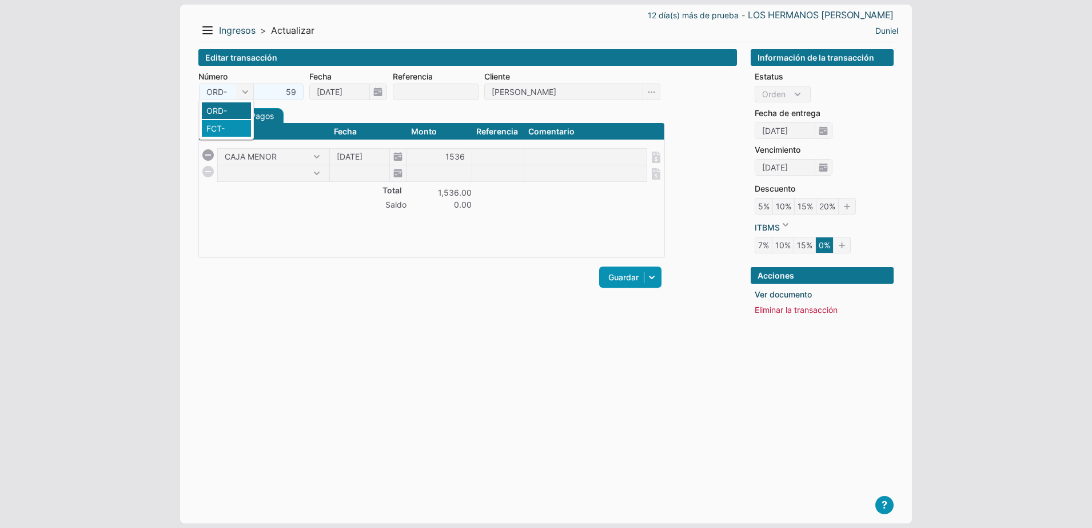
type input "60"
checkbox input "true"
select select "C"
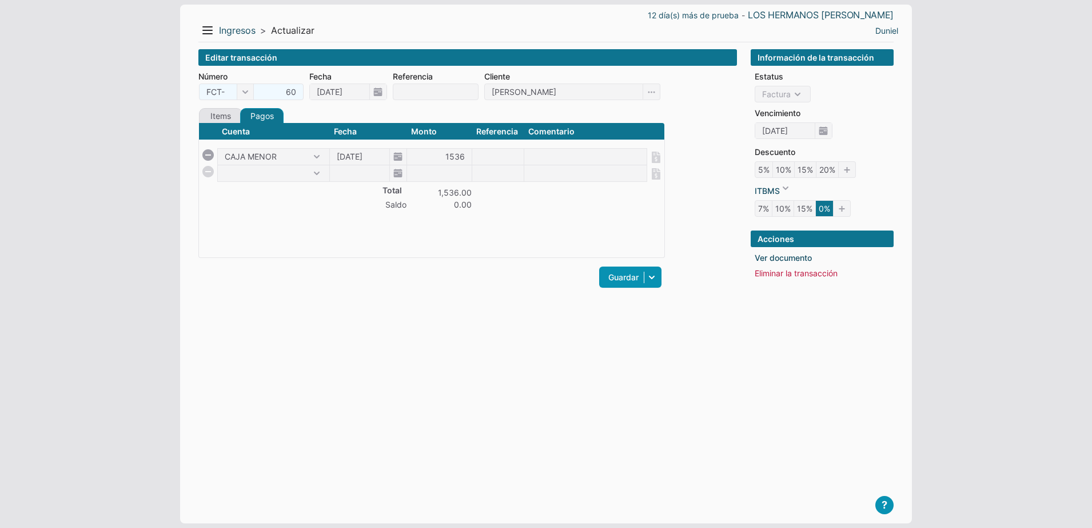
click at [316, 237] on div "Cuenta Fecha Monto Referencia Comentario Total 1,536.00 Saldo 0.00 CAJA MENOR 1…" at bounding box center [431, 190] width 467 height 136
click at [602, 271] on link "Guardar" at bounding box center [630, 277] width 62 height 21
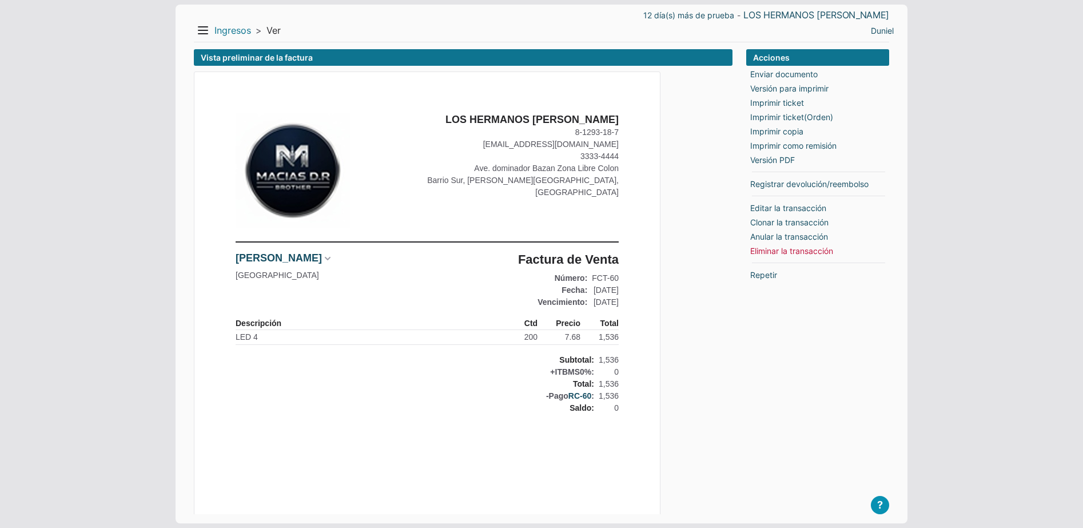
click at [228, 33] on link "Ingresos" at bounding box center [232, 31] width 37 height 12
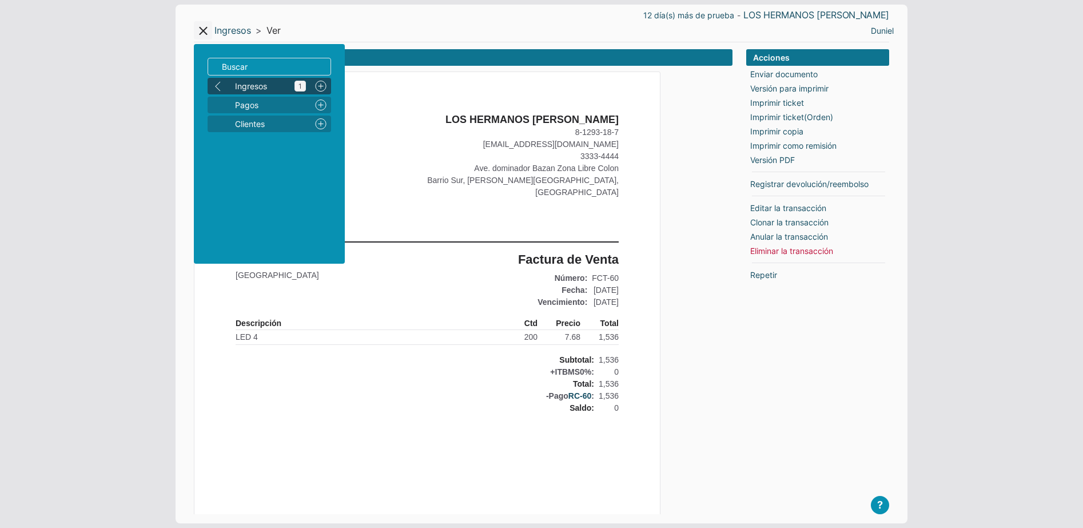
click at [260, 78] on link "Ingresos 1" at bounding box center [269, 86] width 82 height 17
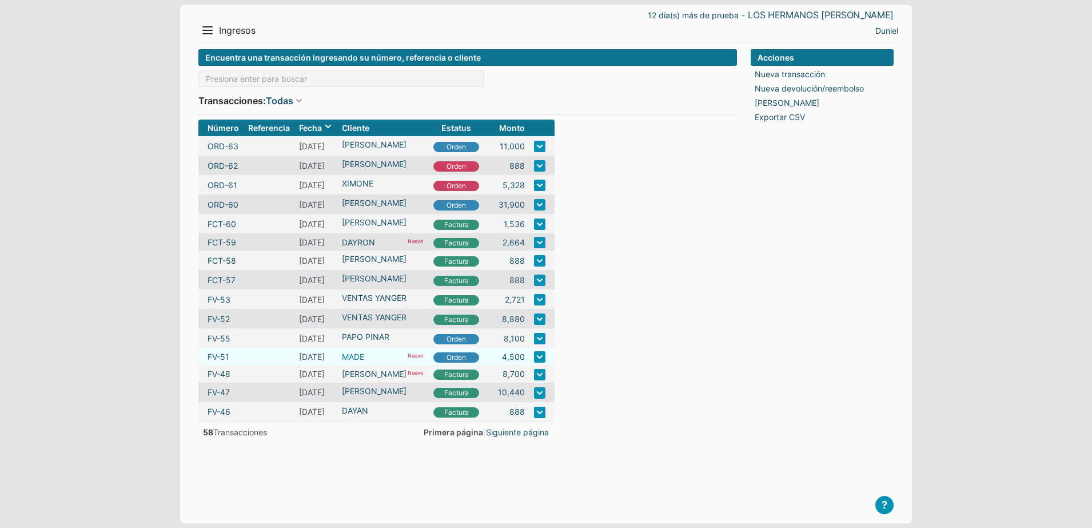
click at [348, 357] on link "MADE" at bounding box center [353, 357] width 22 height 12
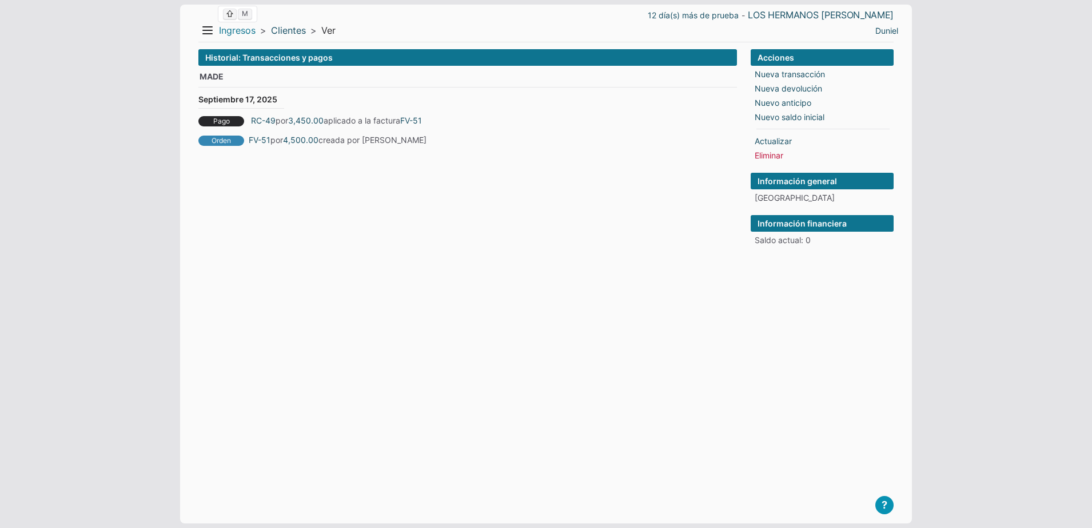
click at [232, 28] on link "Ingresos" at bounding box center [237, 31] width 37 height 12
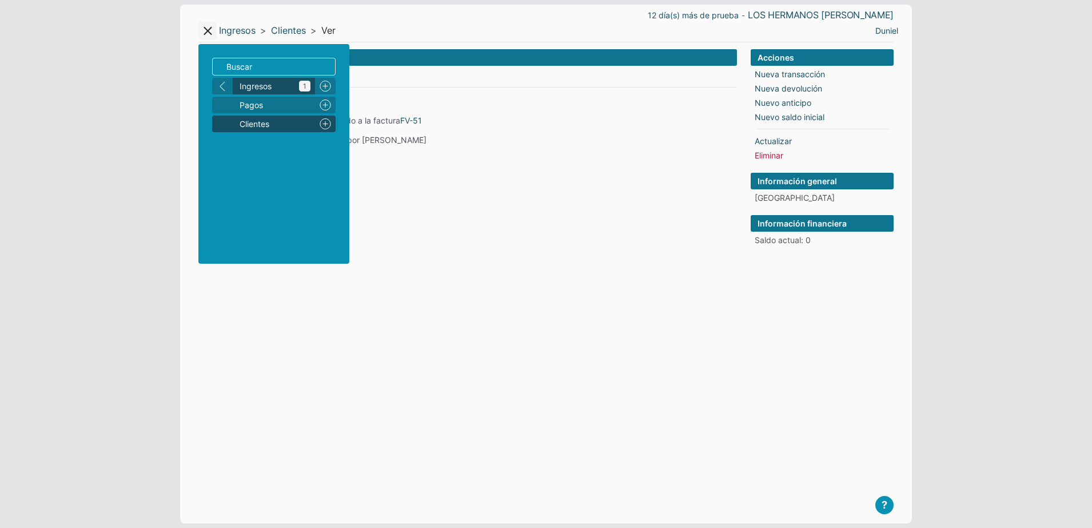
click at [247, 90] on span "Ingresos 1" at bounding box center [275, 86] width 71 height 12
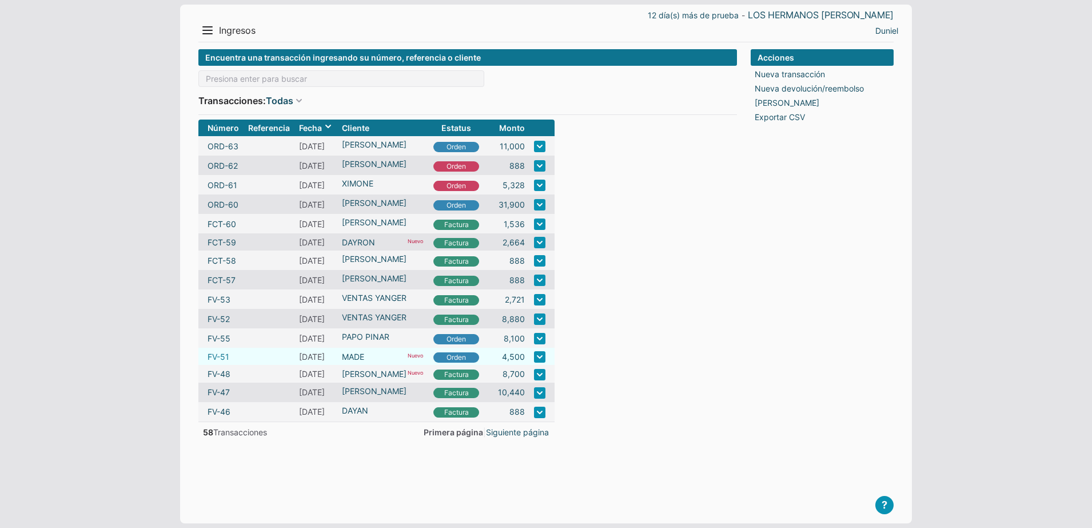
click at [225, 355] on link "FV-51" at bounding box center [219, 357] width 22 height 12
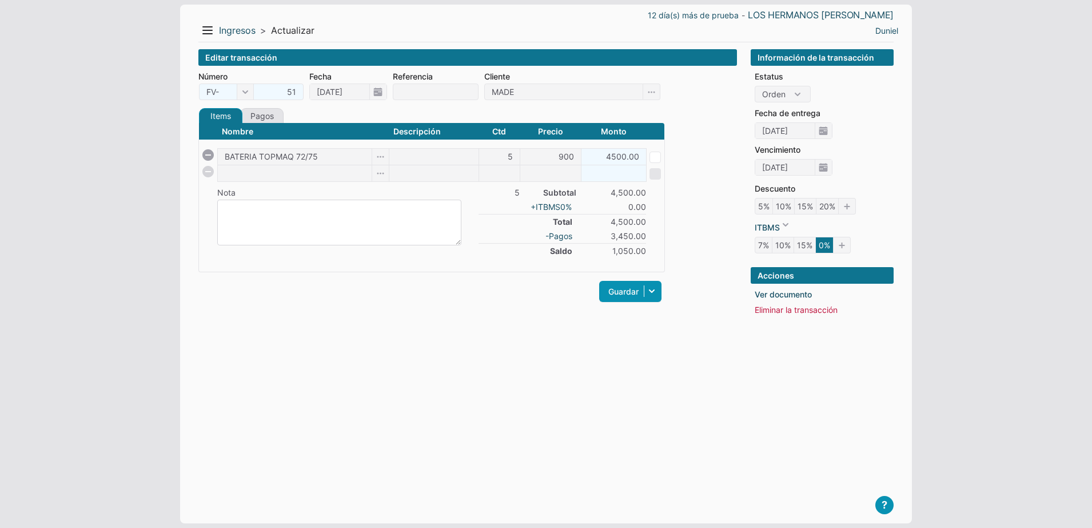
click at [337, 216] on textarea at bounding box center [339, 223] width 244 height 46
type textarea "ya pague"
click at [445, 301] on div "Guardar Guardar y ver documento Guardar y agregar nueva Guardar y continuar edi…" at bounding box center [431, 291] width 467 height 27
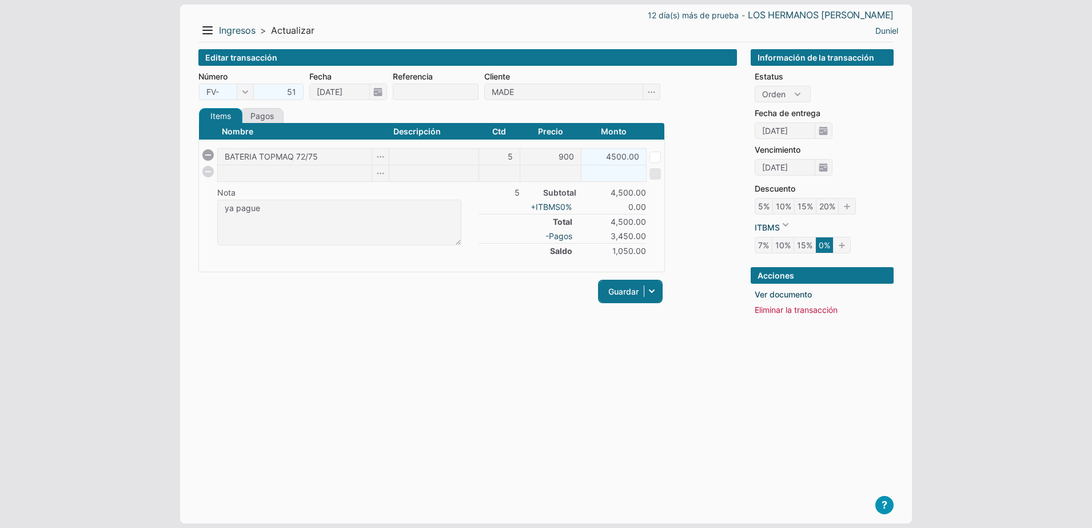
click at [627, 288] on link "Guardar" at bounding box center [630, 291] width 62 height 21
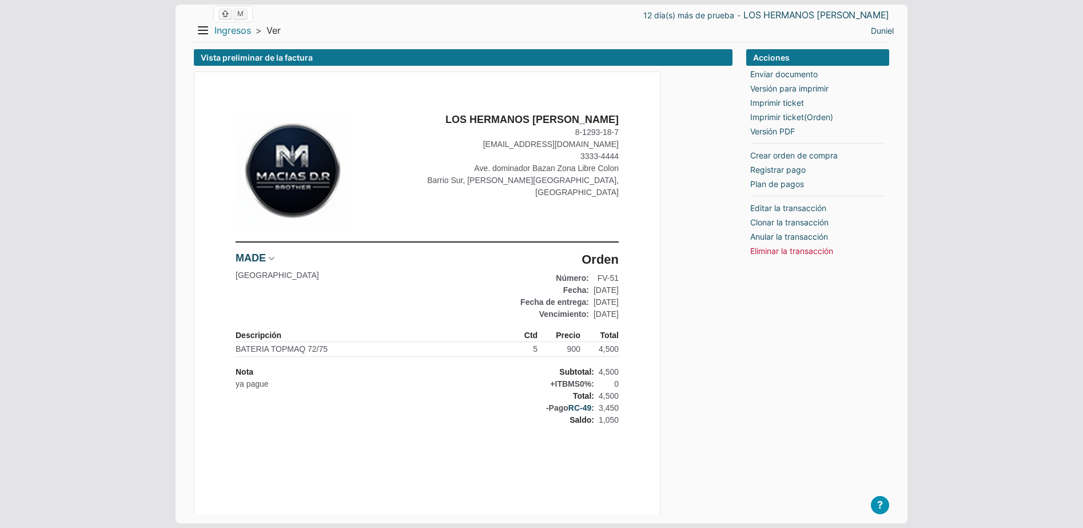
click at [228, 25] on link "Ingresos" at bounding box center [232, 31] width 37 height 12
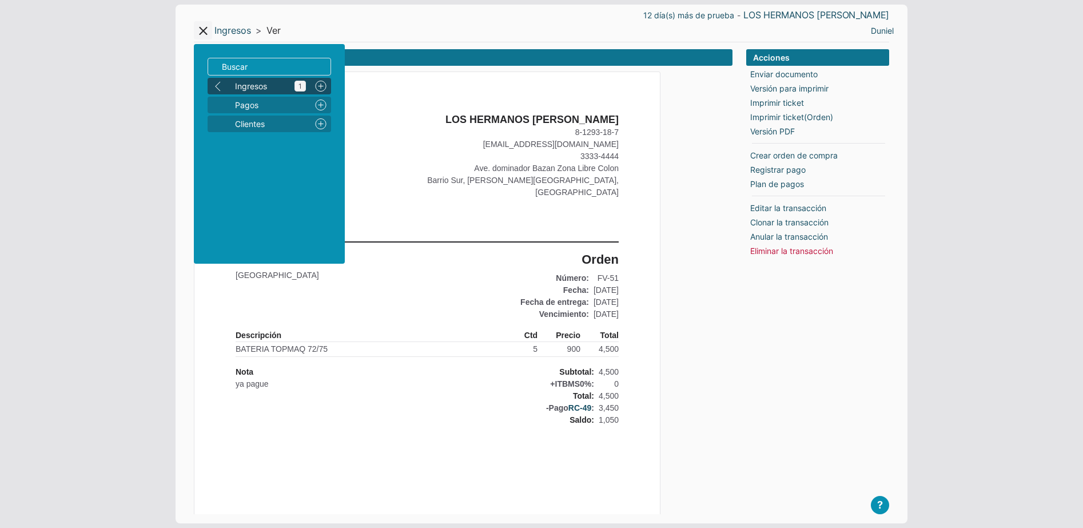
click at [257, 79] on link "Ingresos 1" at bounding box center [269, 86] width 82 height 17
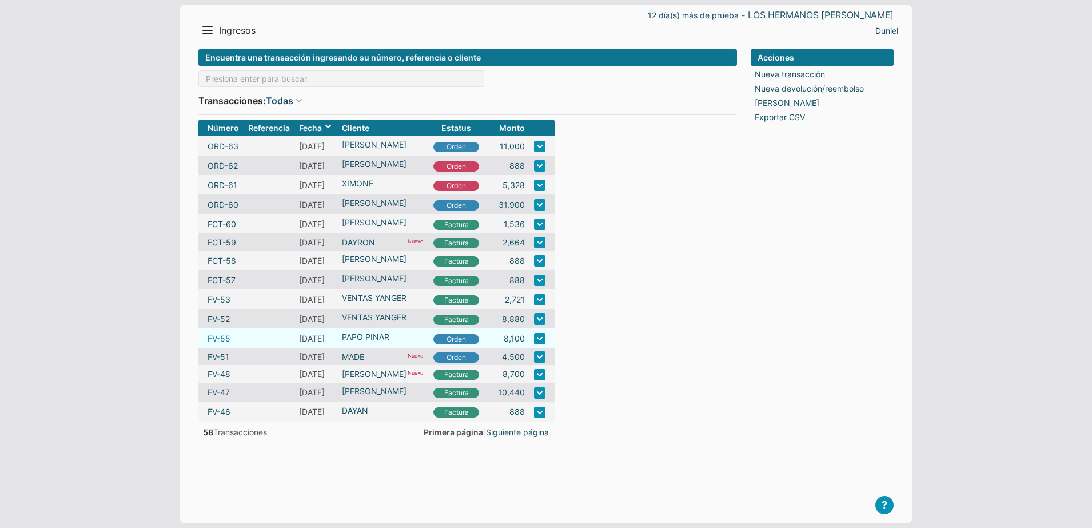
click at [214, 340] on link "FV-55" at bounding box center [219, 338] width 23 height 12
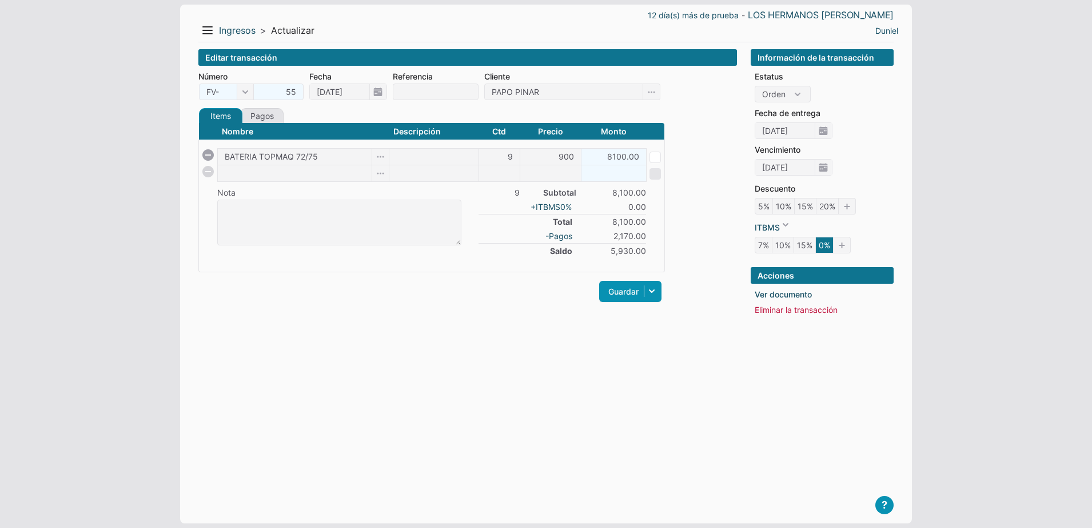
click at [442, 299] on div "Guardar Guardar y ver documento Guardar y agregar nueva Guardar y continuar edi…" at bounding box center [431, 291] width 467 height 27
click at [238, 32] on link "Ingresos" at bounding box center [237, 31] width 37 height 12
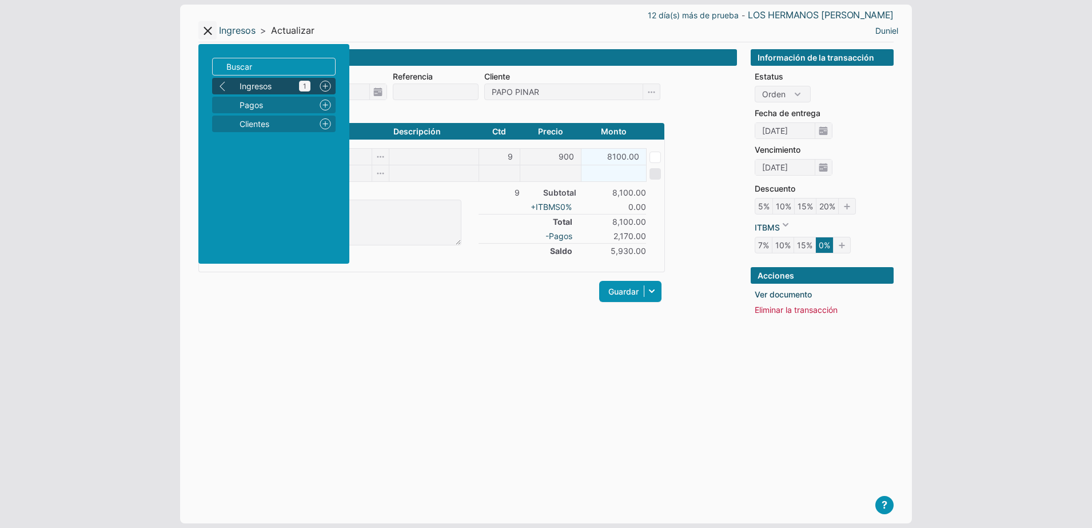
click at [248, 83] on span "Ingresos 1" at bounding box center [275, 86] width 71 height 12
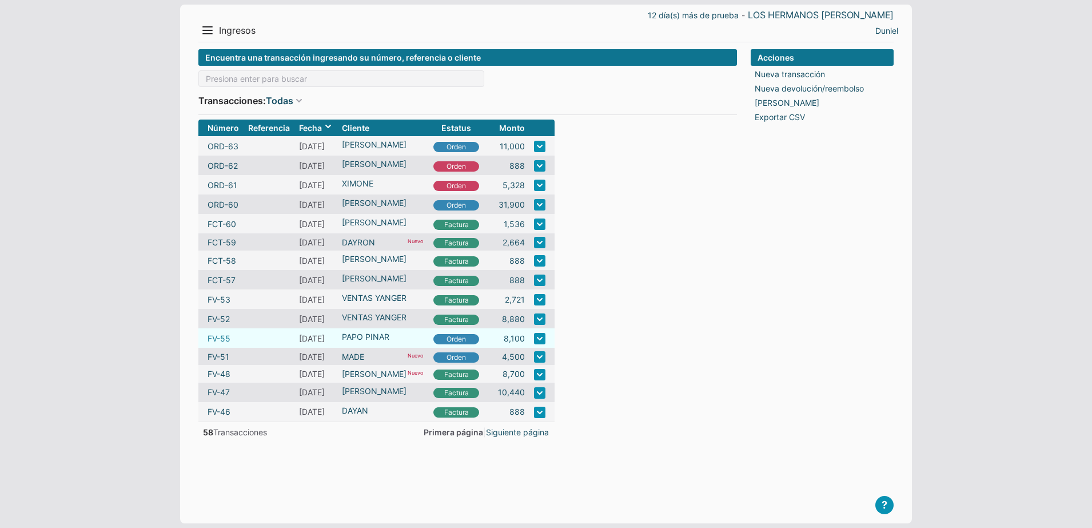
click at [231, 339] on link "FV-55" at bounding box center [219, 338] width 23 height 12
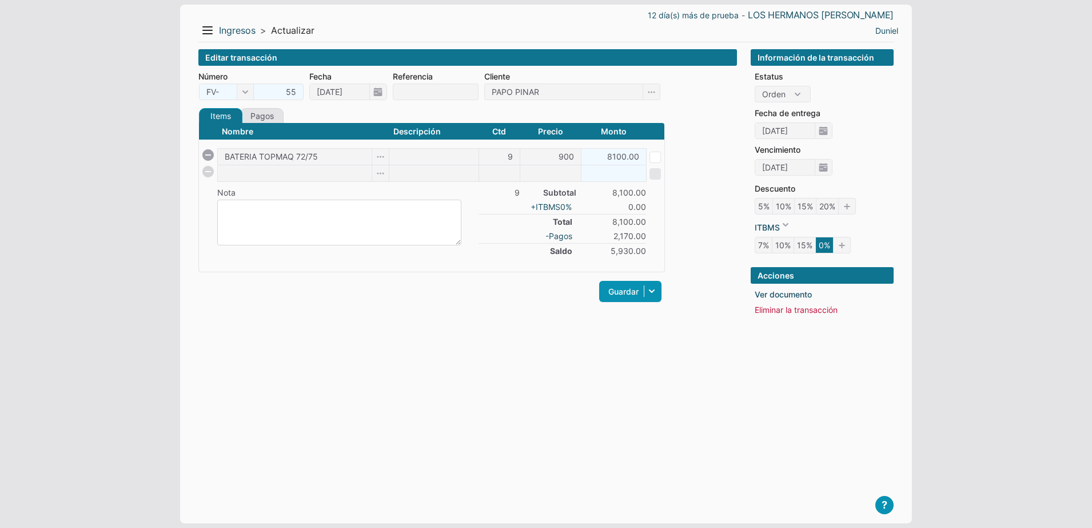
click at [273, 225] on textarea at bounding box center [339, 223] width 244 height 46
type textarea "debo 1661"
click at [343, 321] on div "Editar transacción Número FV- 55 ORD- FCT- Fecha [DATE] Referencia Cliente PAPO…" at bounding box center [467, 277] width 539 height 456
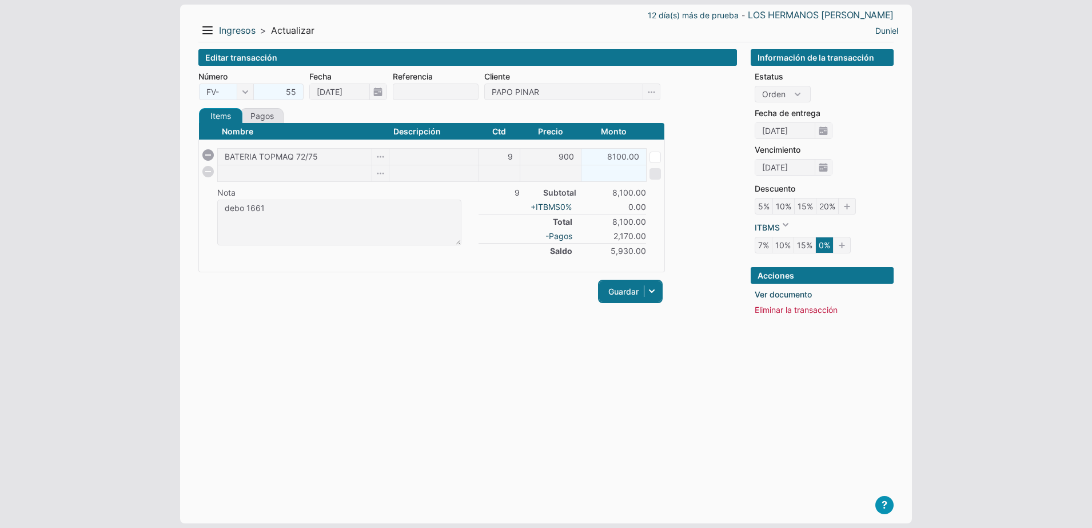
click at [631, 294] on link "Guardar" at bounding box center [630, 291] width 62 height 21
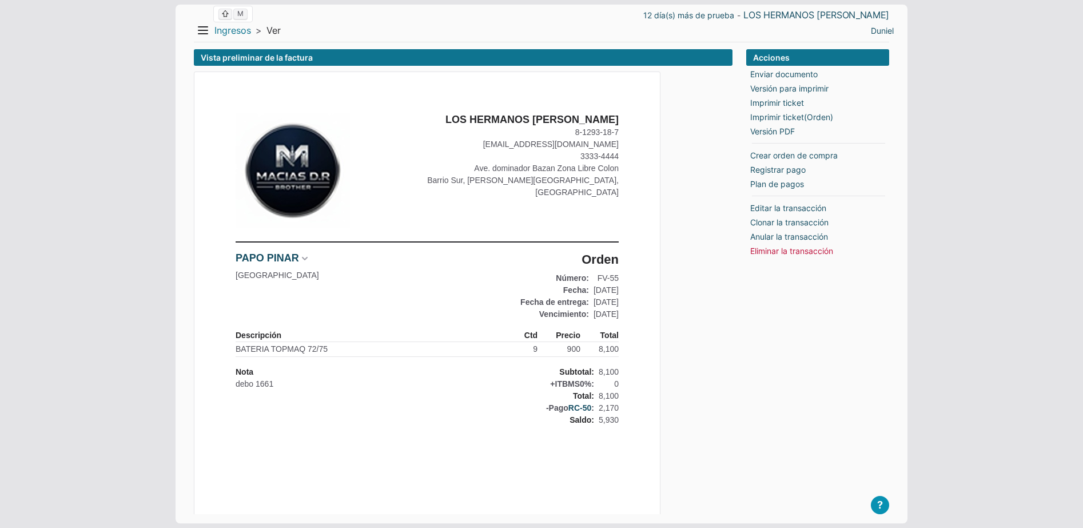
click at [230, 28] on link "Ingresos" at bounding box center [232, 31] width 37 height 12
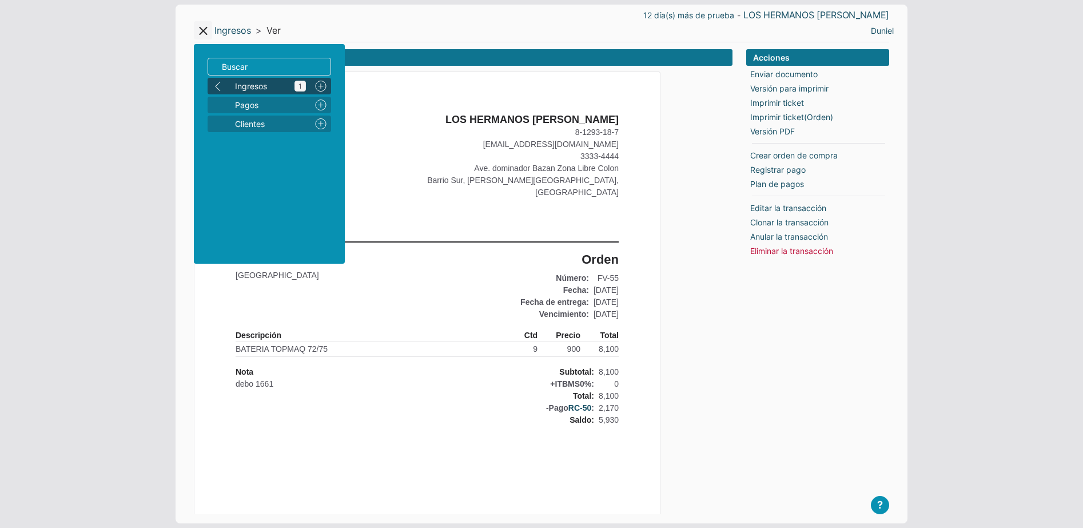
click at [248, 90] on span "Ingresos 1" at bounding box center [270, 86] width 71 height 12
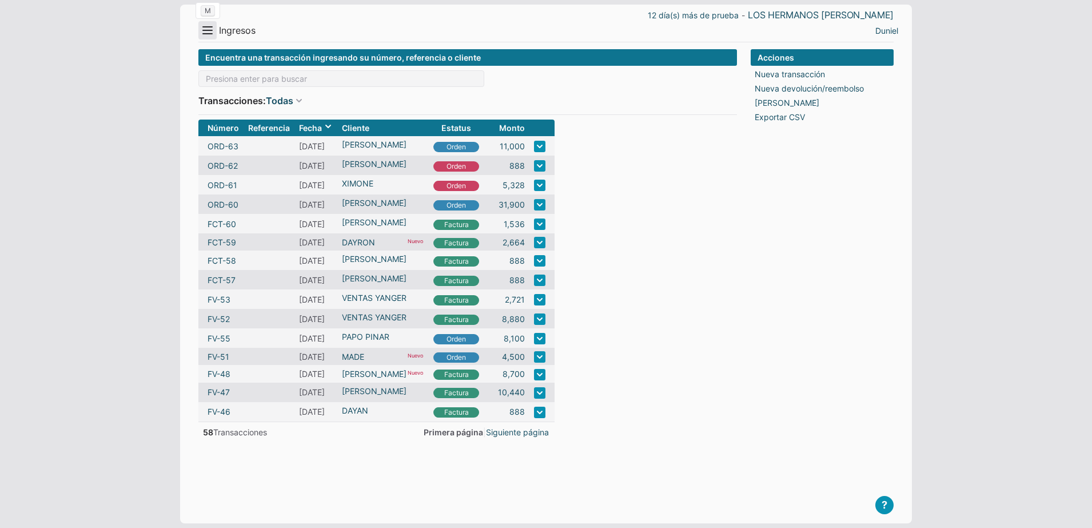
click at [211, 35] on button "Menu" at bounding box center [207, 30] width 18 height 18
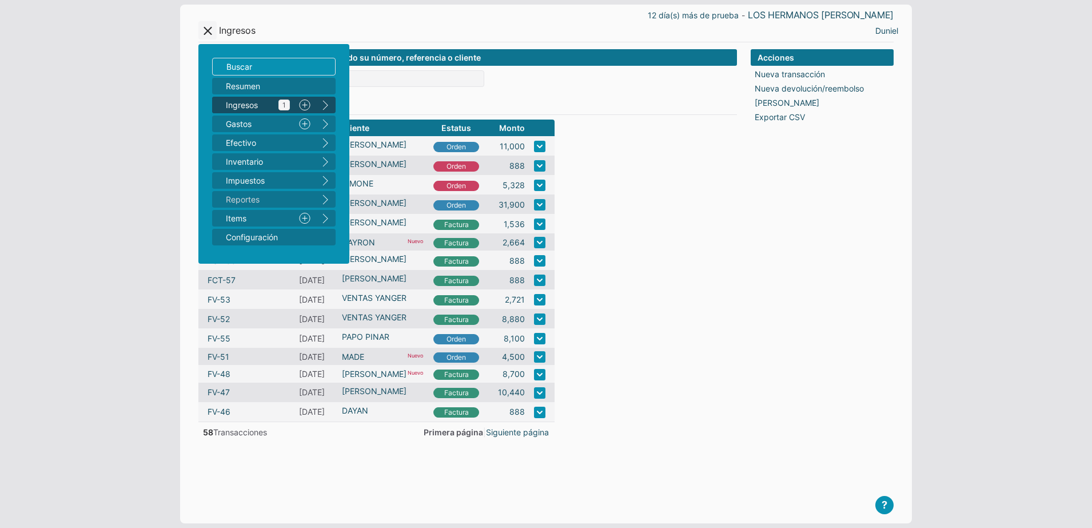
click at [249, 108] on span "Ingresos 1" at bounding box center [258, 105] width 64 height 12
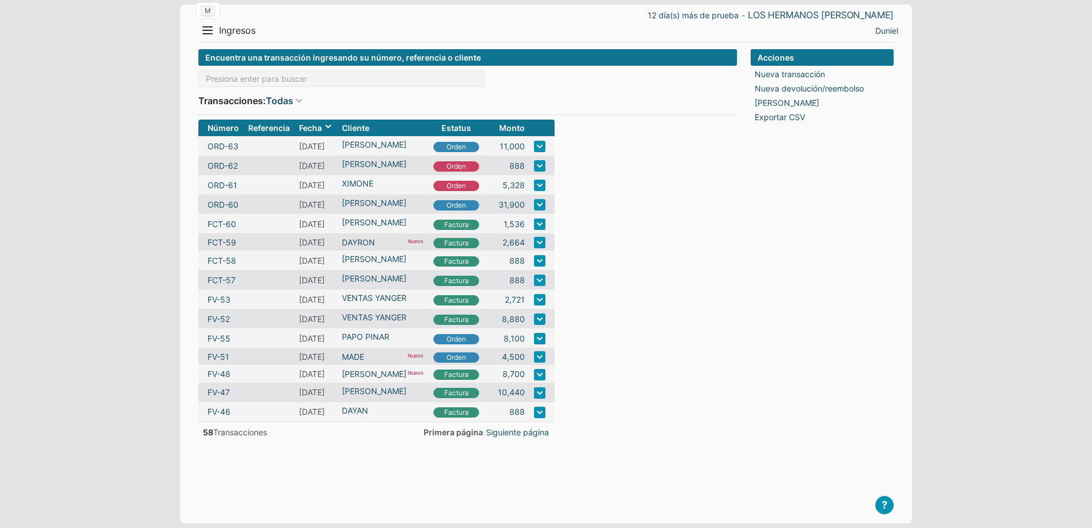
click at [211, 37] on button "Menu" at bounding box center [207, 30] width 18 height 18
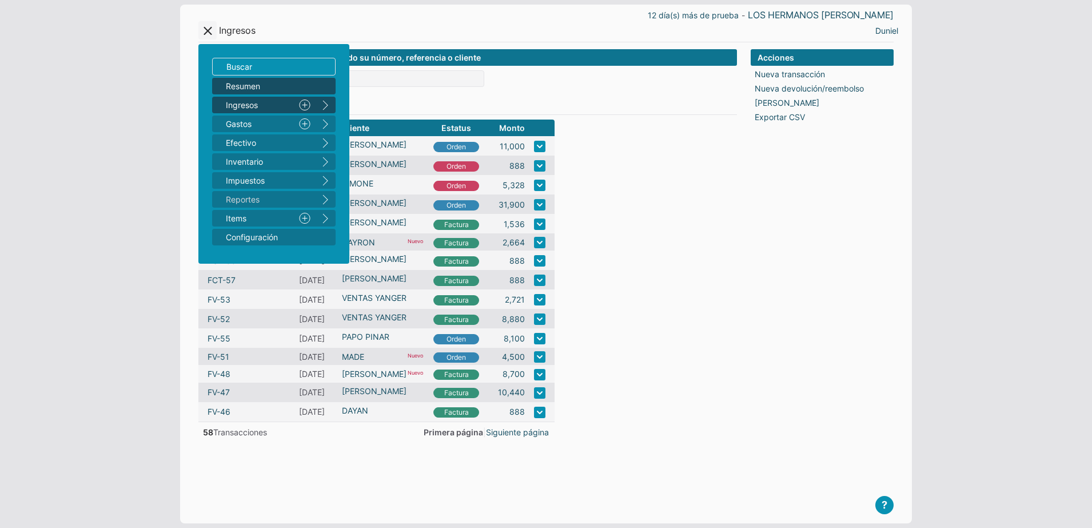
click at [255, 89] on span "Resumen" at bounding box center [268, 86] width 85 height 12
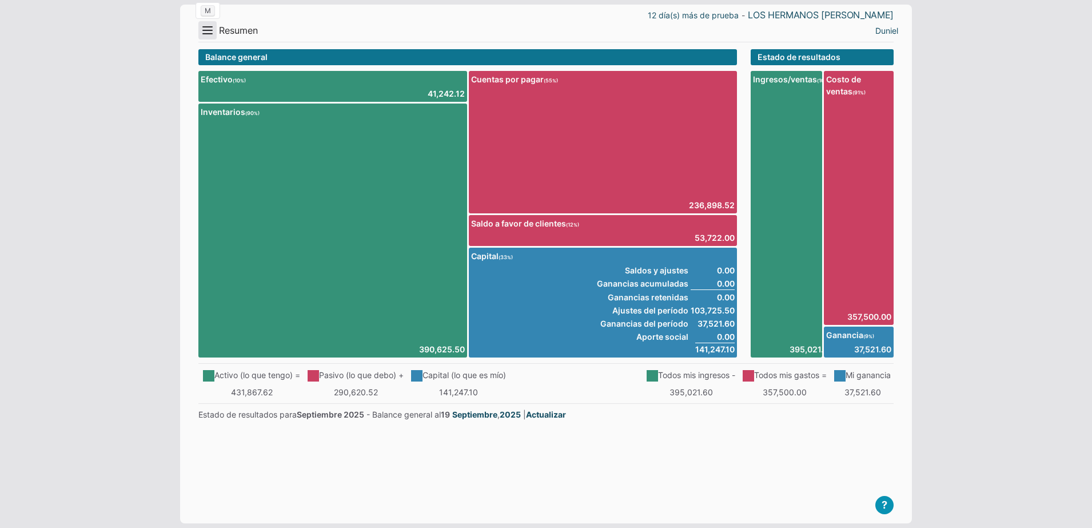
click at [206, 34] on button "Menu" at bounding box center [207, 30] width 18 height 18
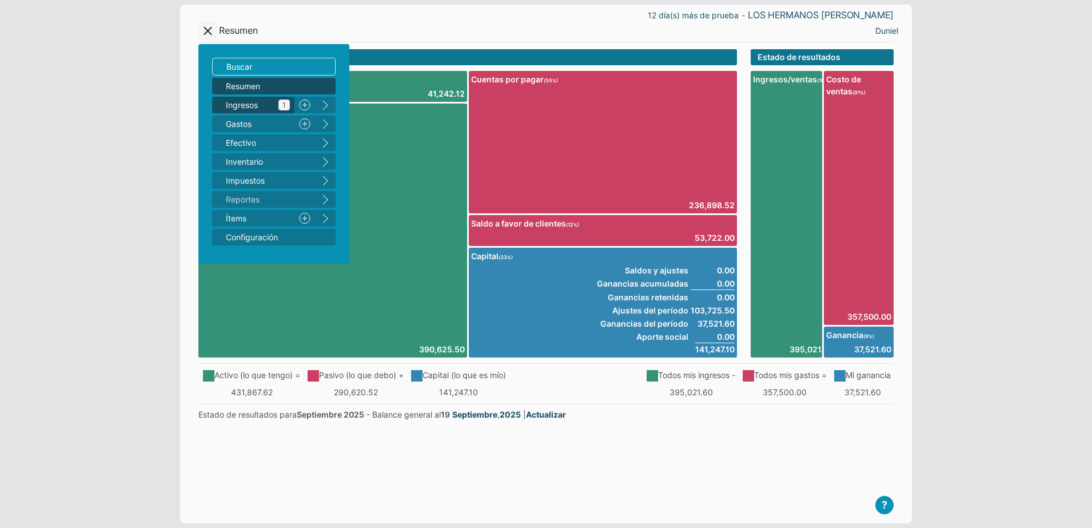
click at [258, 100] on span "Ingresos 1" at bounding box center [258, 105] width 64 height 12
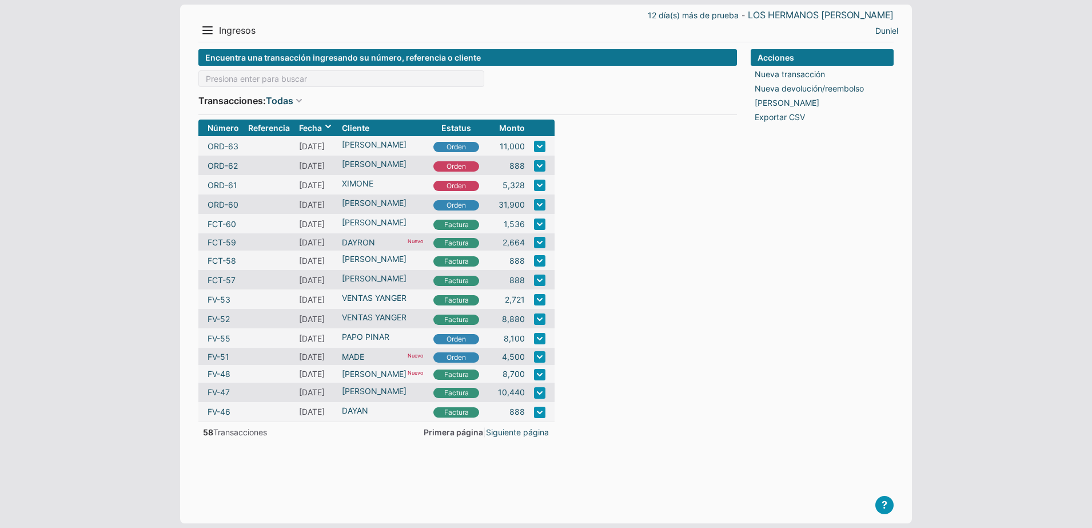
click at [713, 323] on form "Encuentra una transacción ingresando su número, referencia o cliente Transaccio…" at bounding box center [467, 277] width 539 height 456
click at [213, 29] on button "Menu" at bounding box center [207, 30] width 18 height 18
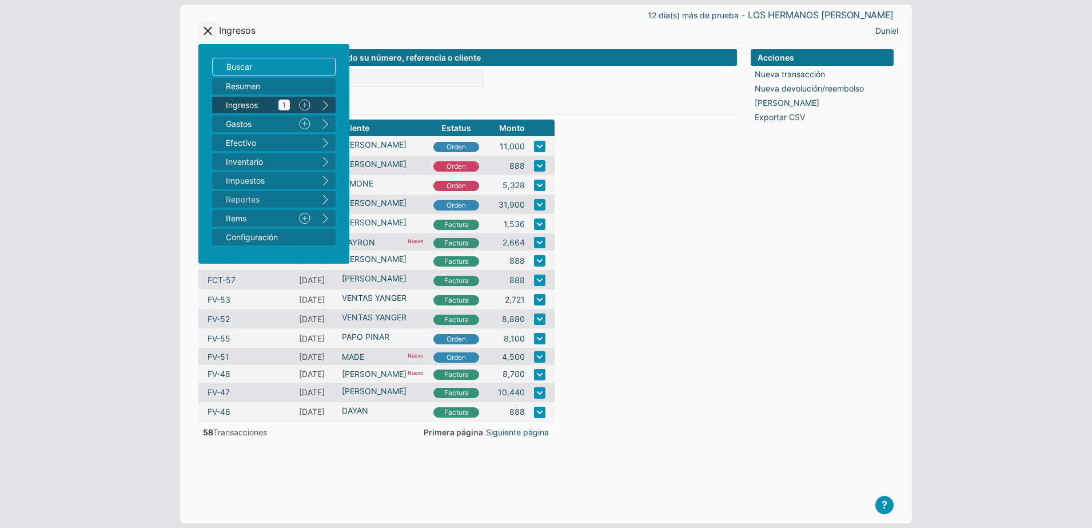
click at [261, 106] on span "Ingresos 1" at bounding box center [258, 105] width 64 height 12
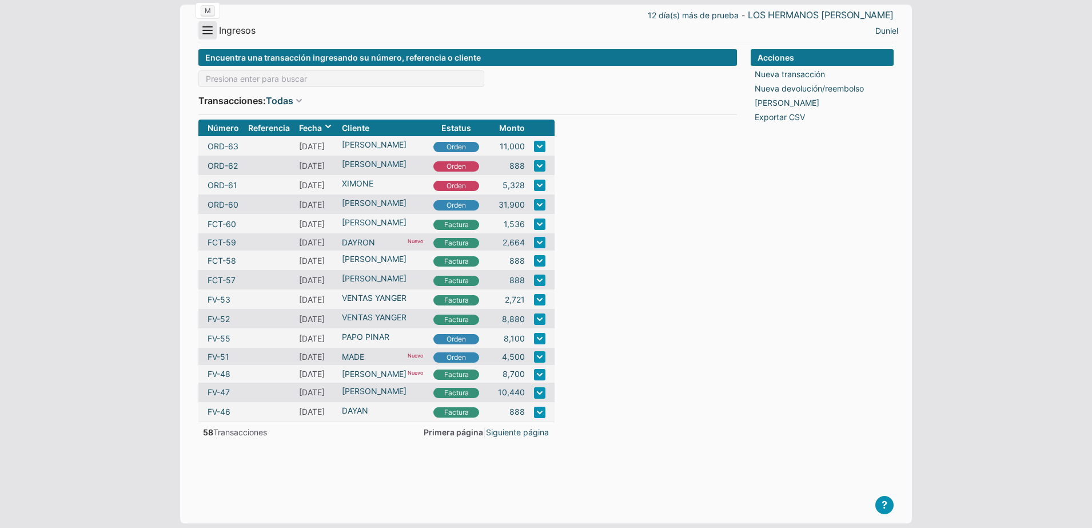
click at [214, 34] on button "Menu" at bounding box center [207, 30] width 18 height 18
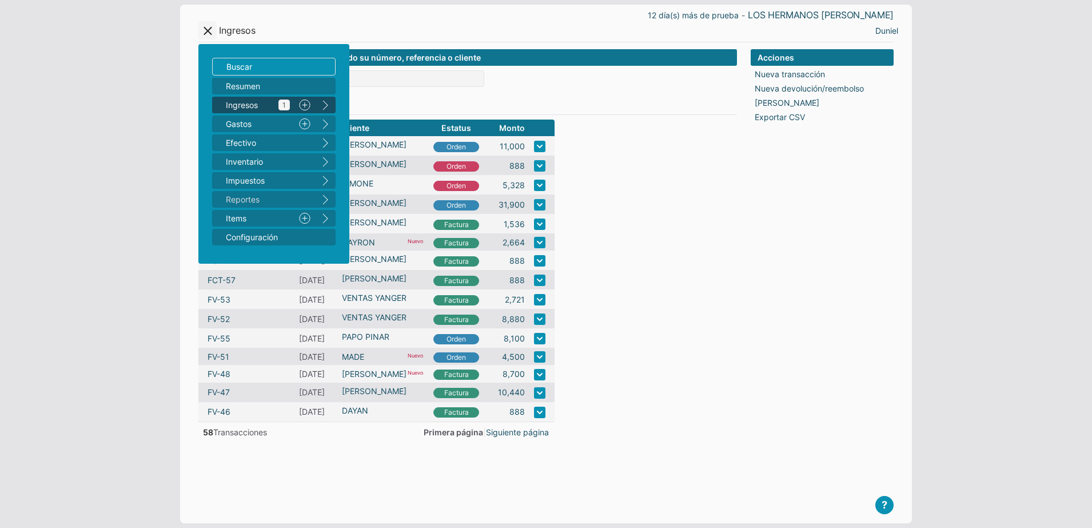
click at [269, 110] on span "Ingresos 1" at bounding box center [258, 105] width 64 height 12
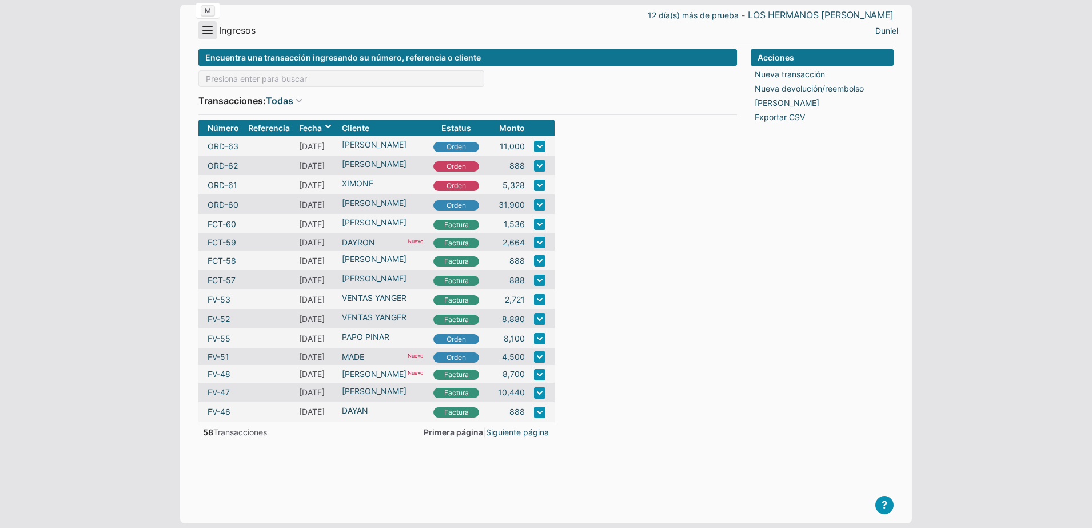
click at [201, 22] on button "Menu" at bounding box center [207, 30] width 18 height 18
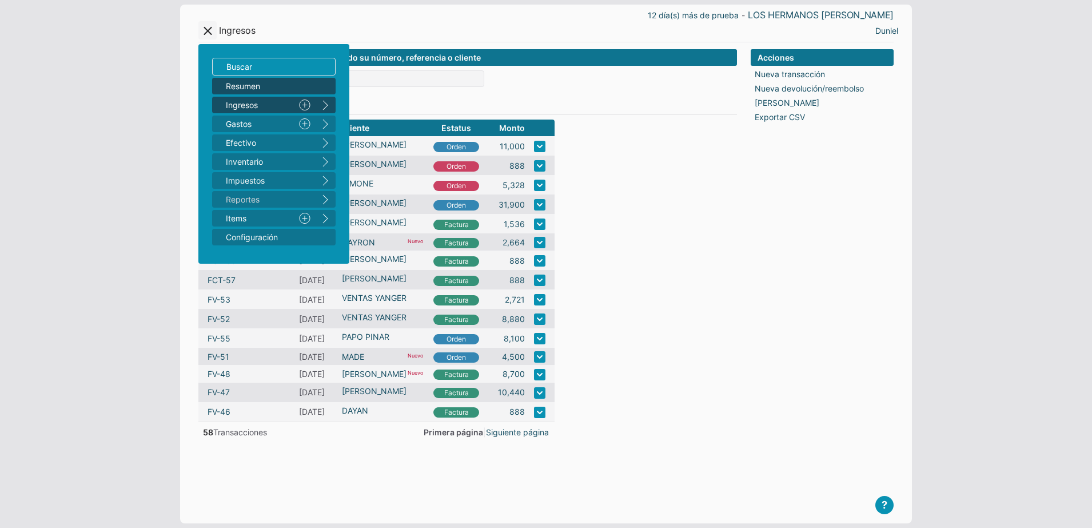
click at [251, 85] on span "Resumen" at bounding box center [268, 86] width 85 height 12
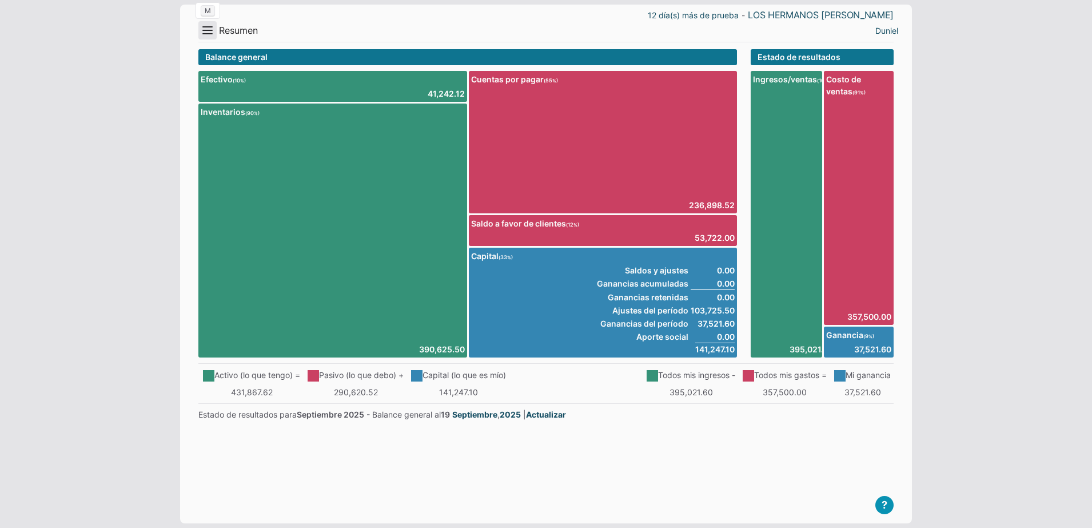
click at [210, 36] on button "Menu" at bounding box center [207, 30] width 18 height 18
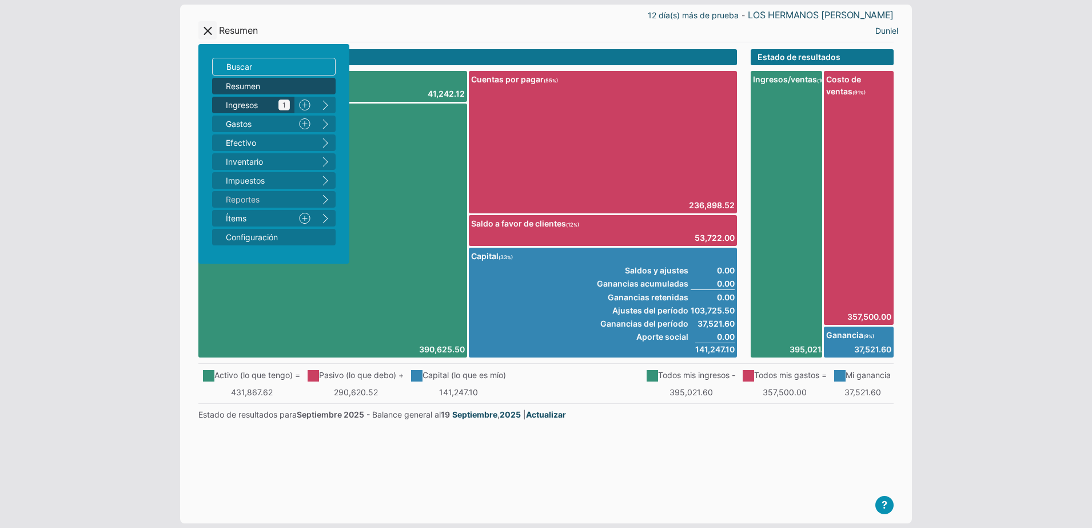
click at [244, 112] on link "Ingresos 1" at bounding box center [253, 105] width 82 height 17
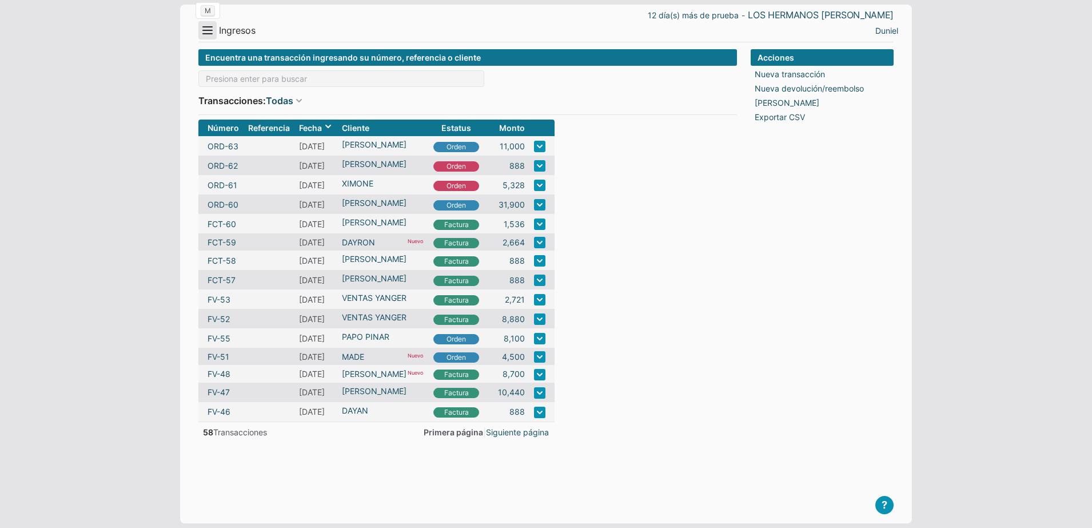
click at [208, 38] on button "Menu" at bounding box center [207, 30] width 18 height 18
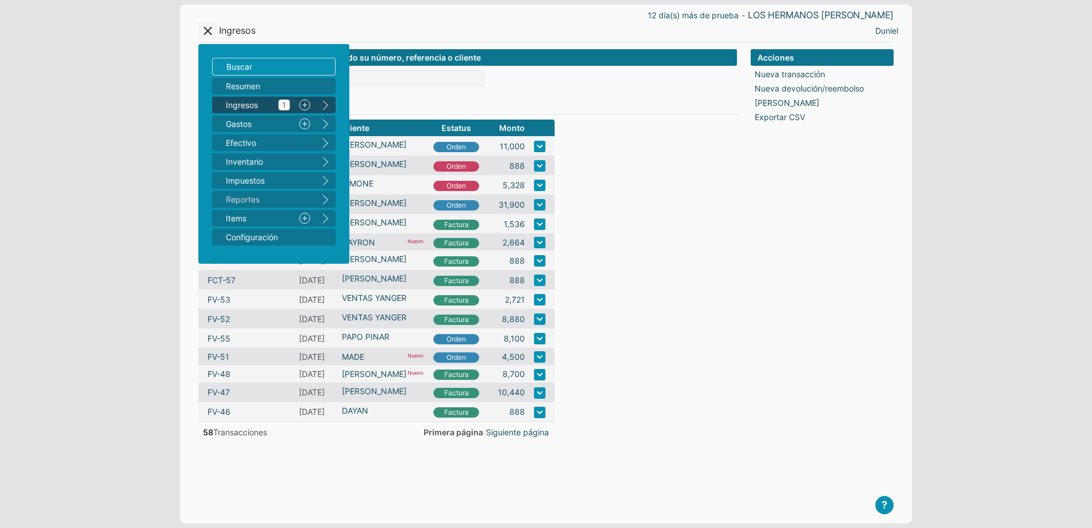
click at [227, 103] on span "Ingresos 1" at bounding box center [258, 105] width 64 height 12
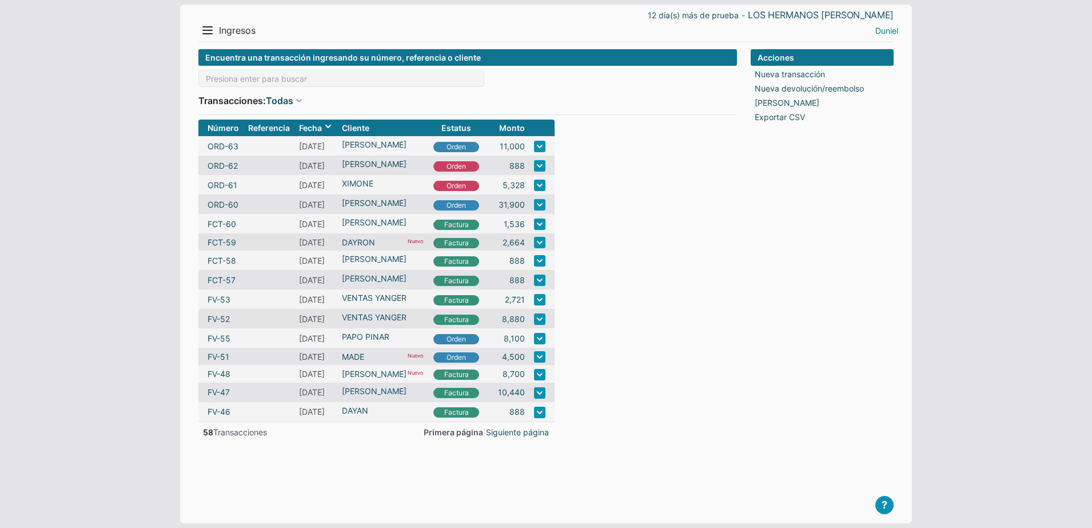
click at [887, 31] on link "Duniel" at bounding box center [887, 31] width 23 height 12
click at [881, 67] on li "Salir" at bounding box center [878, 70] width 51 height 17
